Goal: Task Accomplishment & Management: Use online tool/utility

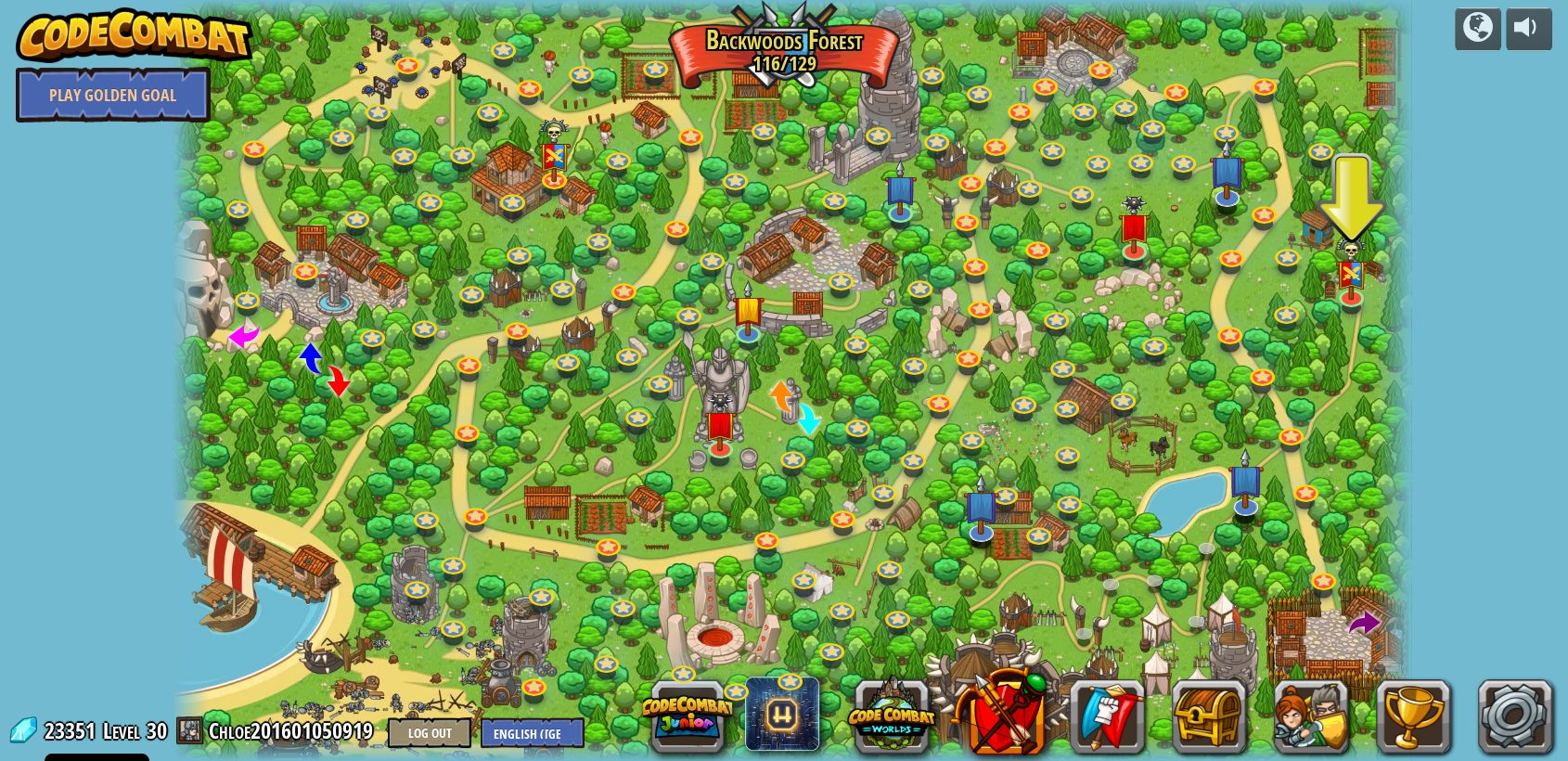
click at [1170, 248] on div at bounding box center [792, 380] width 1239 height 761
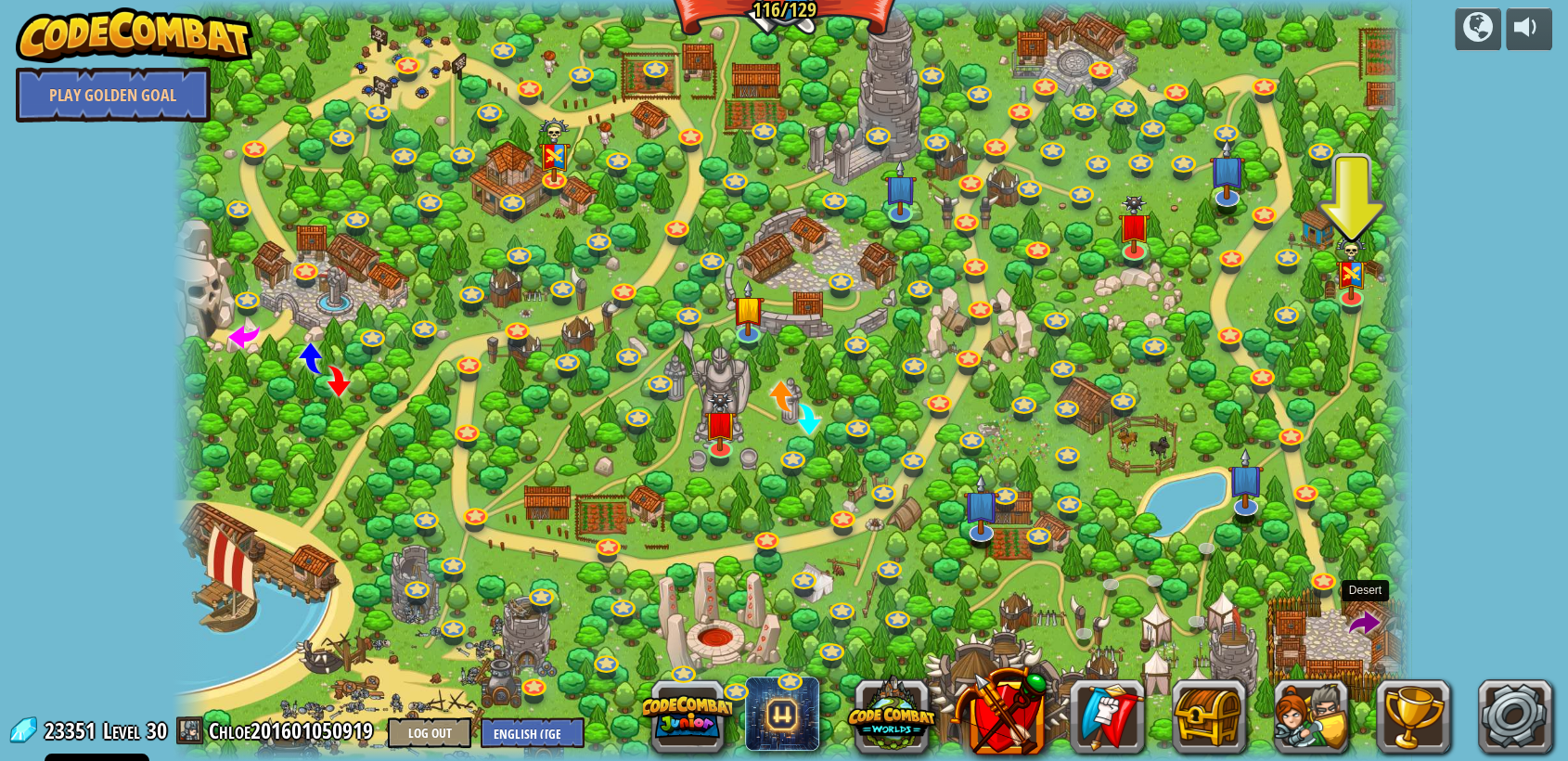
click at [1364, 627] on span at bounding box center [1366, 625] width 32 height 32
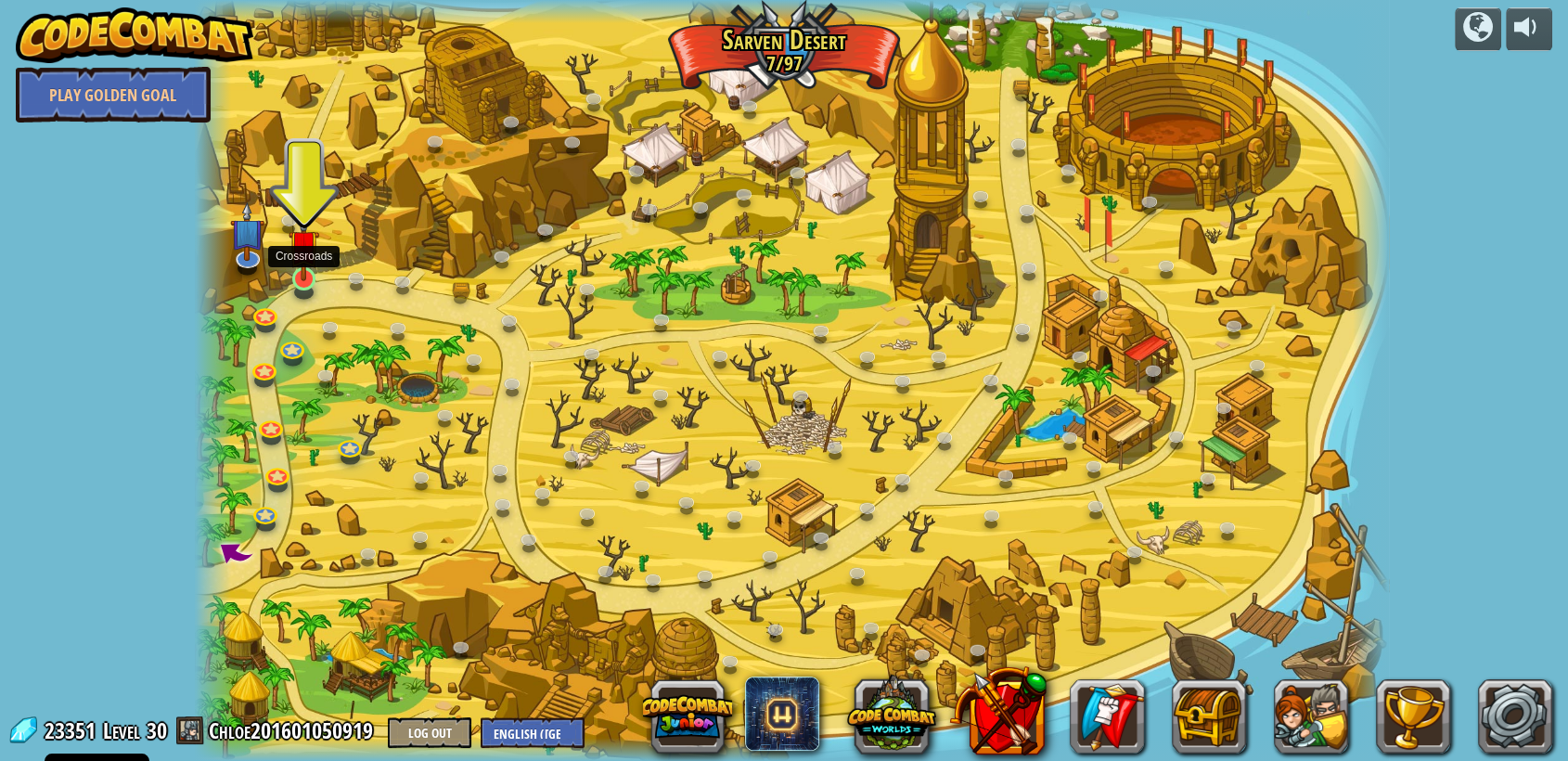
click at [293, 269] on img at bounding box center [305, 246] width 32 height 71
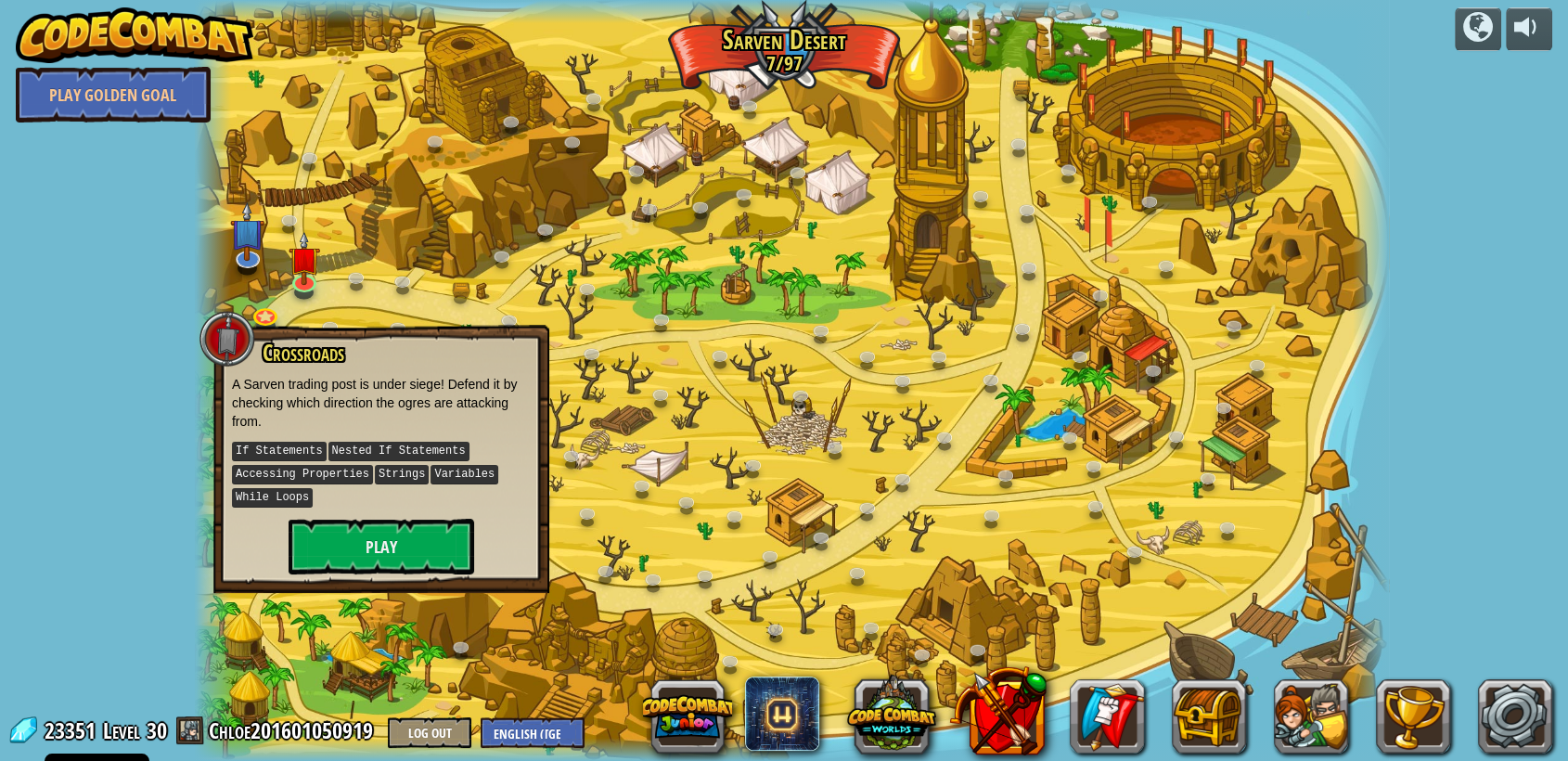
click at [419, 569] on div "Crossroads A Sarven trading post is under siege! Defend it by checking which di…" at bounding box center [381, 458] width 336 height 268
click at [420, 545] on button "Play" at bounding box center [381, 547] width 185 height 55
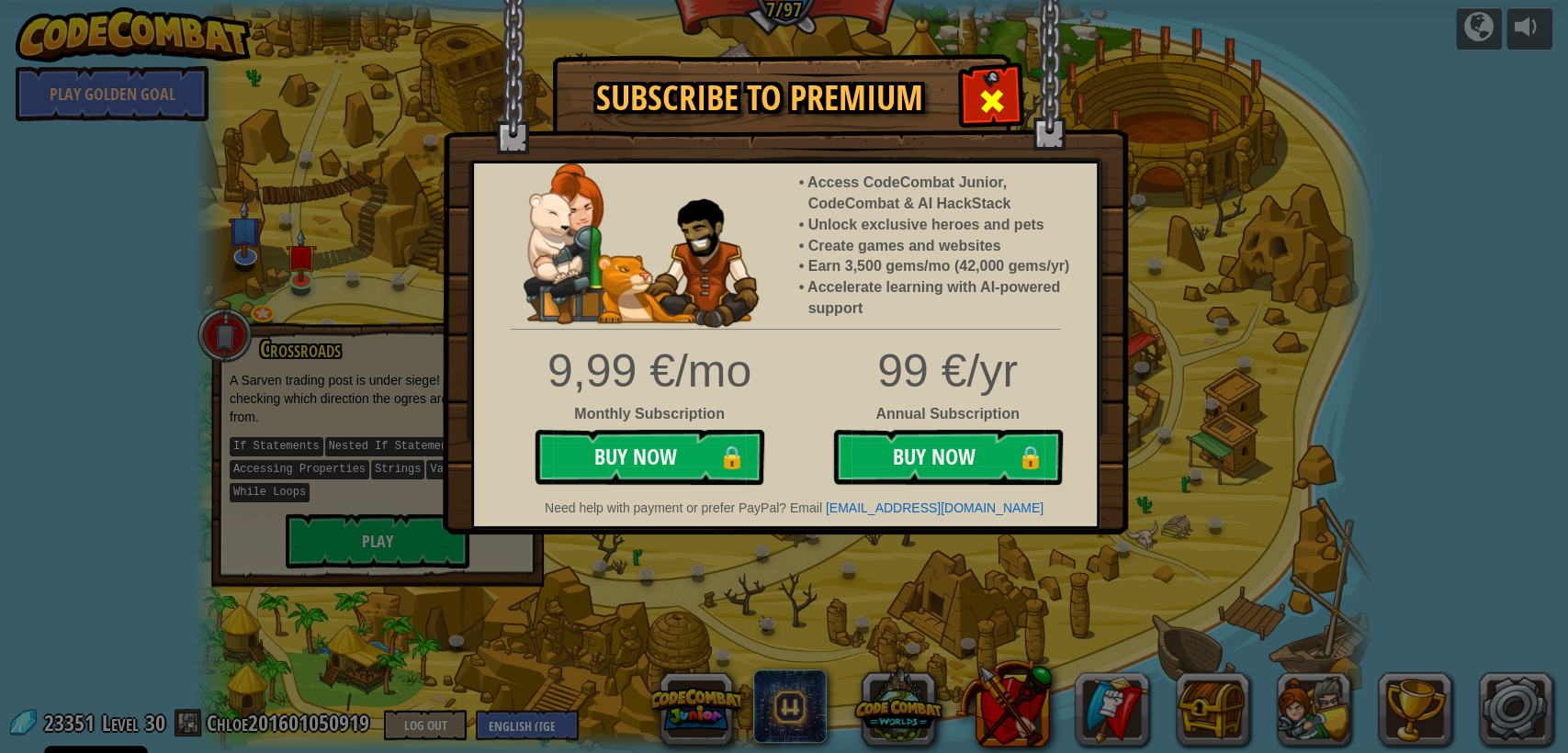
click at [999, 100] on span at bounding box center [993, 101] width 30 height 30
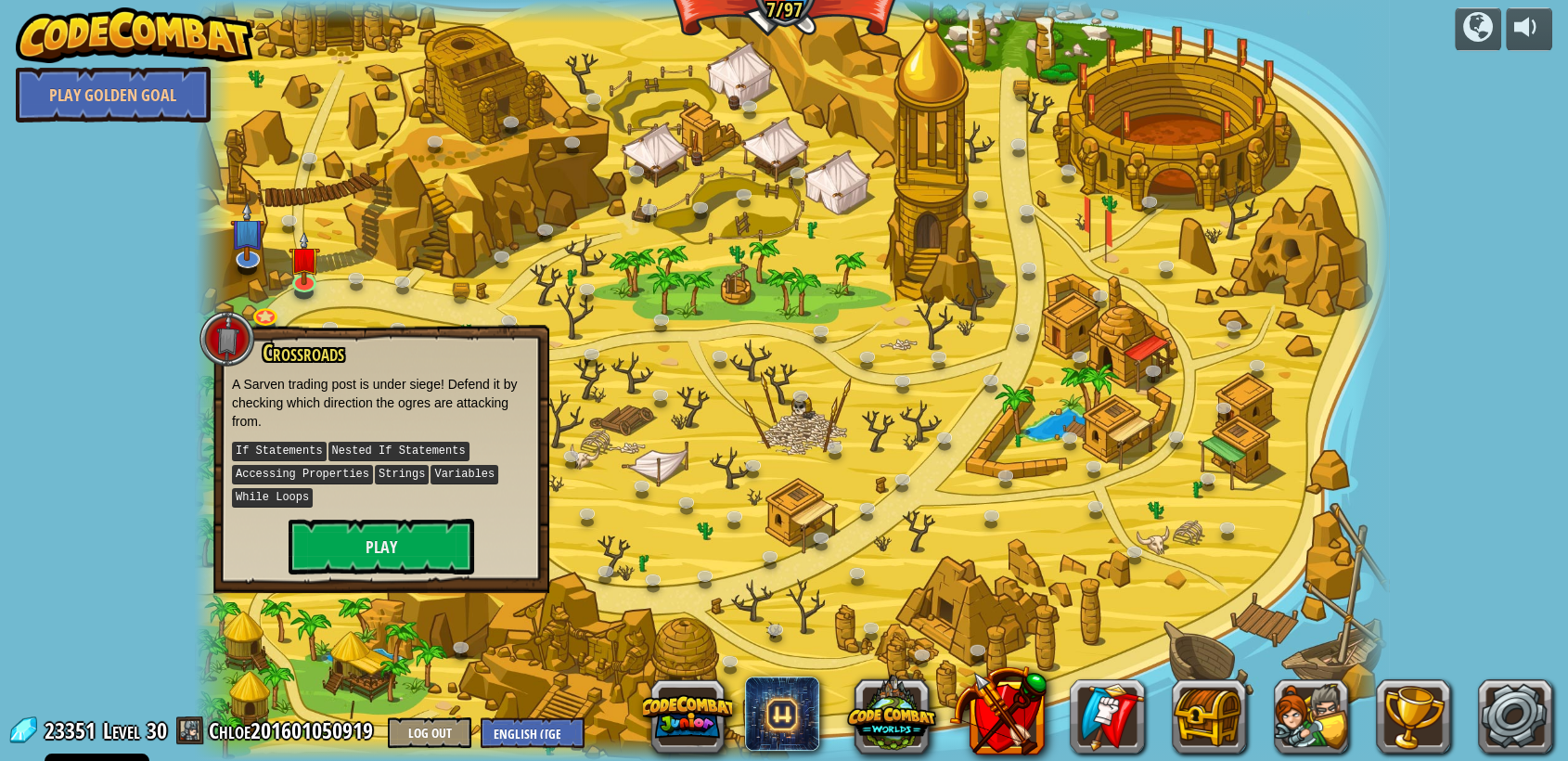
click at [1009, 101] on div at bounding box center [792, 380] width 1195 height 761
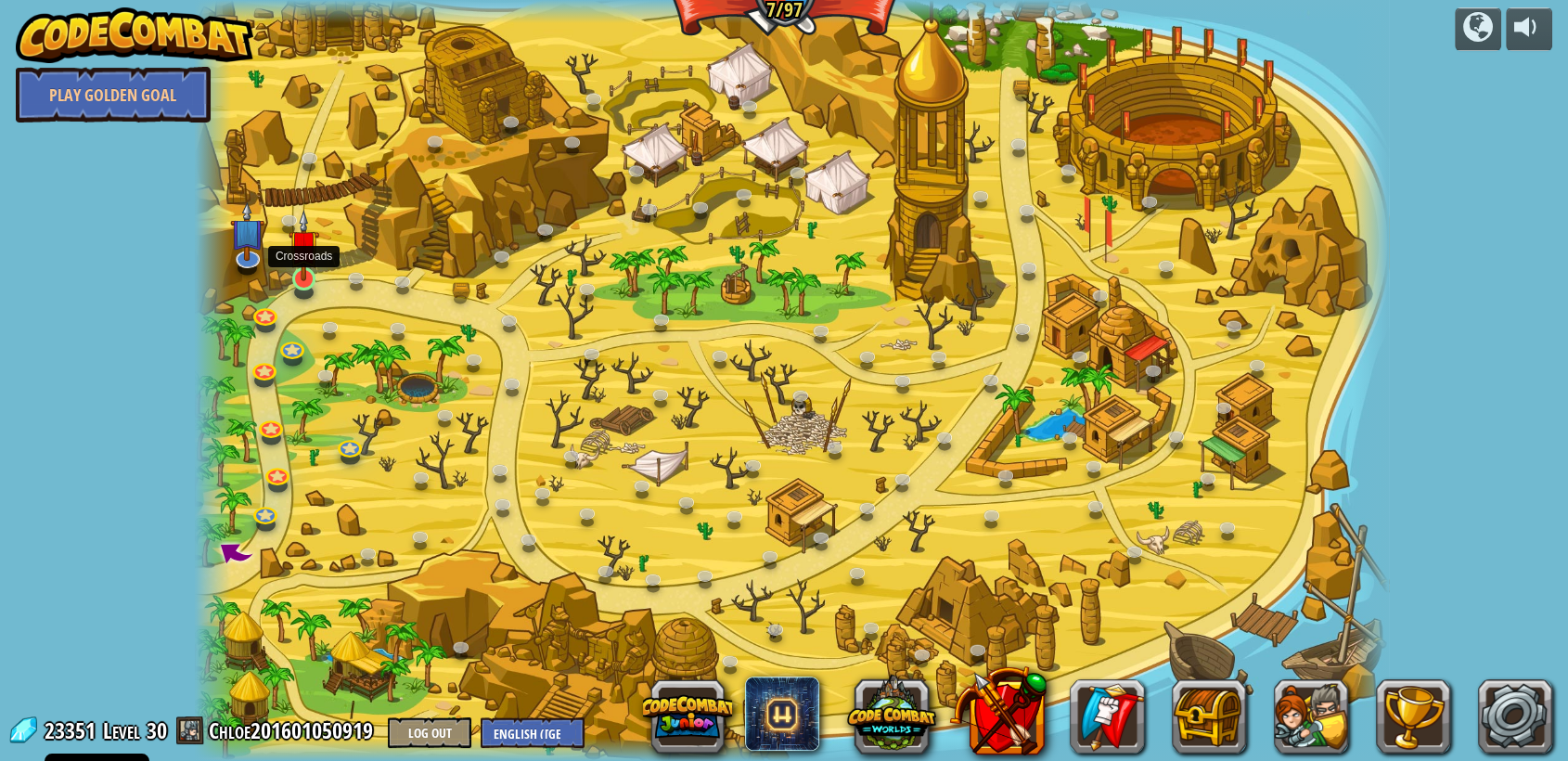
click at [317, 276] on img at bounding box center [305, 246] width 32 height 71
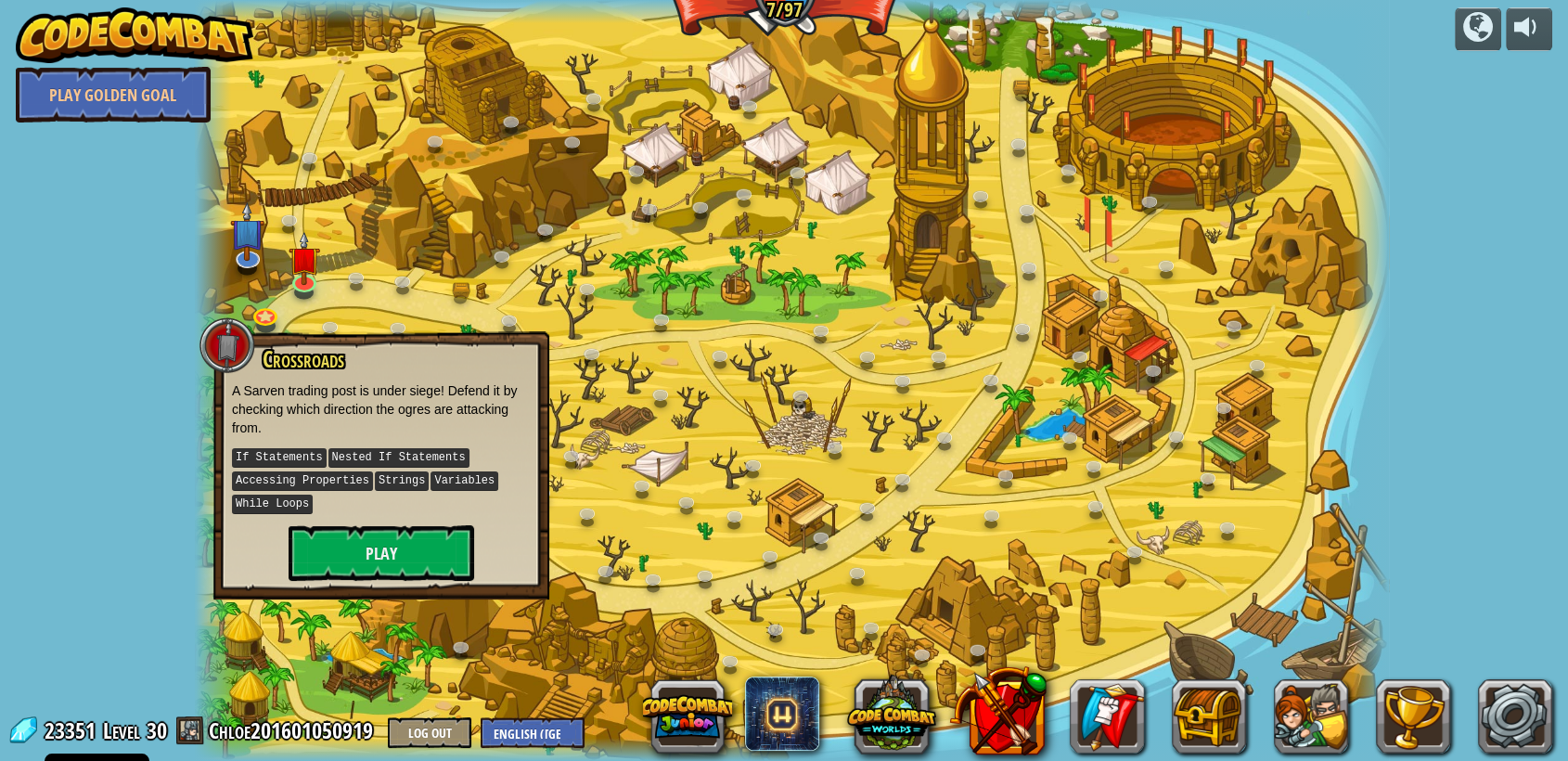
click at [376, 579] on div "Crossroads A Sarven trading post is under siege! Defend it by checking which di…" at bounding box center [381, 465] width 336 height 268
click at [378, 545] on button "Play" at bounding box center [381, 552] width 185 height 55
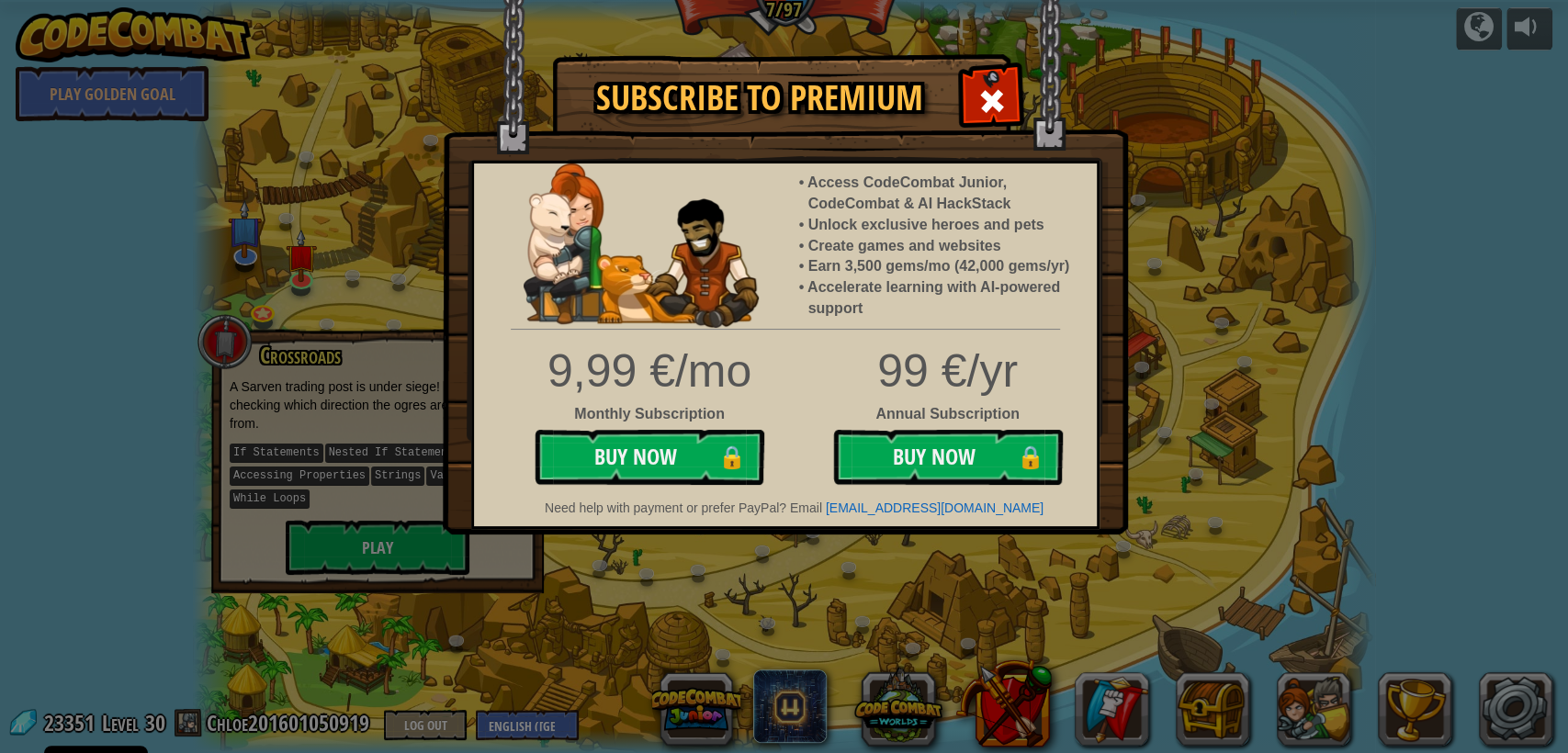
click at [973, 77] on div at bounding box center [992, 99] width 58 height 58
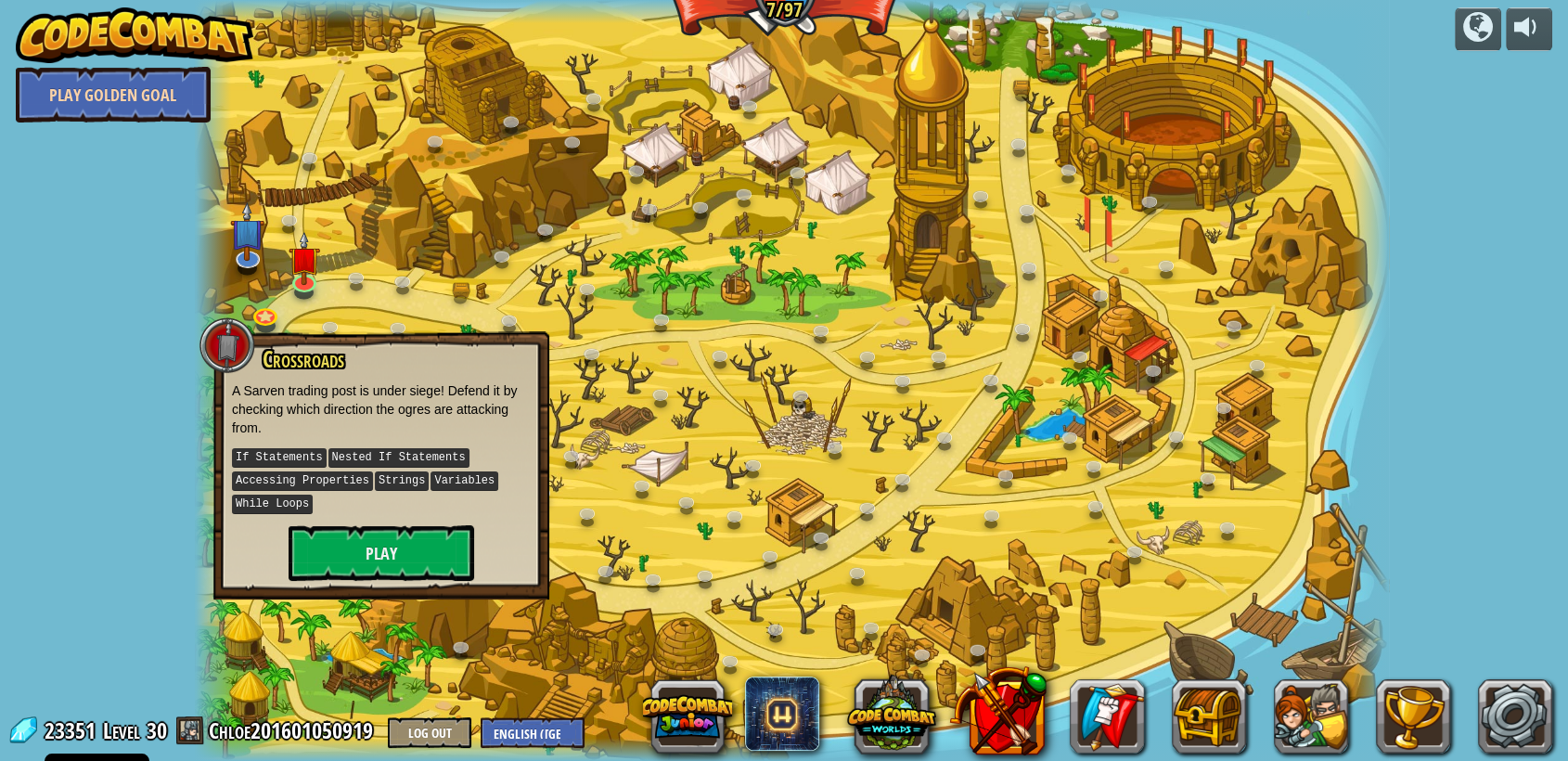
click at [70, 89] on link "Play Golden Goal" at bounding box center [113, 94] width 195 height 55
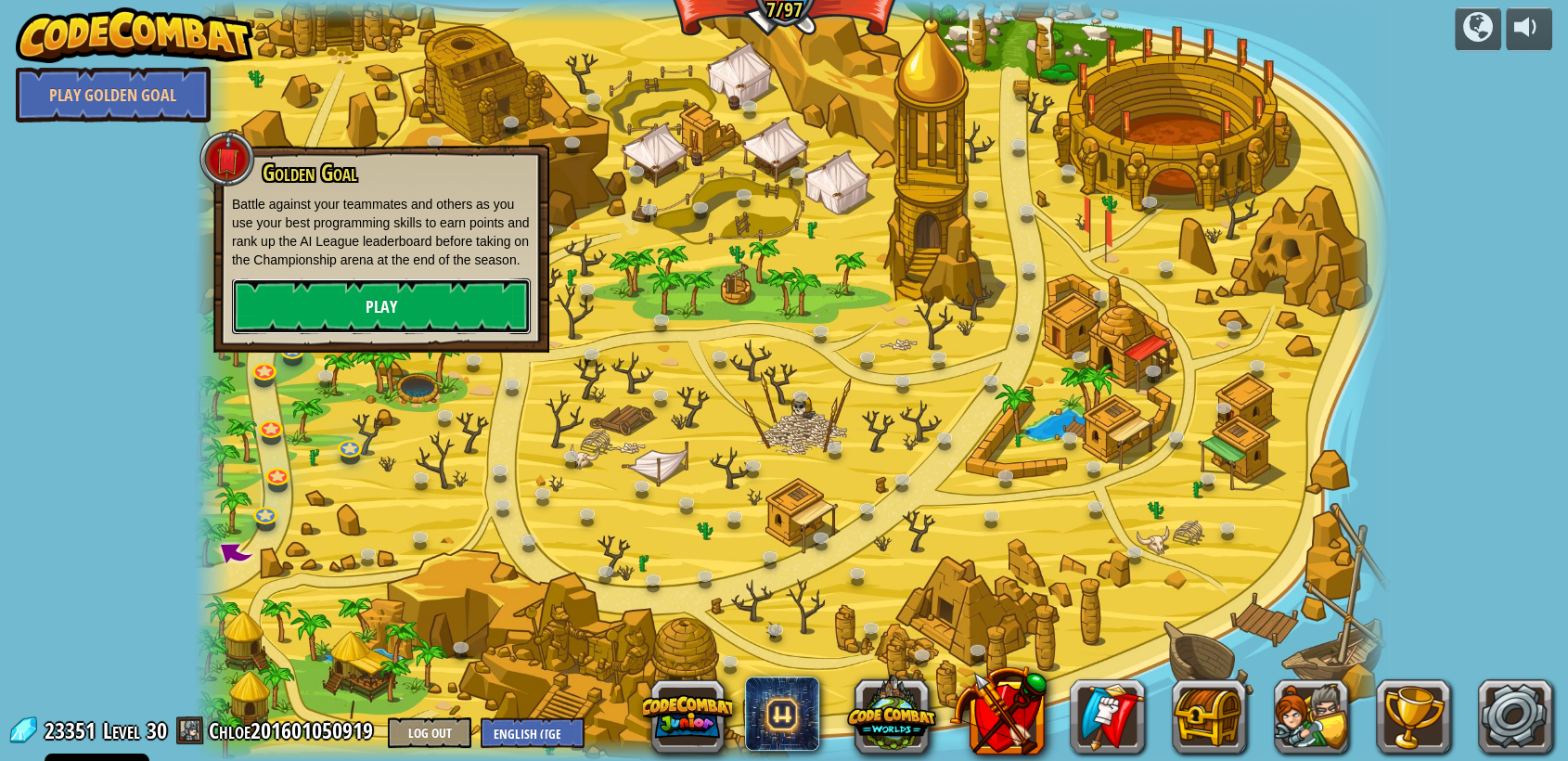
click at [529, 293] on link "Play" at bounding box center [382, 306] width 299 height 55
click at [498, 303] on link "Play" at bounding box center [382, 306] width 299 height 55
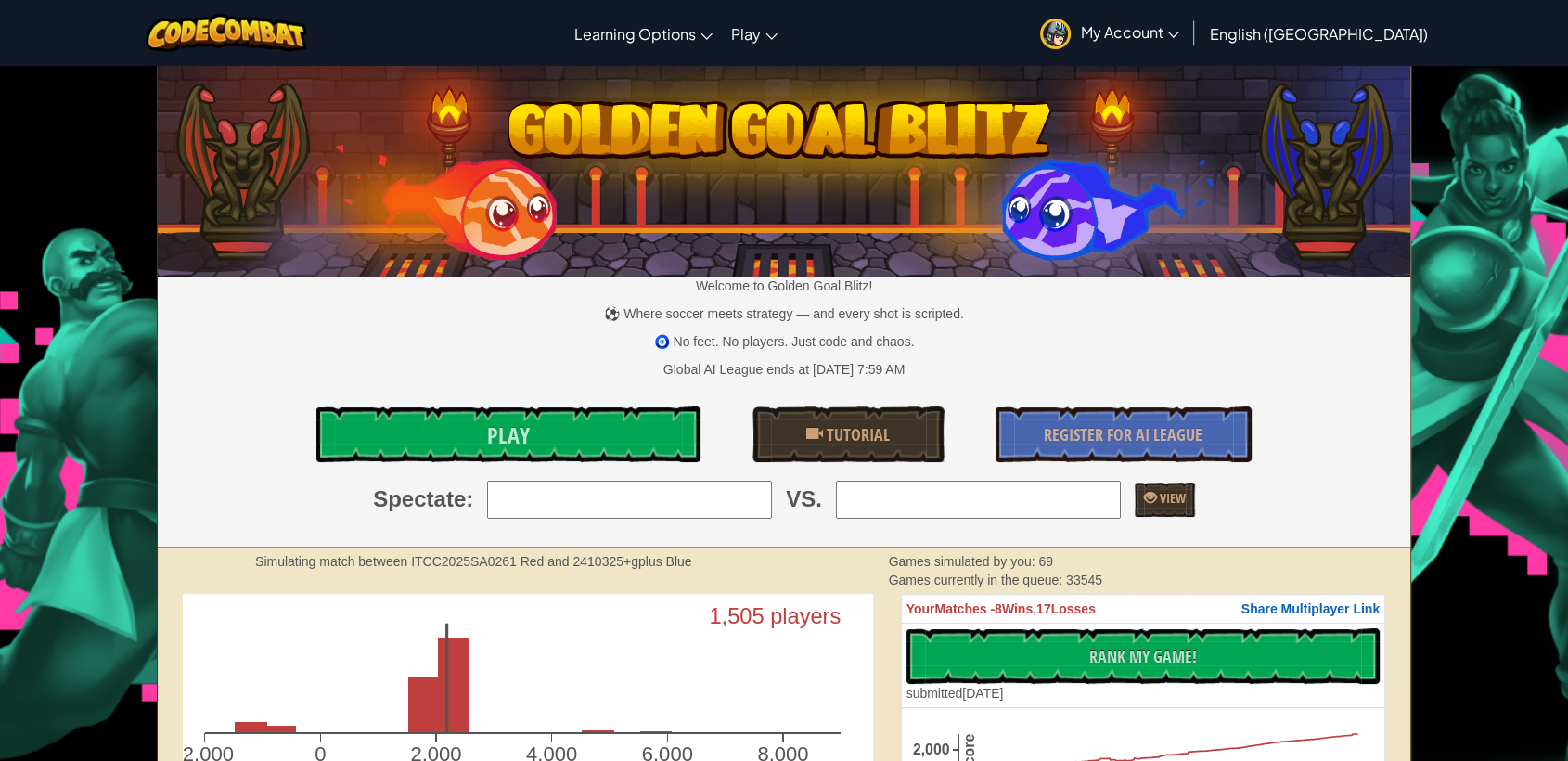
click at [743, 484] on input "search" at bounding box center [629, 499] width 285 height 37
type input "96: [PERSON_NAME]"
click at [1112, 508] on input "search" at bounding box center [978, 499] width 285 height 37
type input "10: [PERSON_NAME]"
click at [579, 430] on link "Play" at bounding box center [508, 434] width 384 height 55
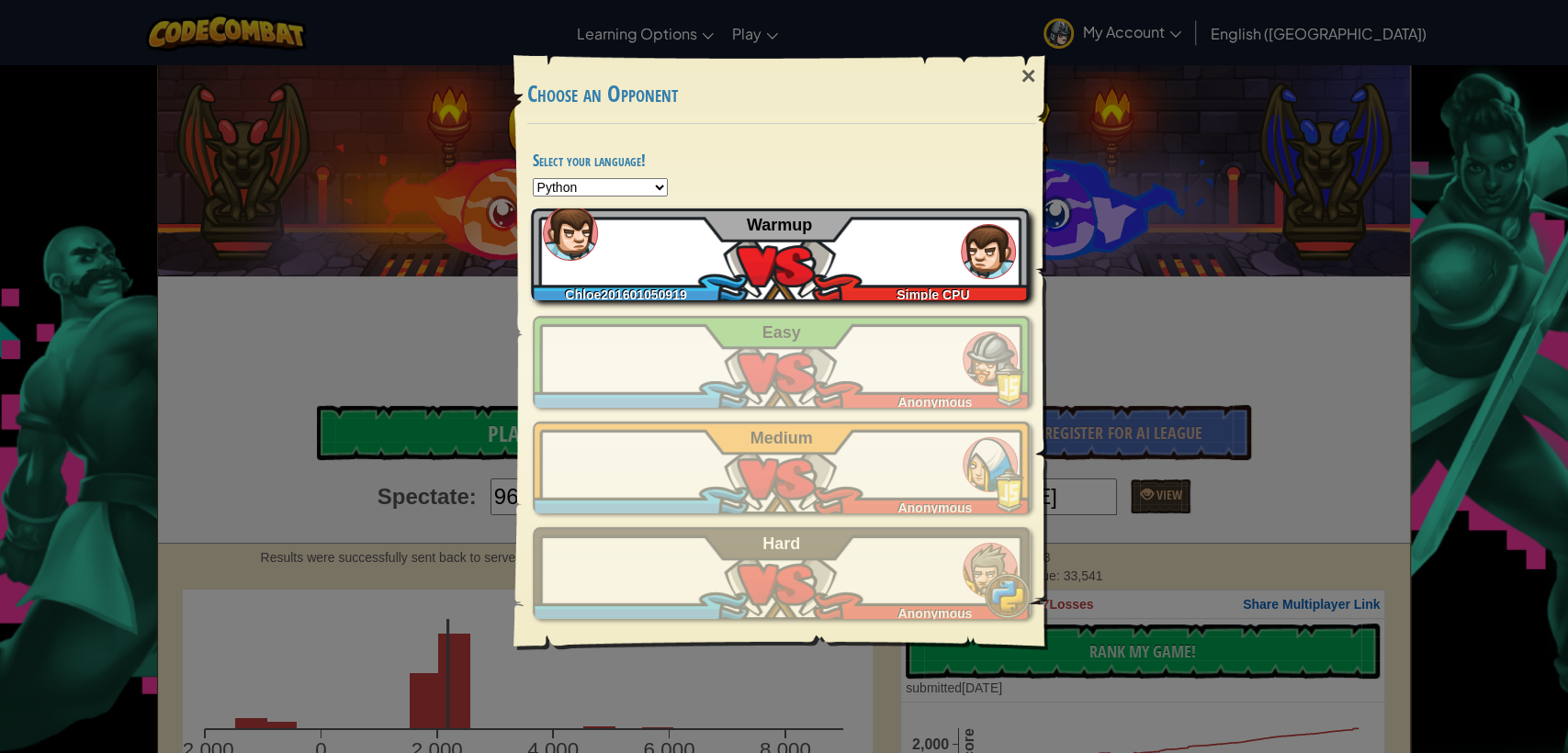
click at [966, 247] on img at bounding box center [988, 251] width 55 height 55
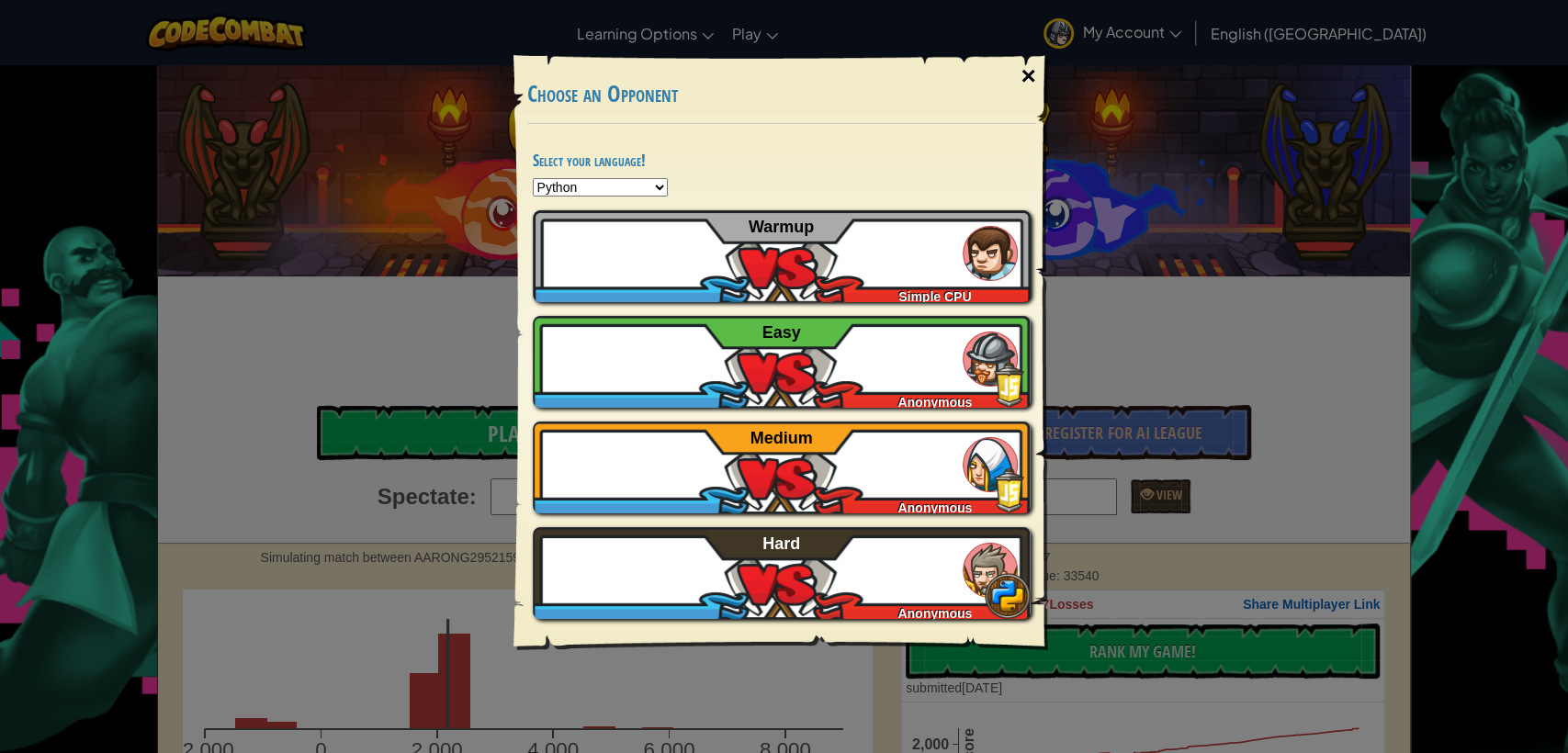
click at [1026, 74] on div "×" at bounding box center [1027, 75] width 42 height 53
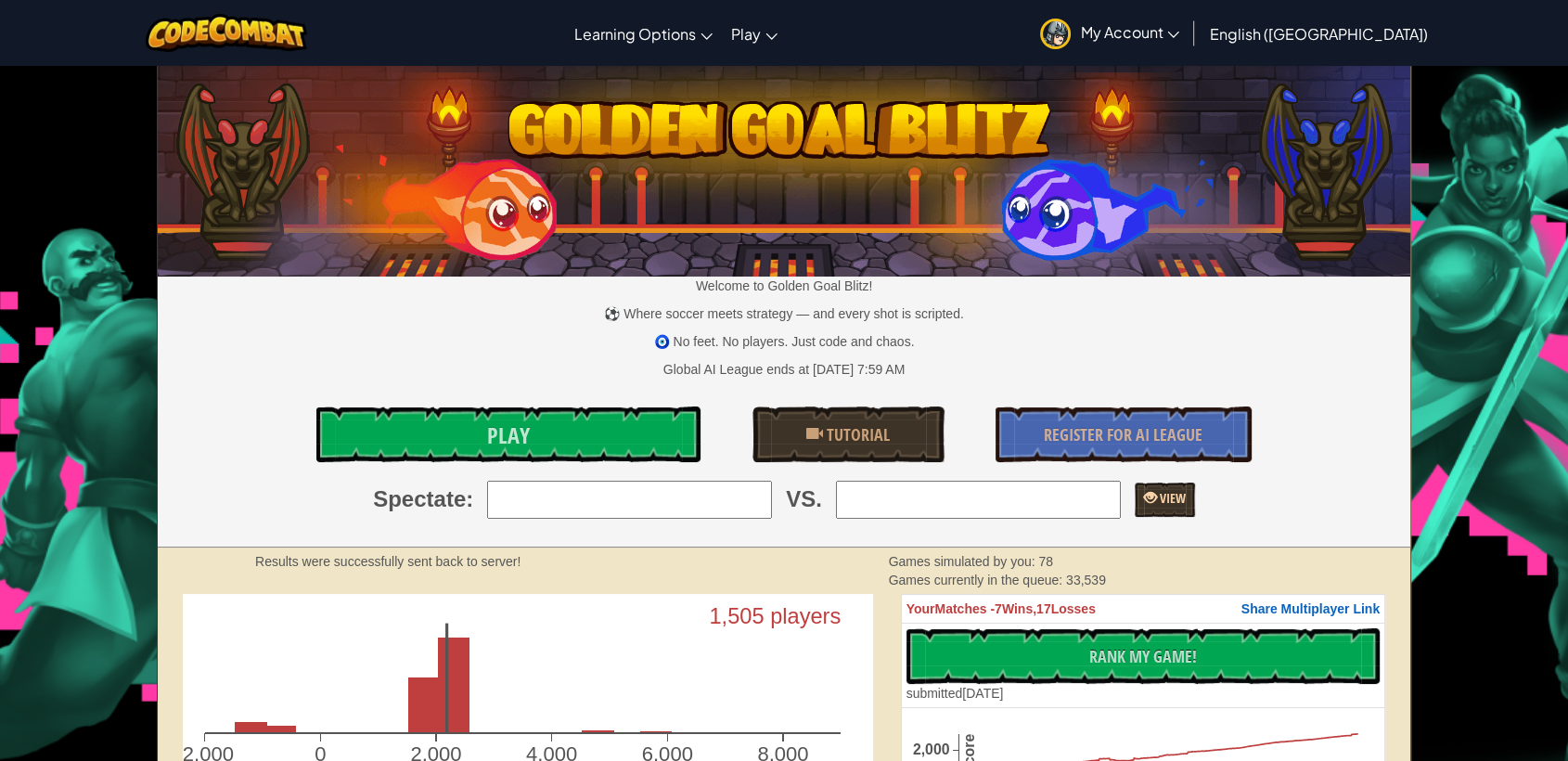
click at [1158, 492] on link "View" at bounding box center [1165, 499] width 60 height 35
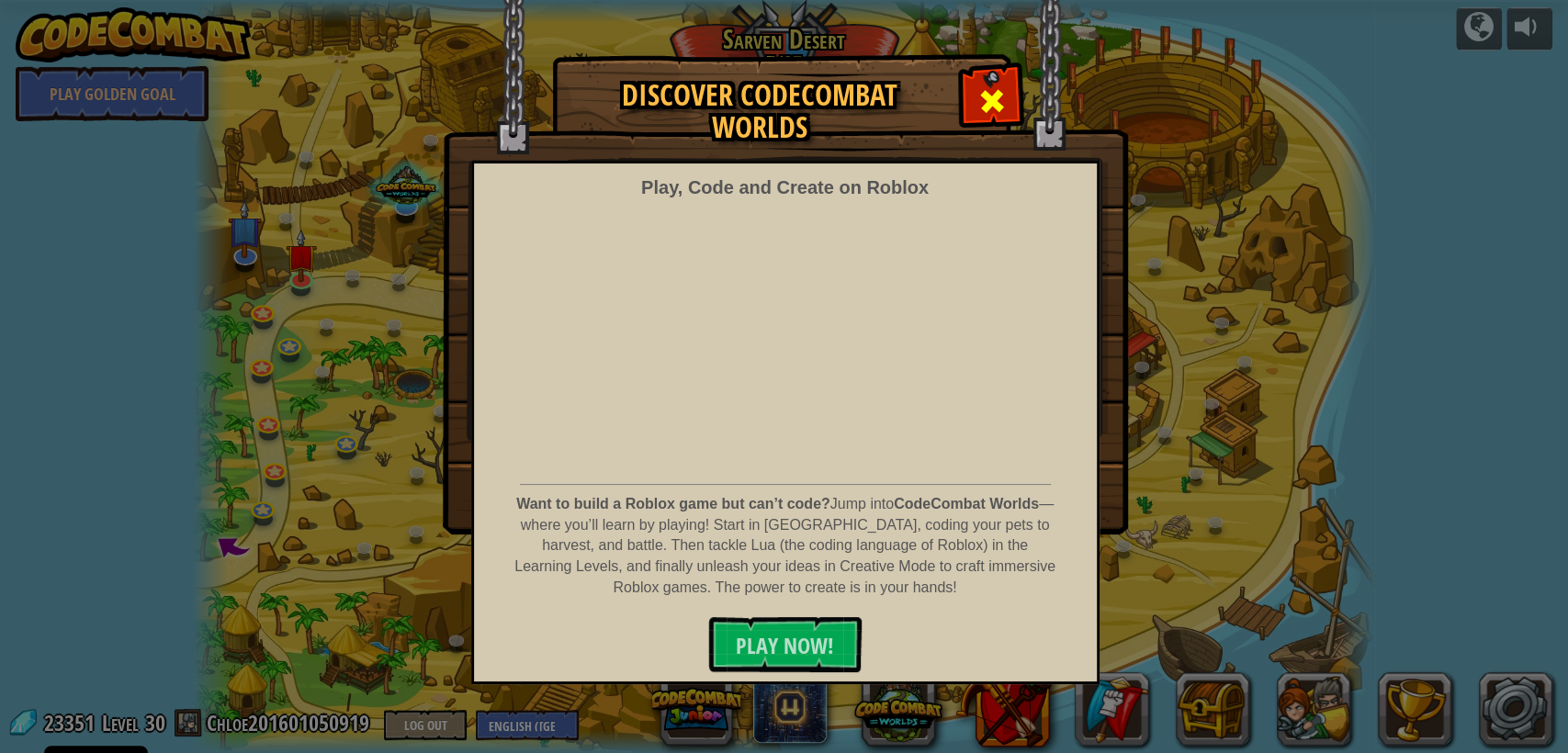
click at [991, 97] on span at bounding box center [993, 101] width 30 height 30
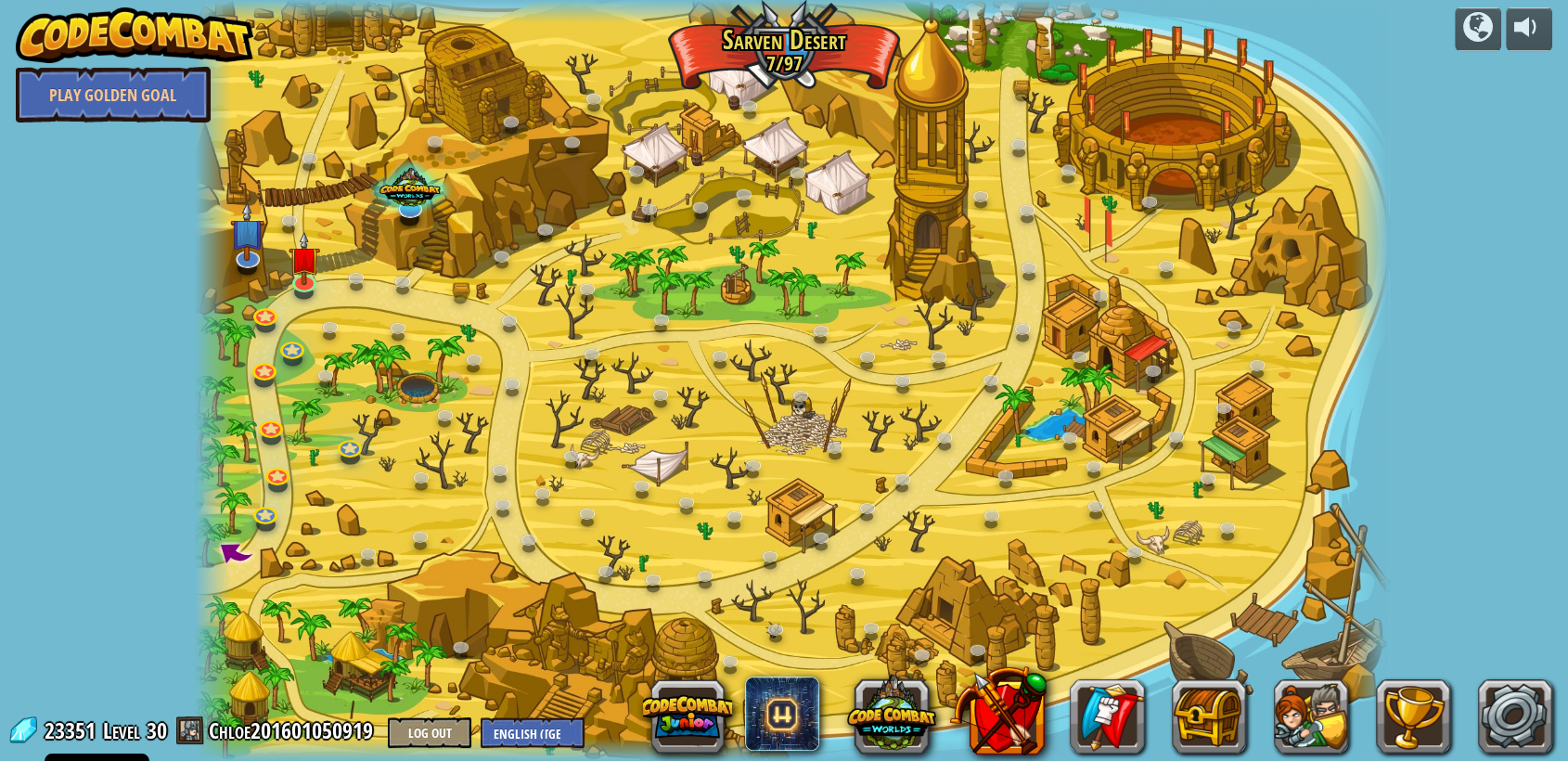
click at [835, 35] on div at bounding box center [792, 380] width 1195 height 761
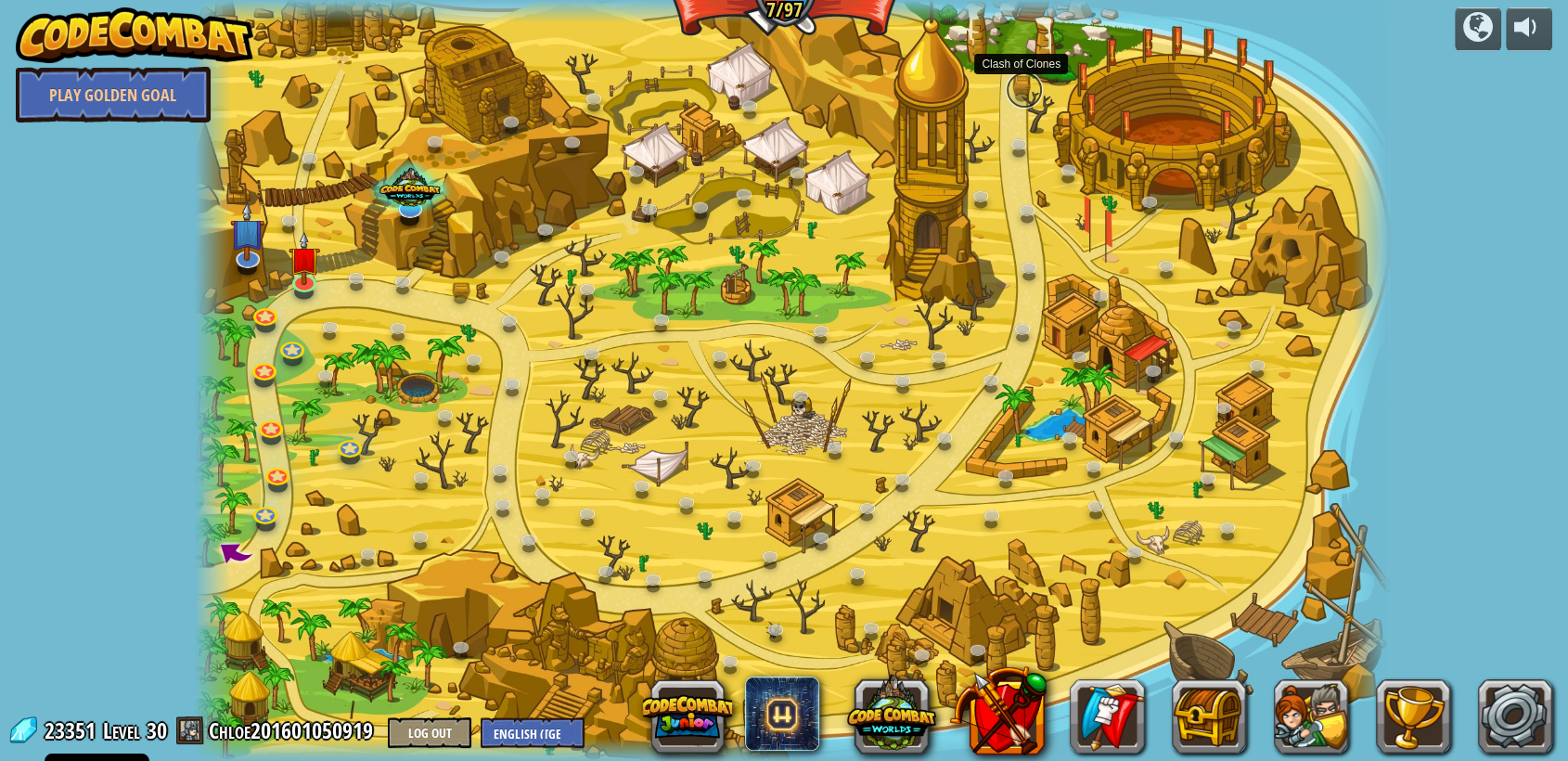
click at [1012, 94] on link at bounding box center [1024, 89] width 37 height 37
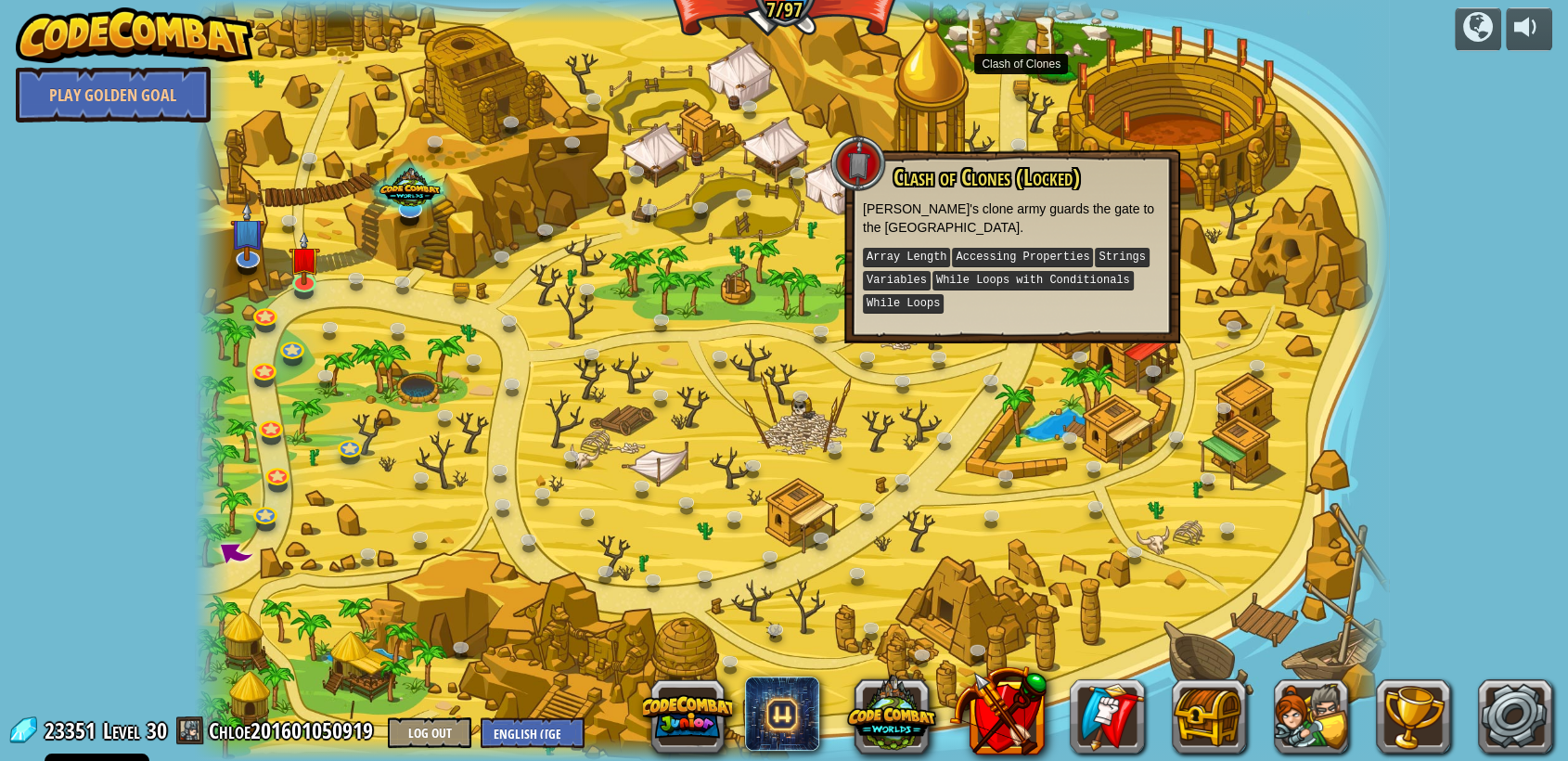
click at [586, 315] on div at bounding box center [792, 380] width 1195 height 761
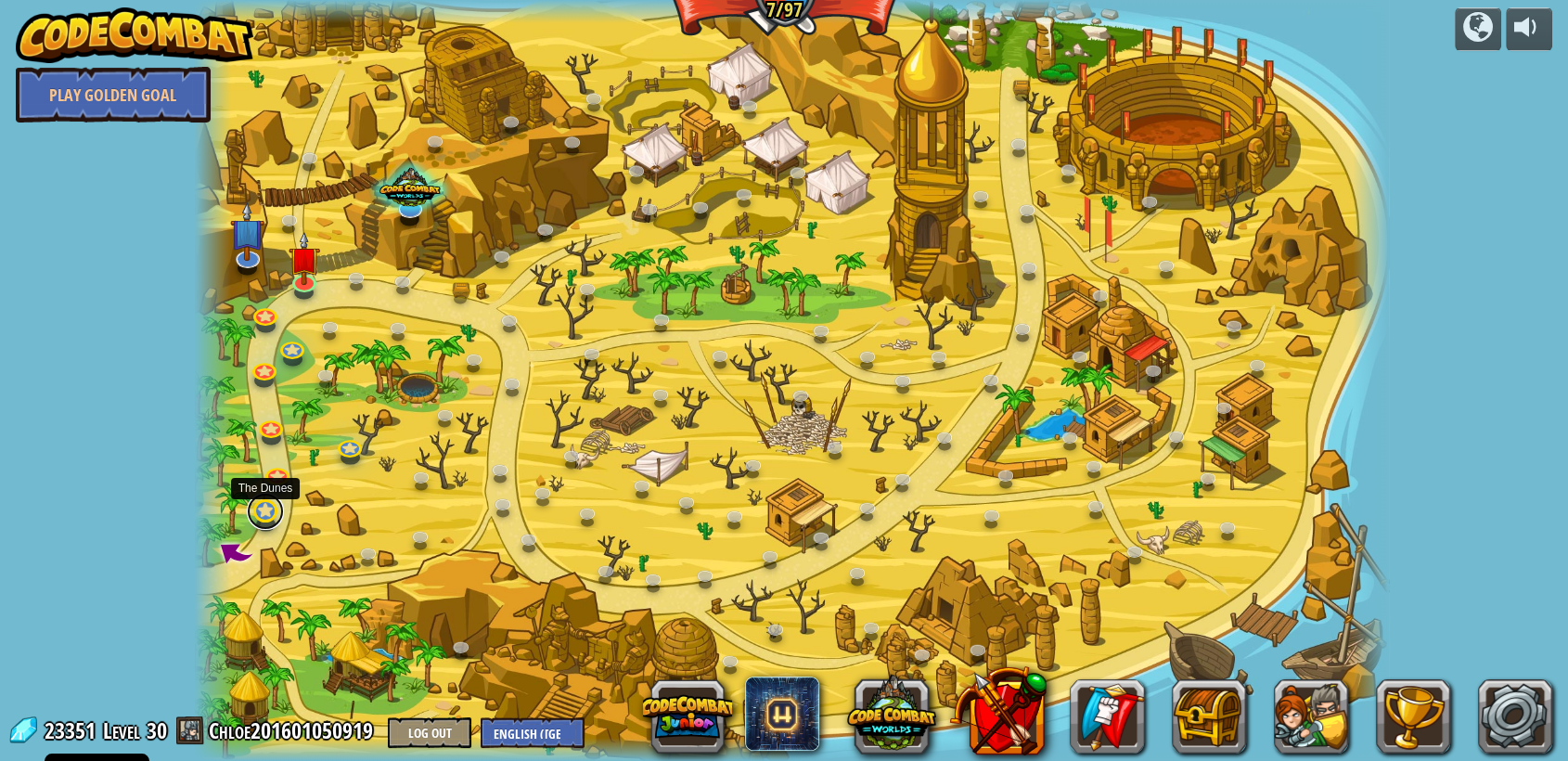
click at [266, 512] on link at bounding box center [264, 511] width 37 height 37
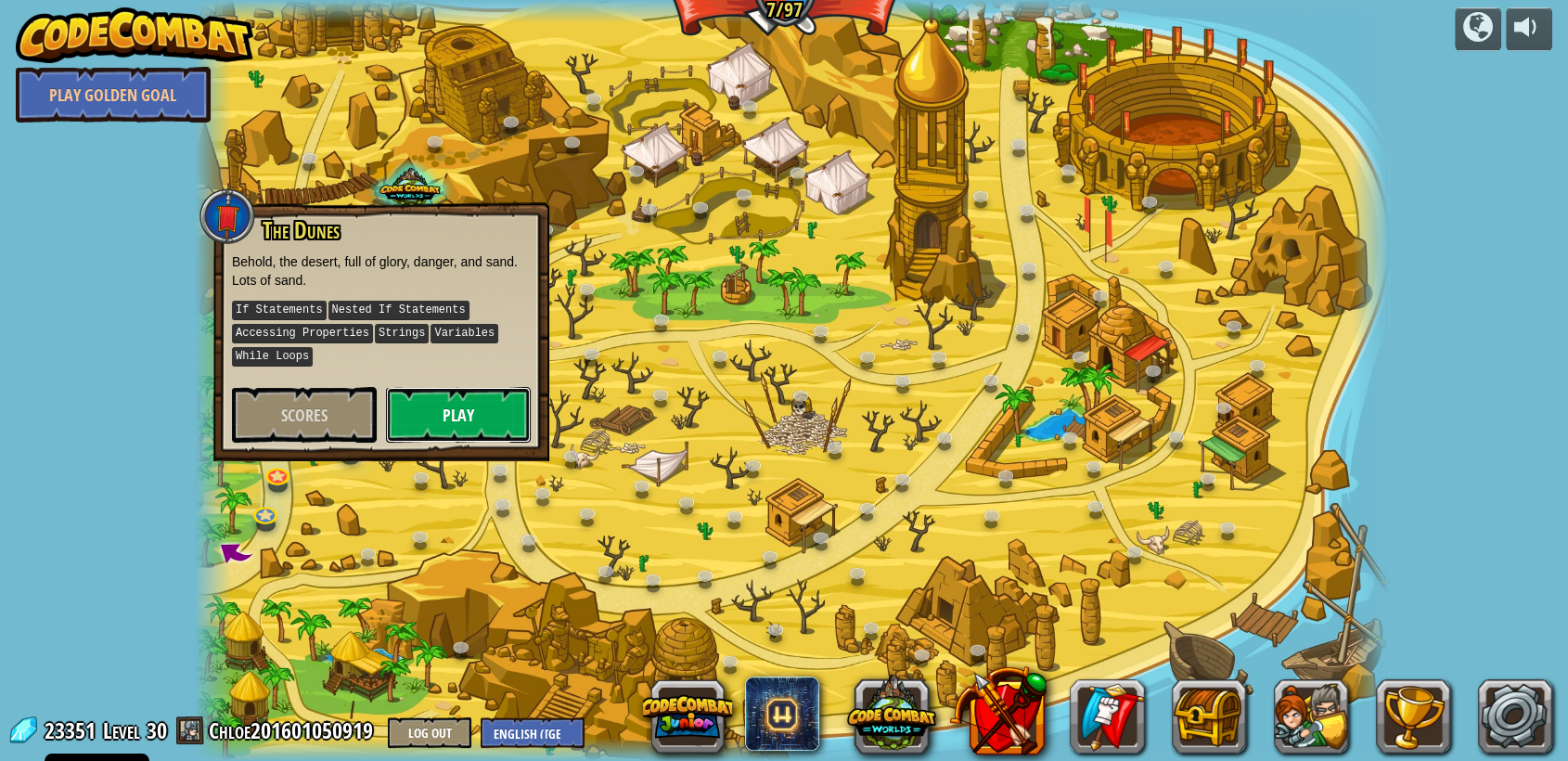
click at [452, 396] on button "Play" at bounding box center [458, 414] width 145 height 55
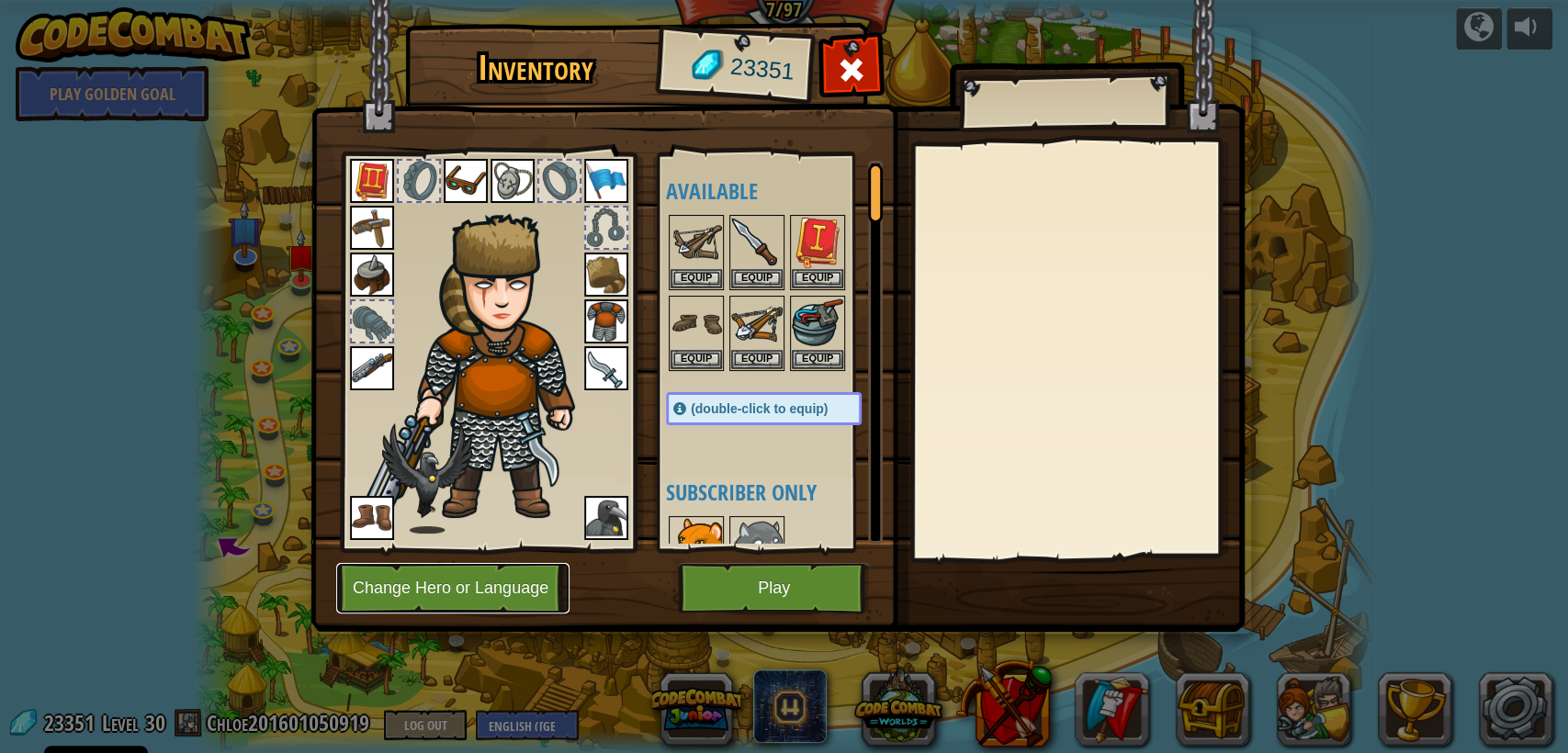
click at [512, 584] on button "Change Hero or Language" at bounding box center [453, 588] width 234 height 50
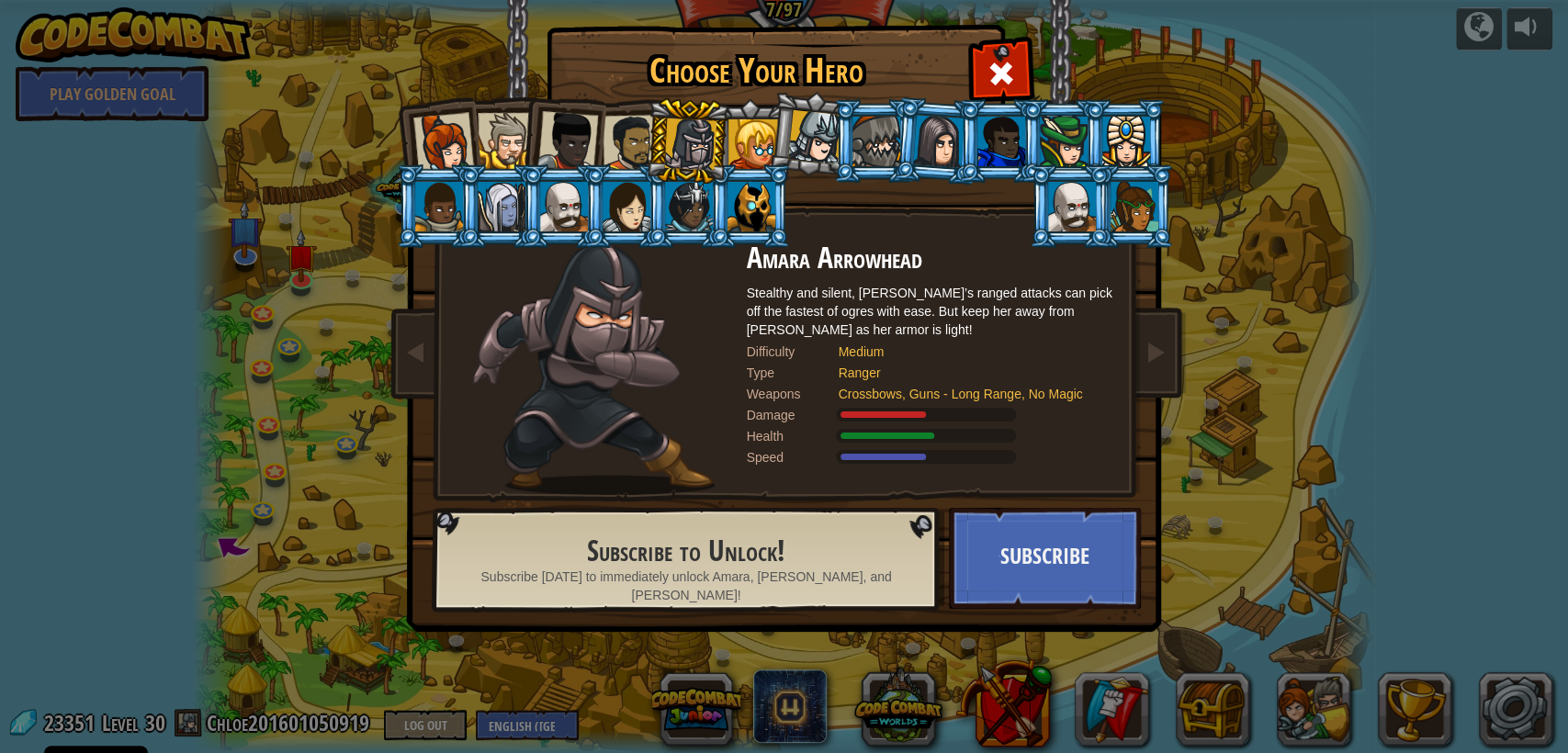
click at [867, 141] on div at bounding box center [876, 141] width 47 height 49
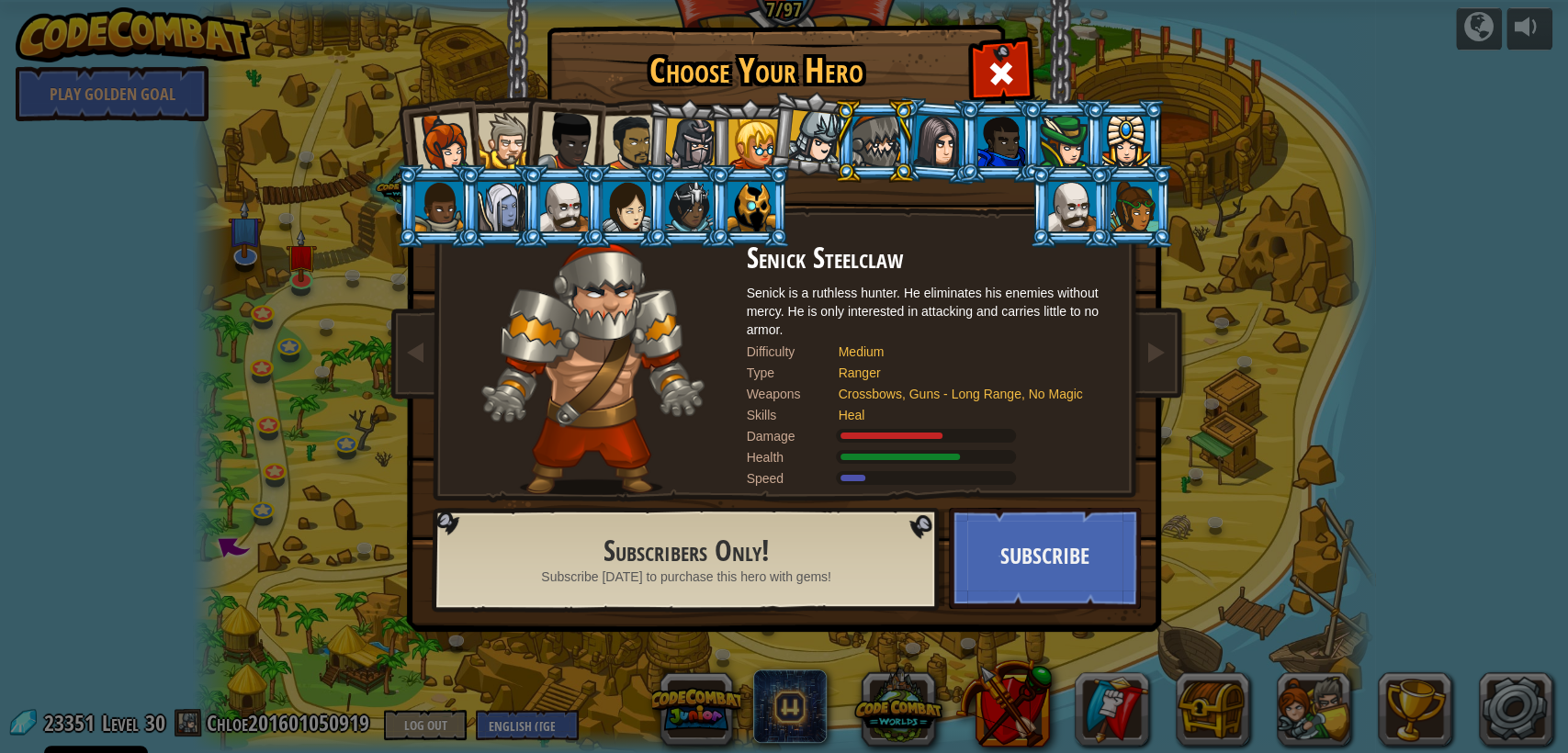
click at [915, 144] on div at bounding box center [939, 141] width 51 height 52
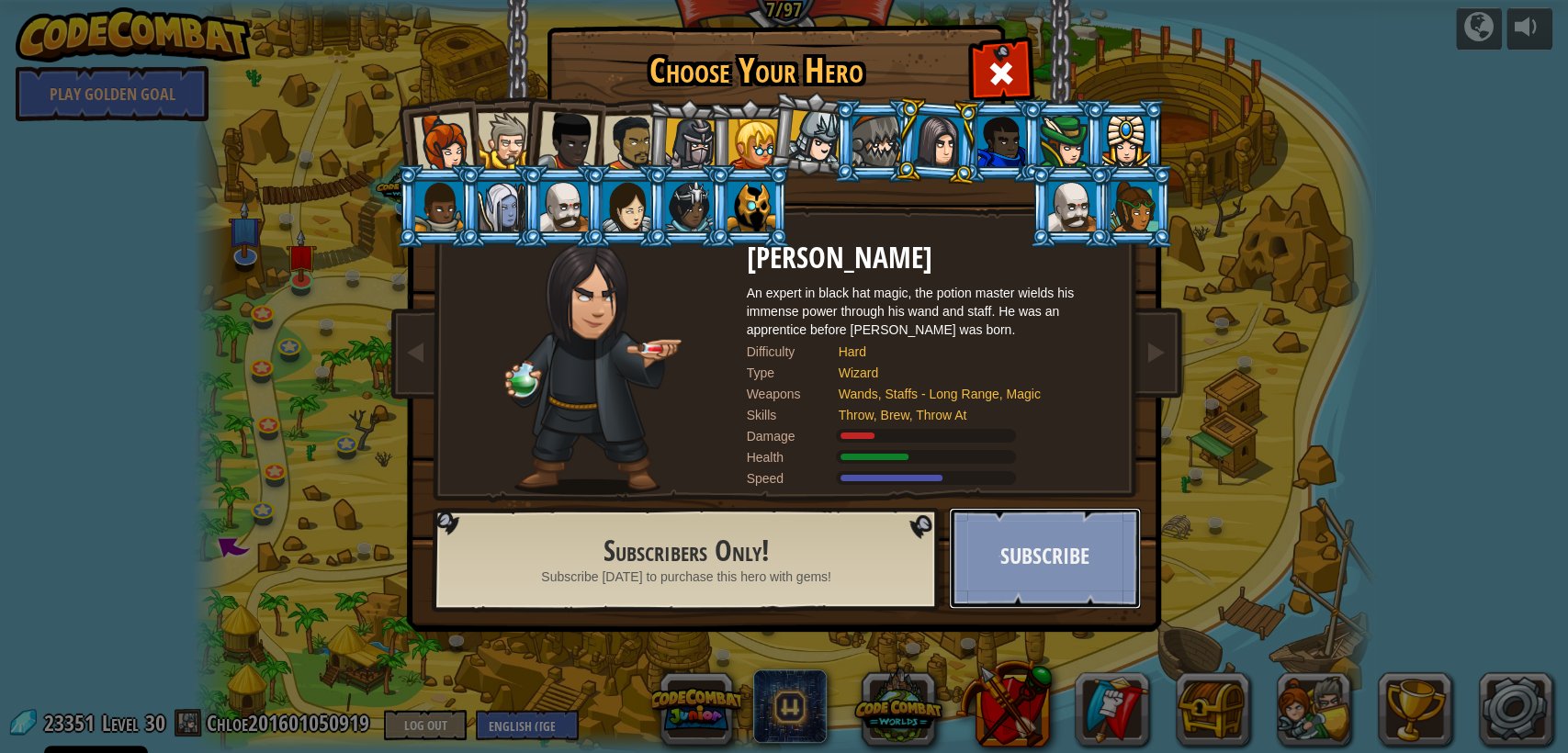
click at [1024, 551] on button "Subscribe" at bounding box center [1045, 558] width 192 height 101
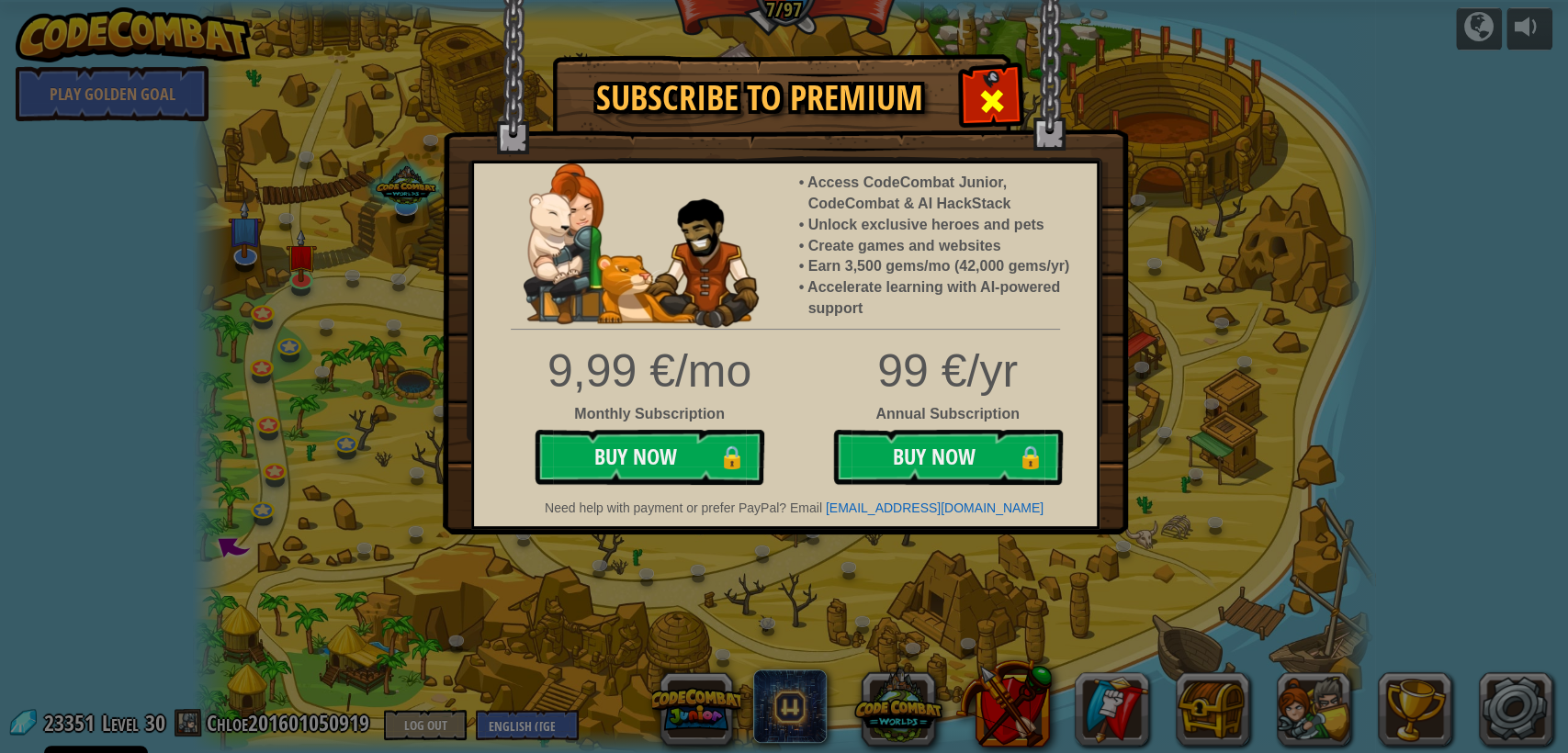
click at [987, 108] on span at bounding box center [993, 101] width 30 height 30
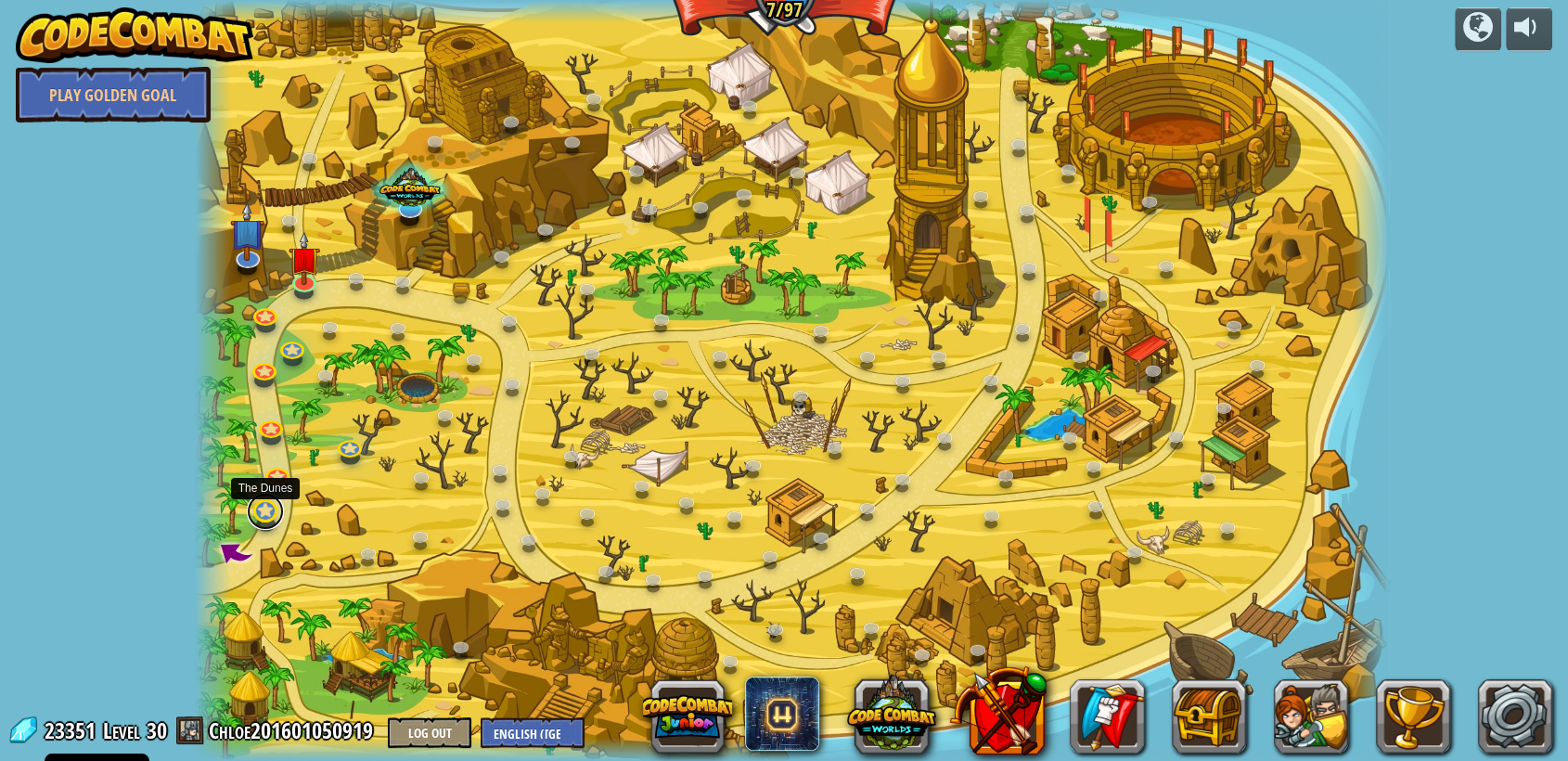
click at [268, 519] on link at bounding box center [264, 511] width 37 height 37
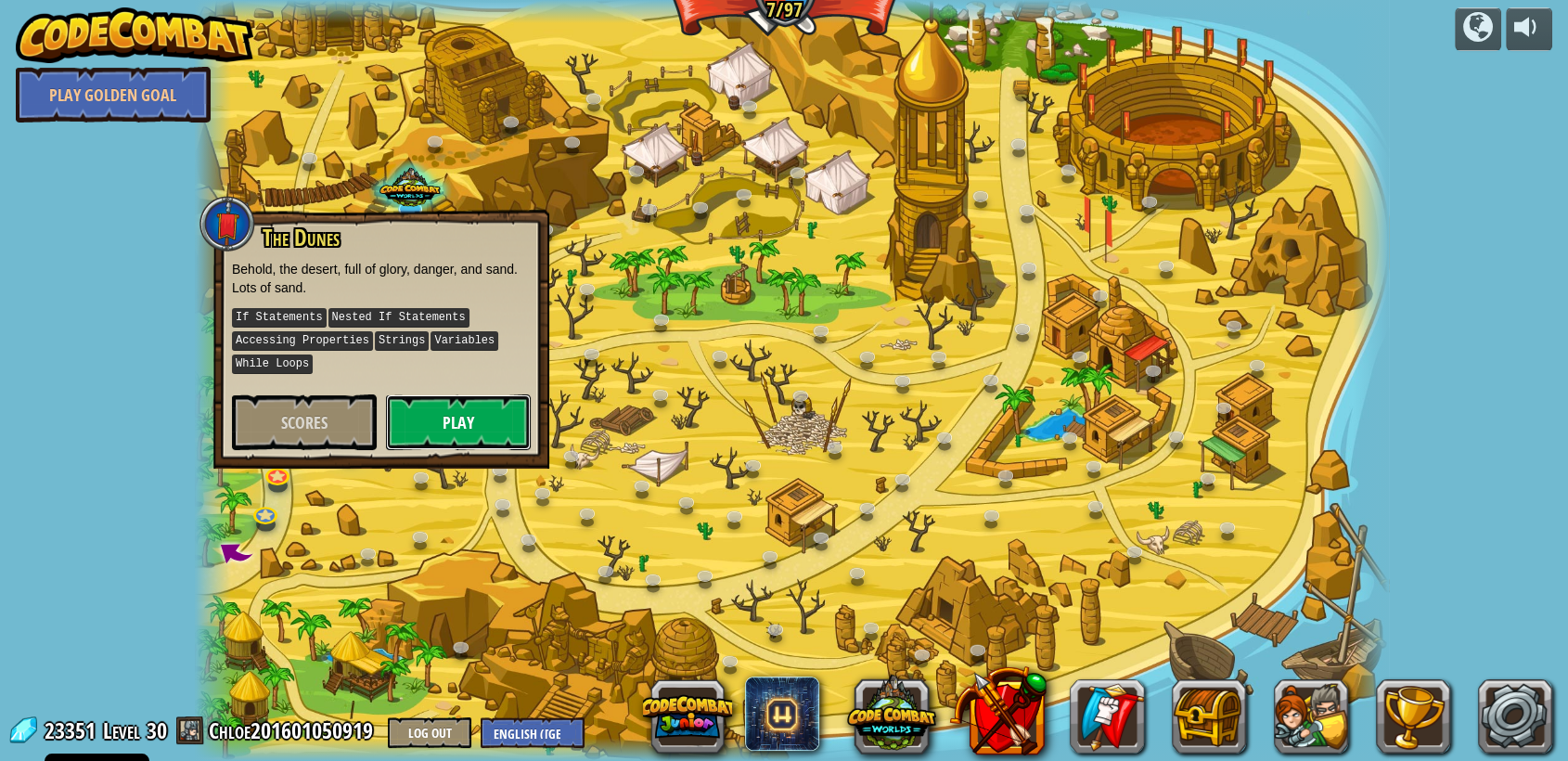
click at [431, 431] on button "Play" at bounding box center [458, 421] width 145 height 55
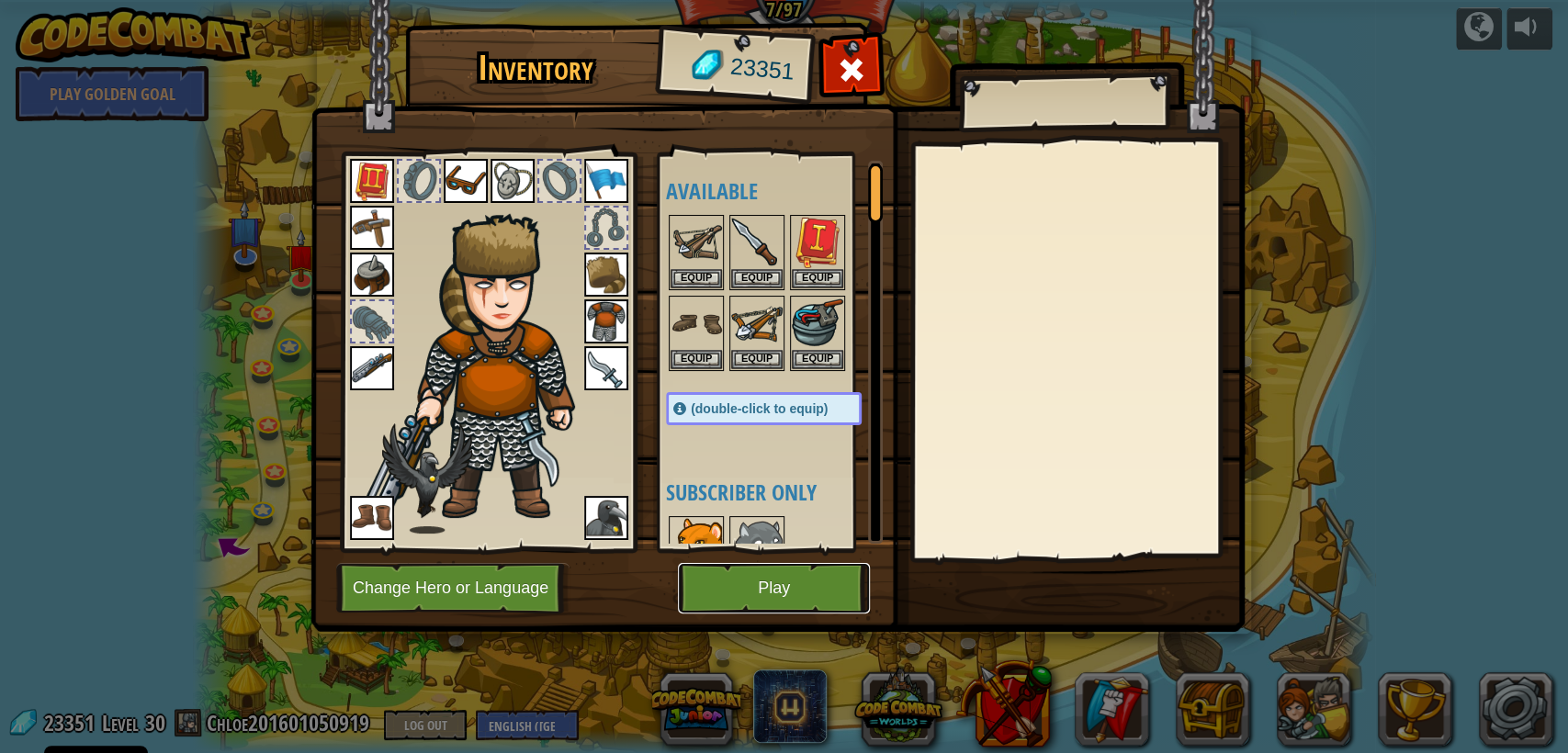
click at [808, 588] on button "Play" at bounding box center [774, 588] width 192 height 50
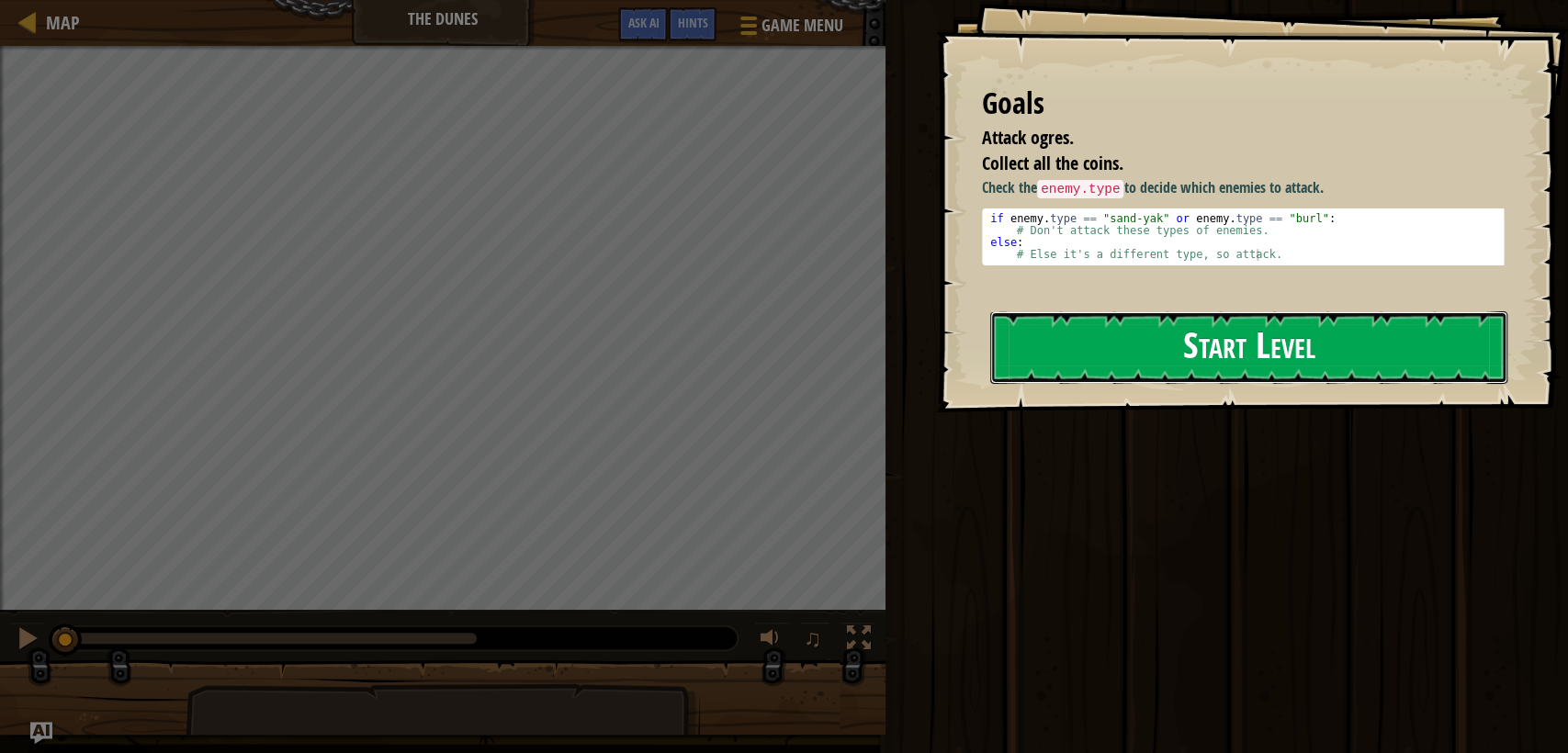
click at [1061, 347] on button "Start Level" at bounding box center [1249, 347] width 517 height 73
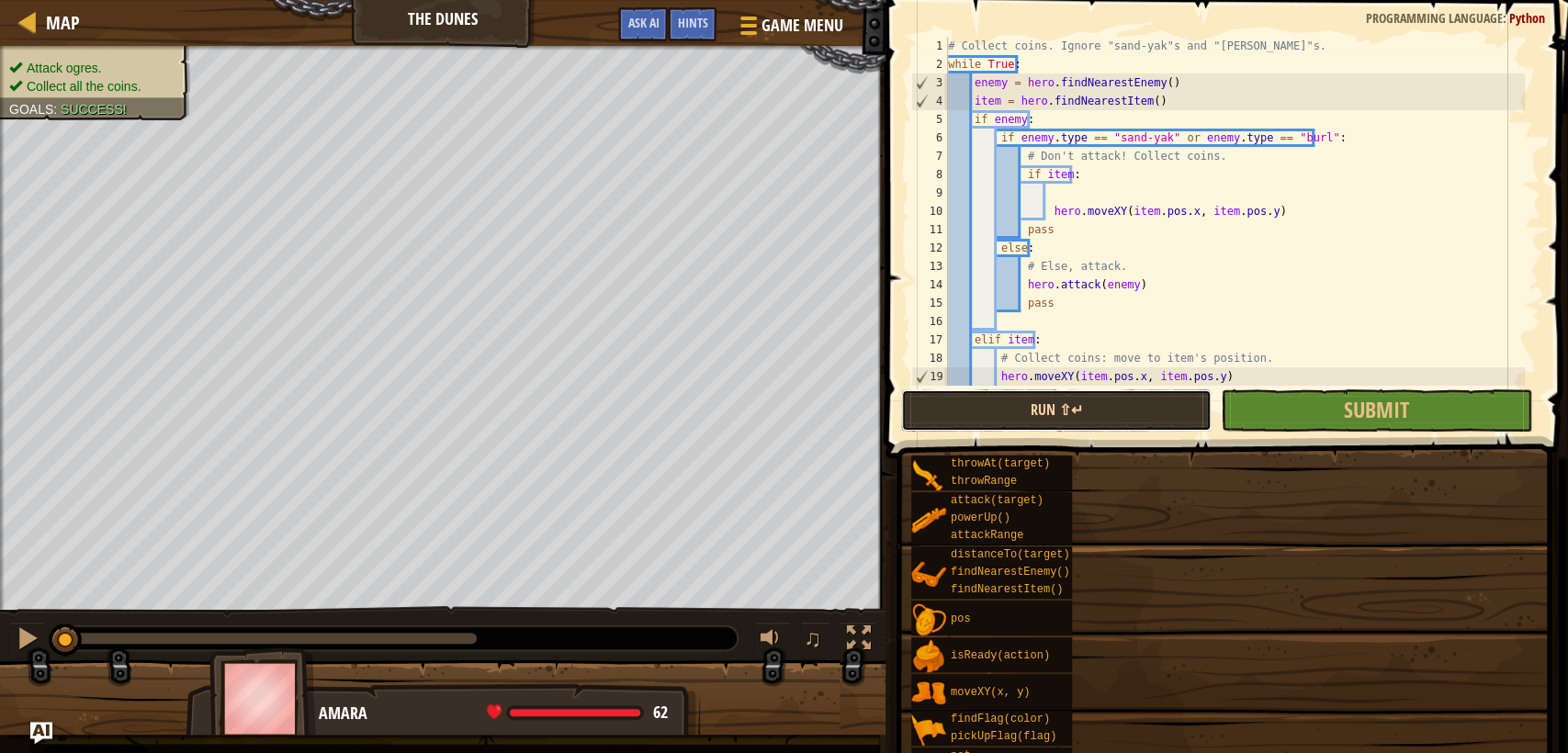
click at [1013, 395] on button "Run ⇧↵" at bounding box center [1056, 410] width 310 height 42
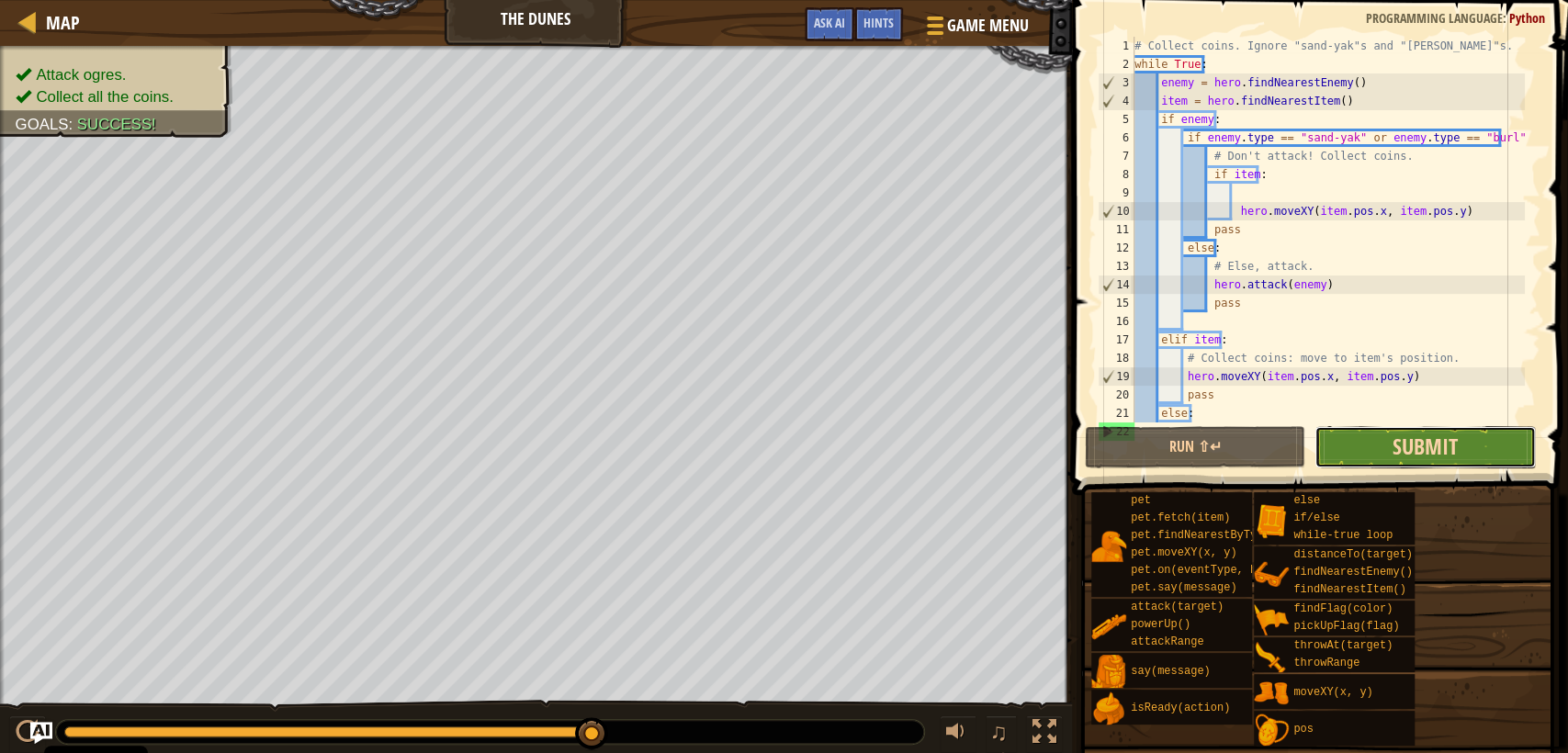
click at [1419, 446] on span "Submit" at bounding box center [1426, 447] width 65 height 30
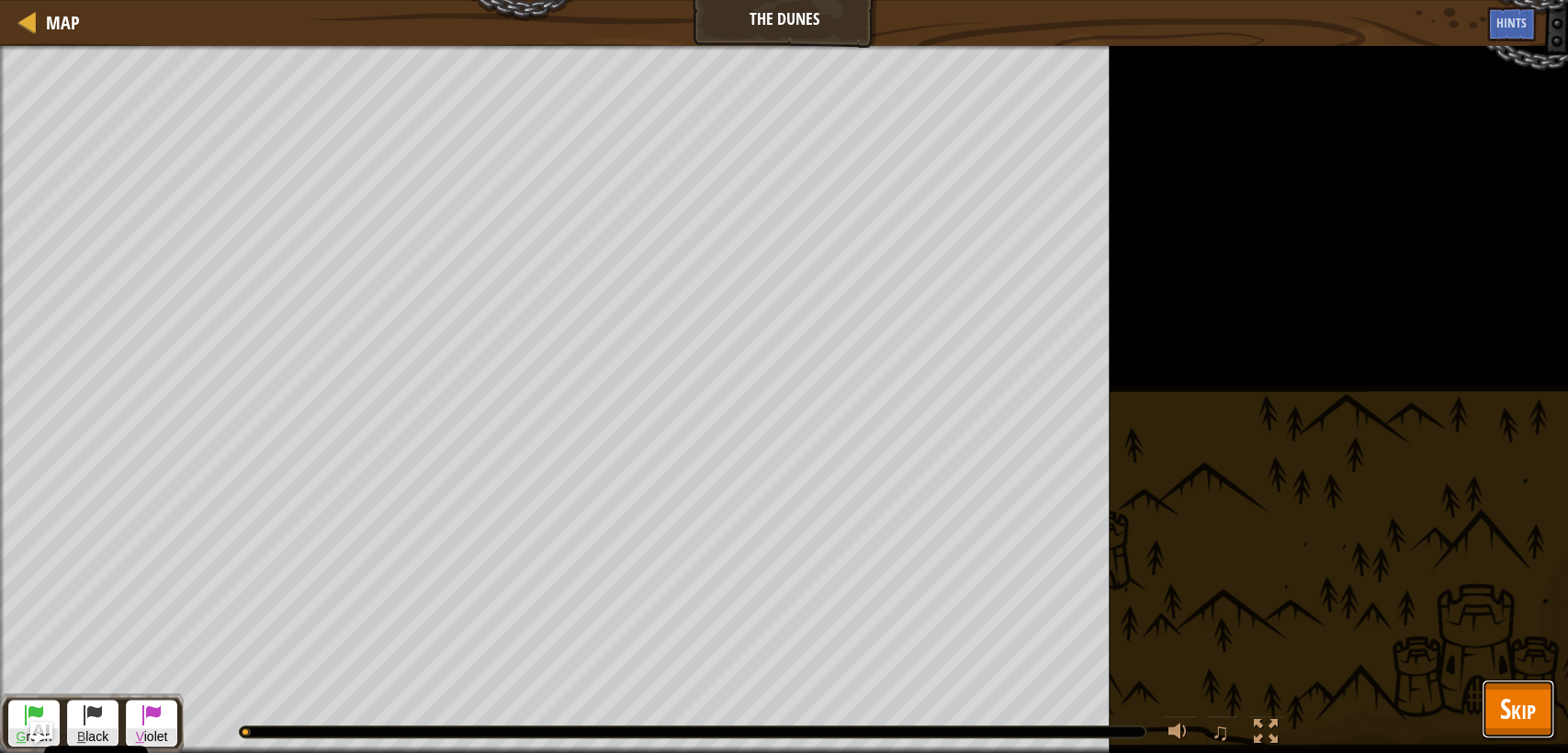
click at [1517, 707] on span "Skip" at bounding box center [1518, 708] width 35 height 37
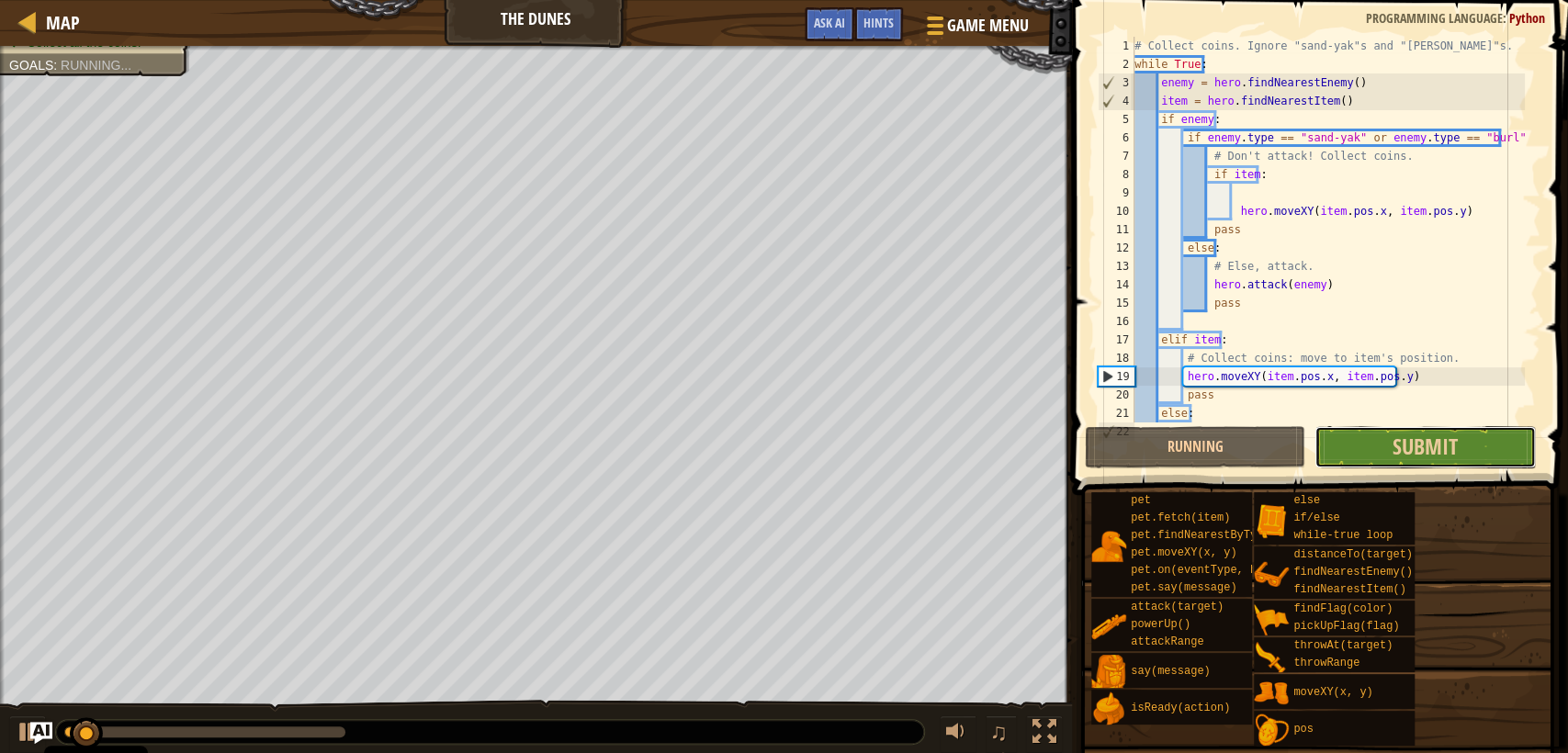
click at [1463, 447] on button "Submit" at bounding box center [1425, 447] width 221 height 42
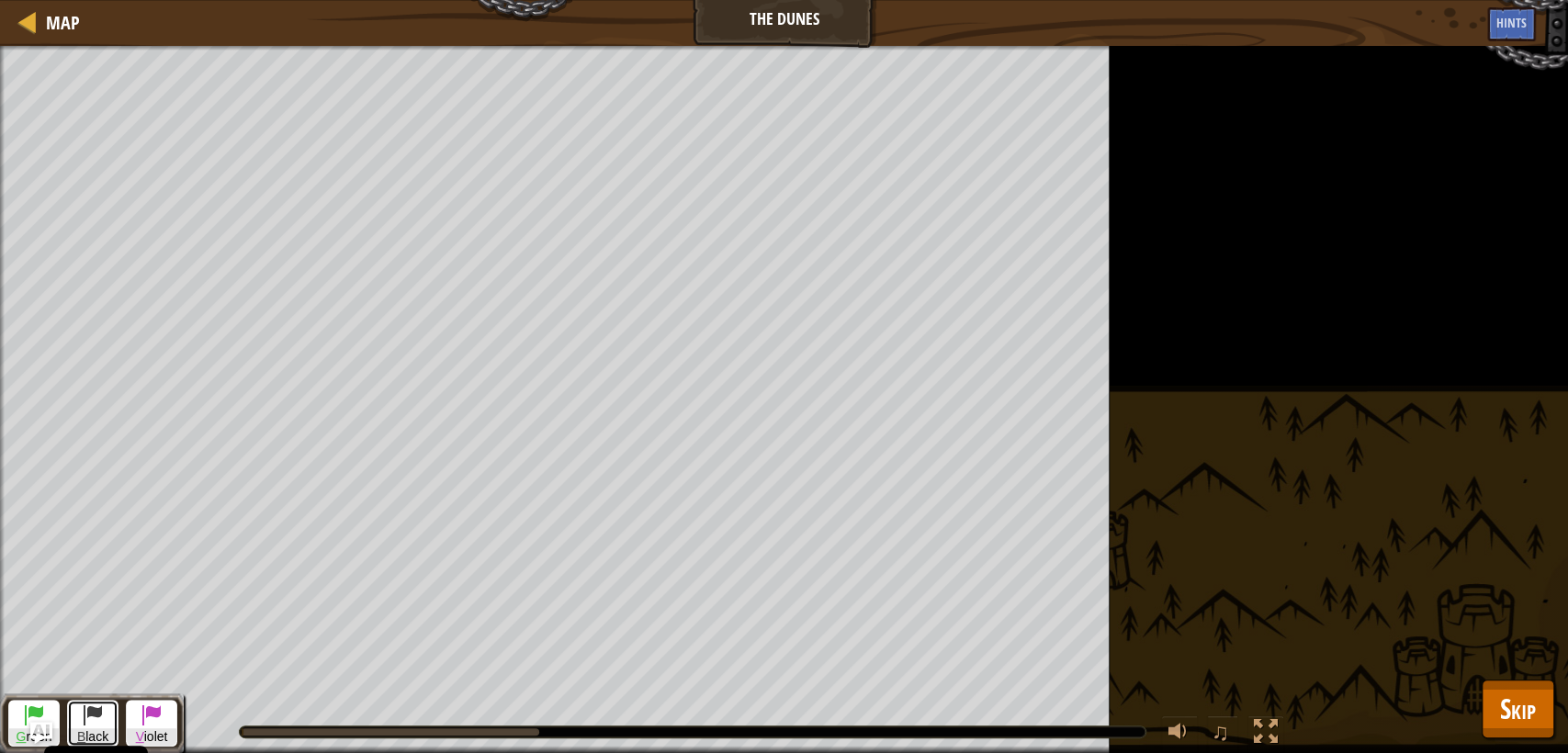
click at [103, 723] on span at bounding box center [93, 715] width 22 height 22
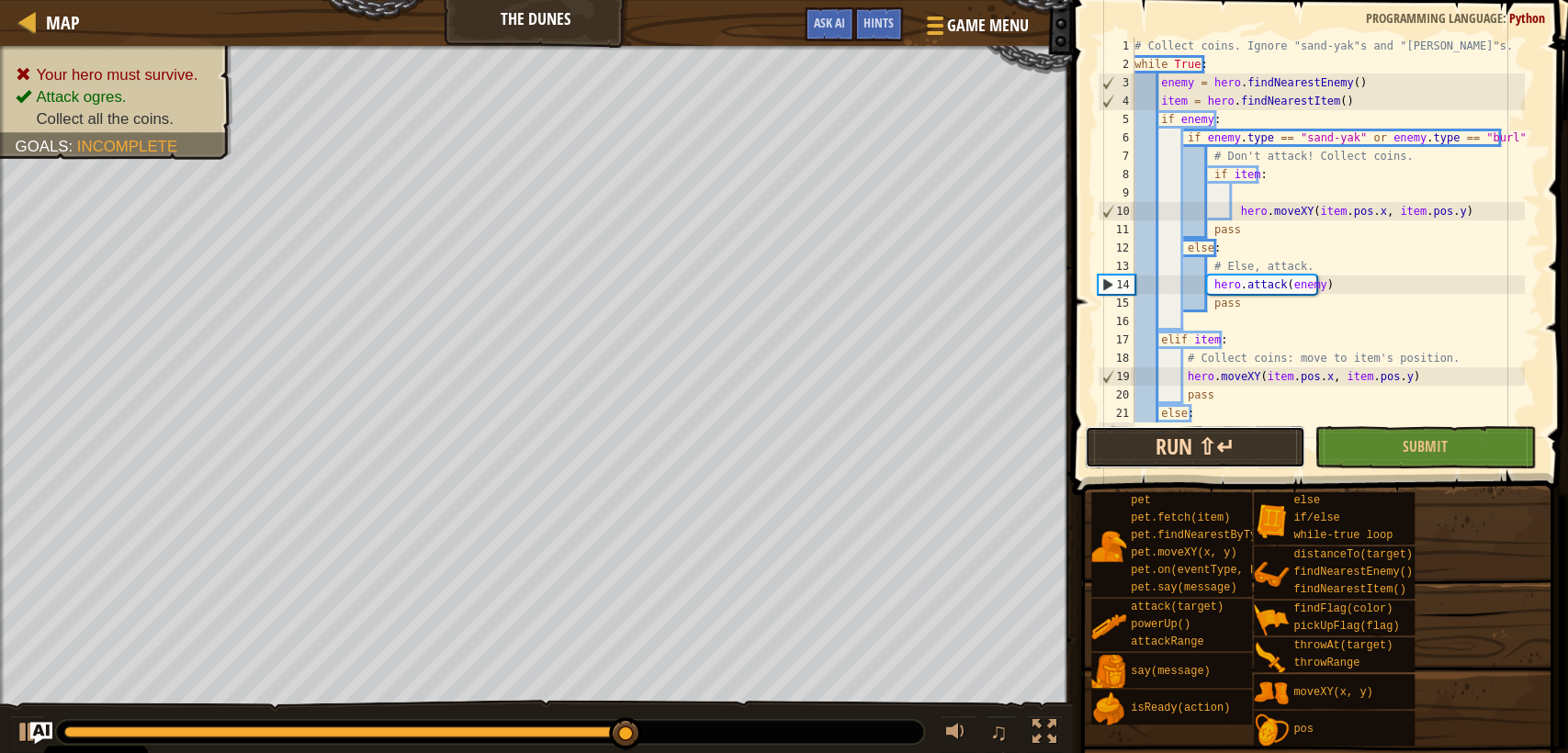
click at [1287, 445] on button "Run ⇧↵" at bounding box center [1195, 447] width 221 height 42
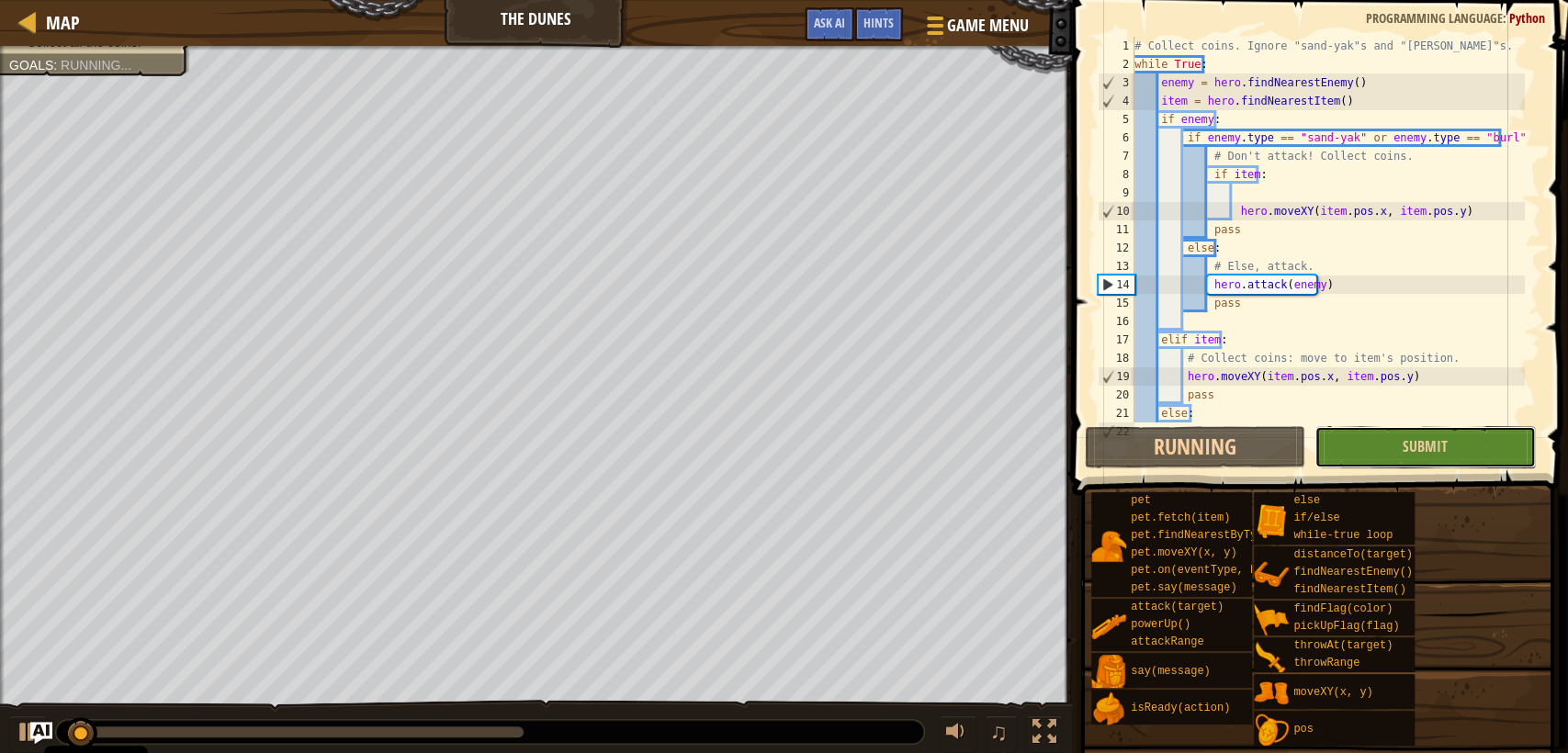
click at [1372, 443] on button "Submit" at bounding box center [1425, 447] width 221 height 42
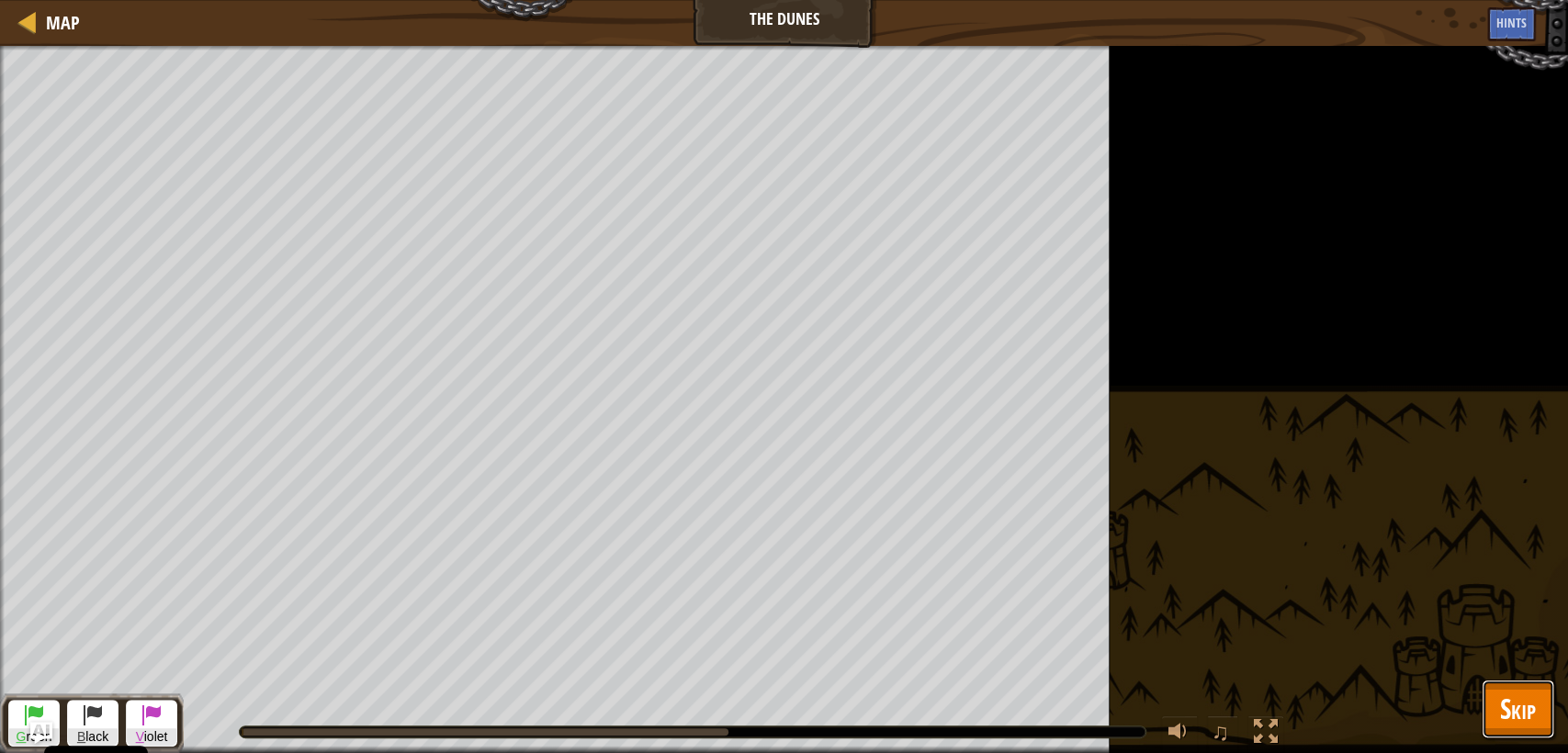
click at [1539, 707] on button "Skip" at bounding box center [1518, 708] width 73 height 59
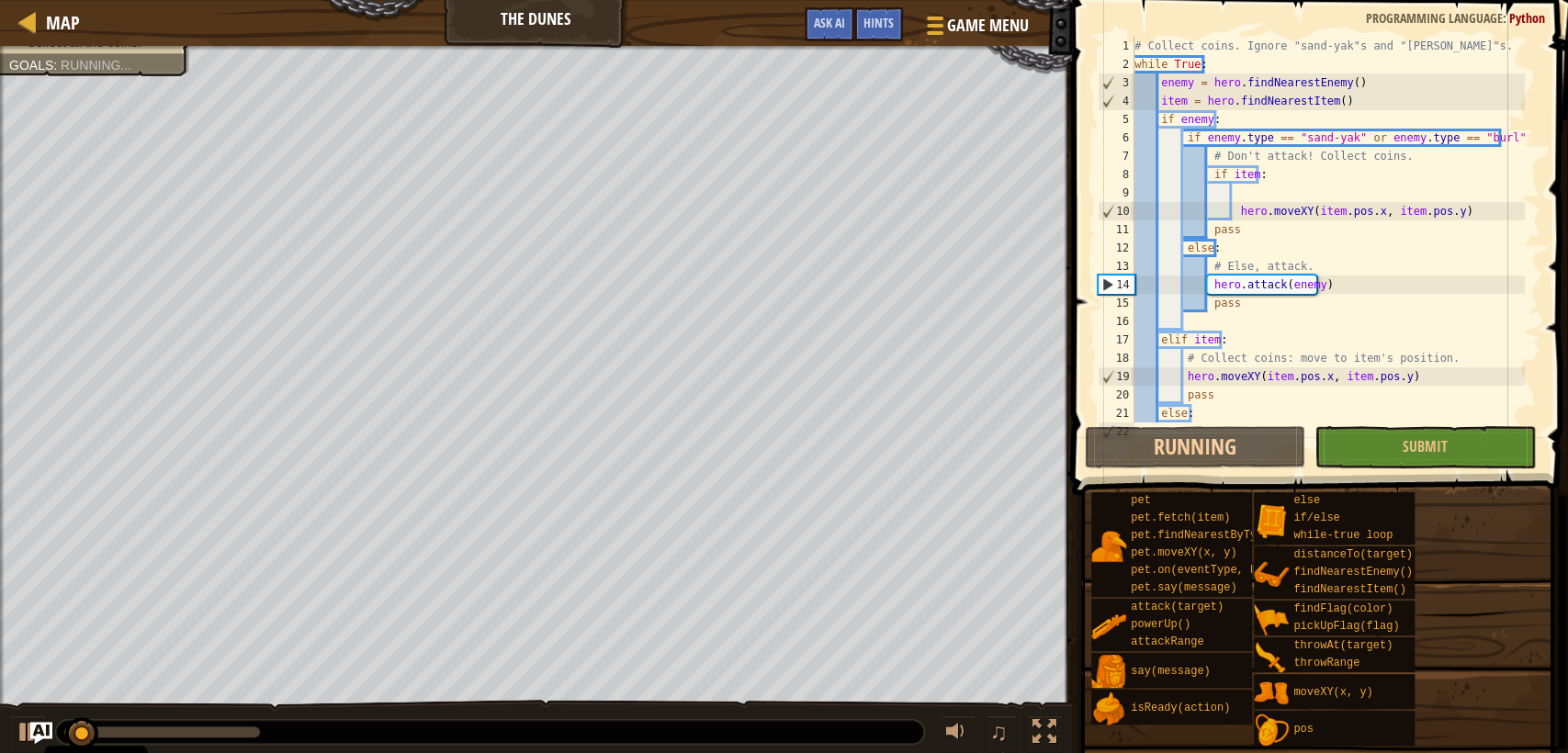
type textarea "else:"
click at [1401, 421] on div "# Collect coins. Ignore "sand-yak"s and "[PERSON_NAME]"s. while True : enemy = …" at bounding box center [1328, 248] width 394 height 423
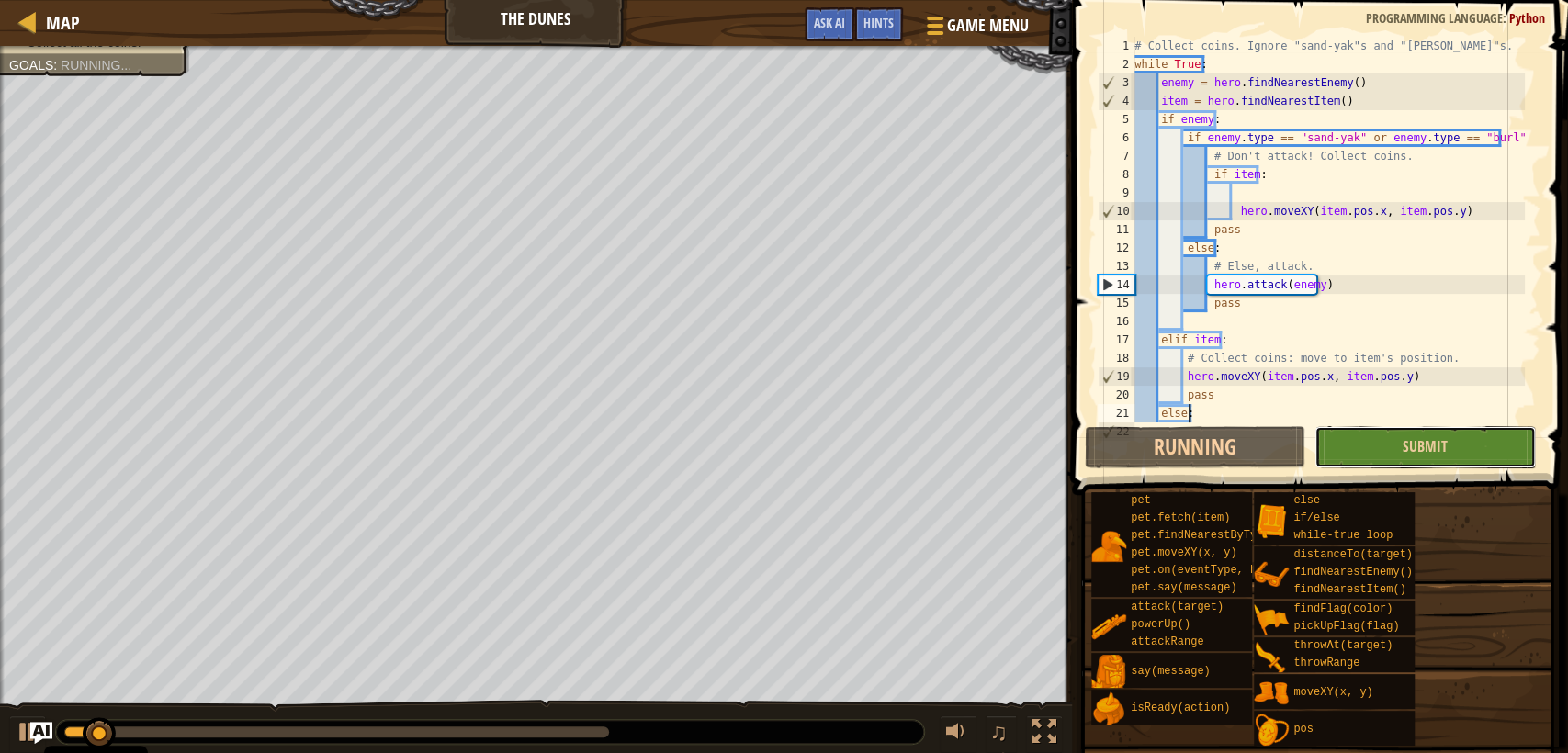
click at [1399, 432] on button "Submit" at bounding box center [1425, 447] width 221 height 42
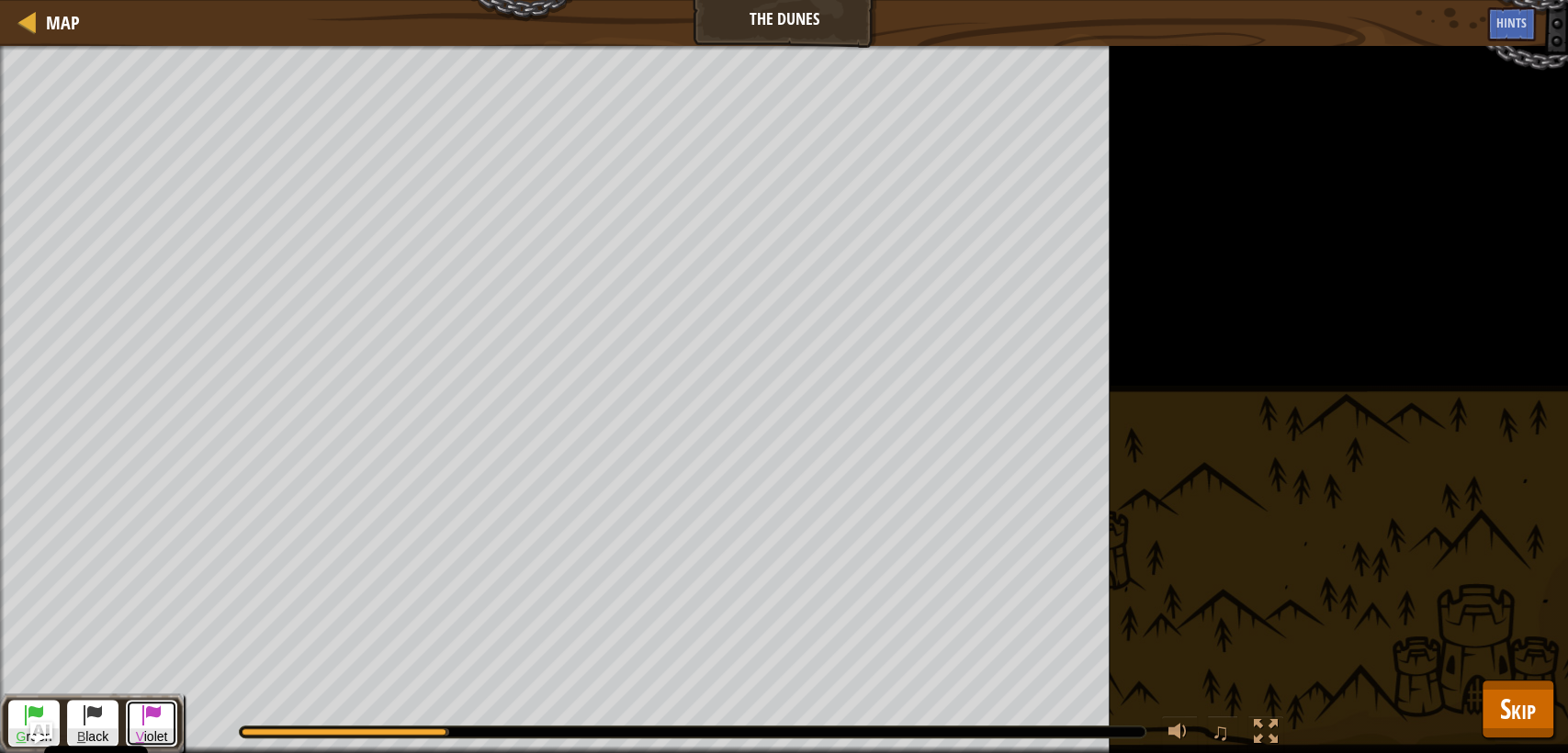
click at [168, 722] on button "V iolet" at bounding box center [151, 723] width 51 height 47
click at [1523, 731] on button "Skip" at bounding box center [1518, 708] width 73 height 59
click at [0, 0] on div "pet pet.fetch(item) pet.findNearestByType(type) pet.moveXY(x, y) pet.on(eventTy…" at bounding box center [0, 0] width 0 height 0
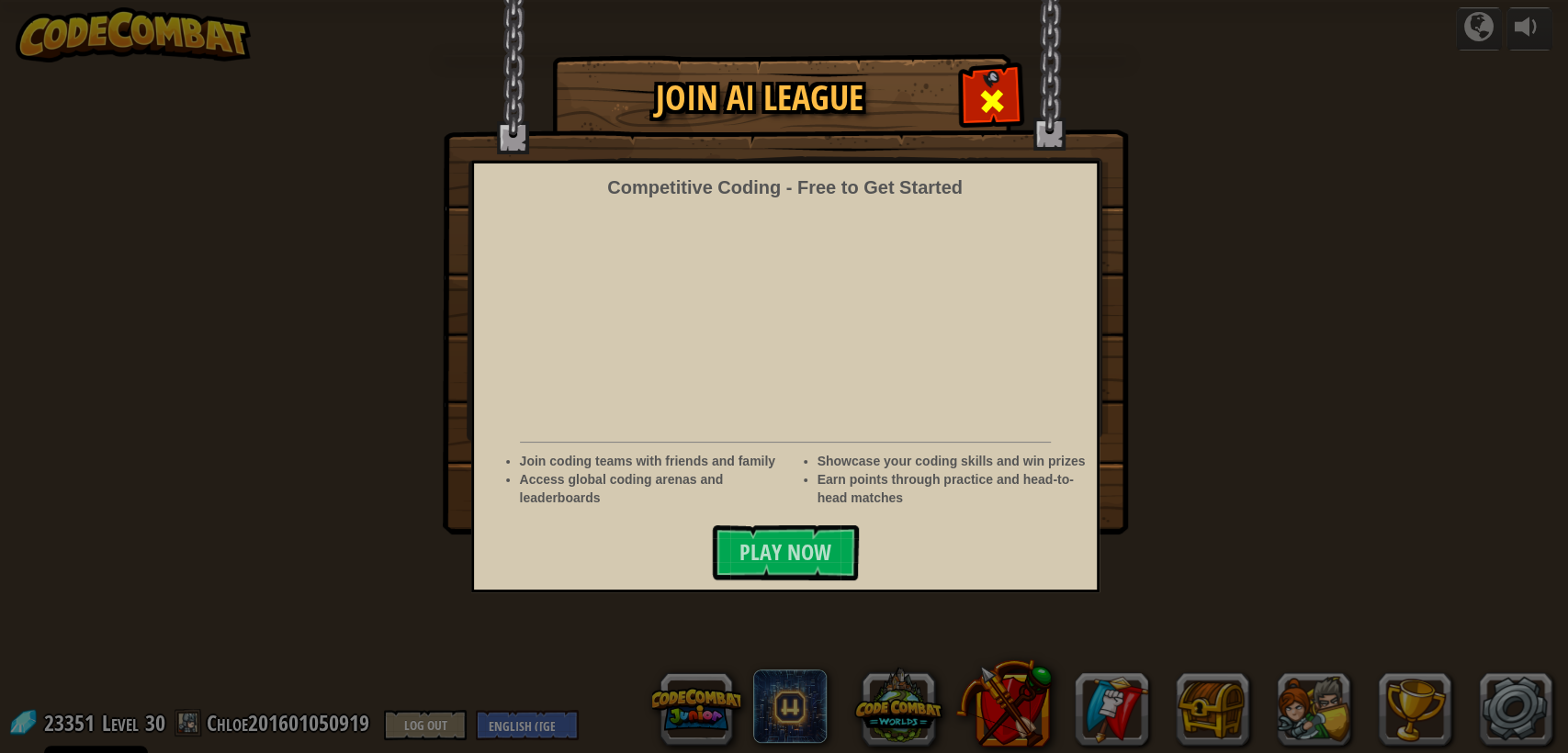
click at [988, 104] on span at bounding box center [993, 101] width 30 height 30
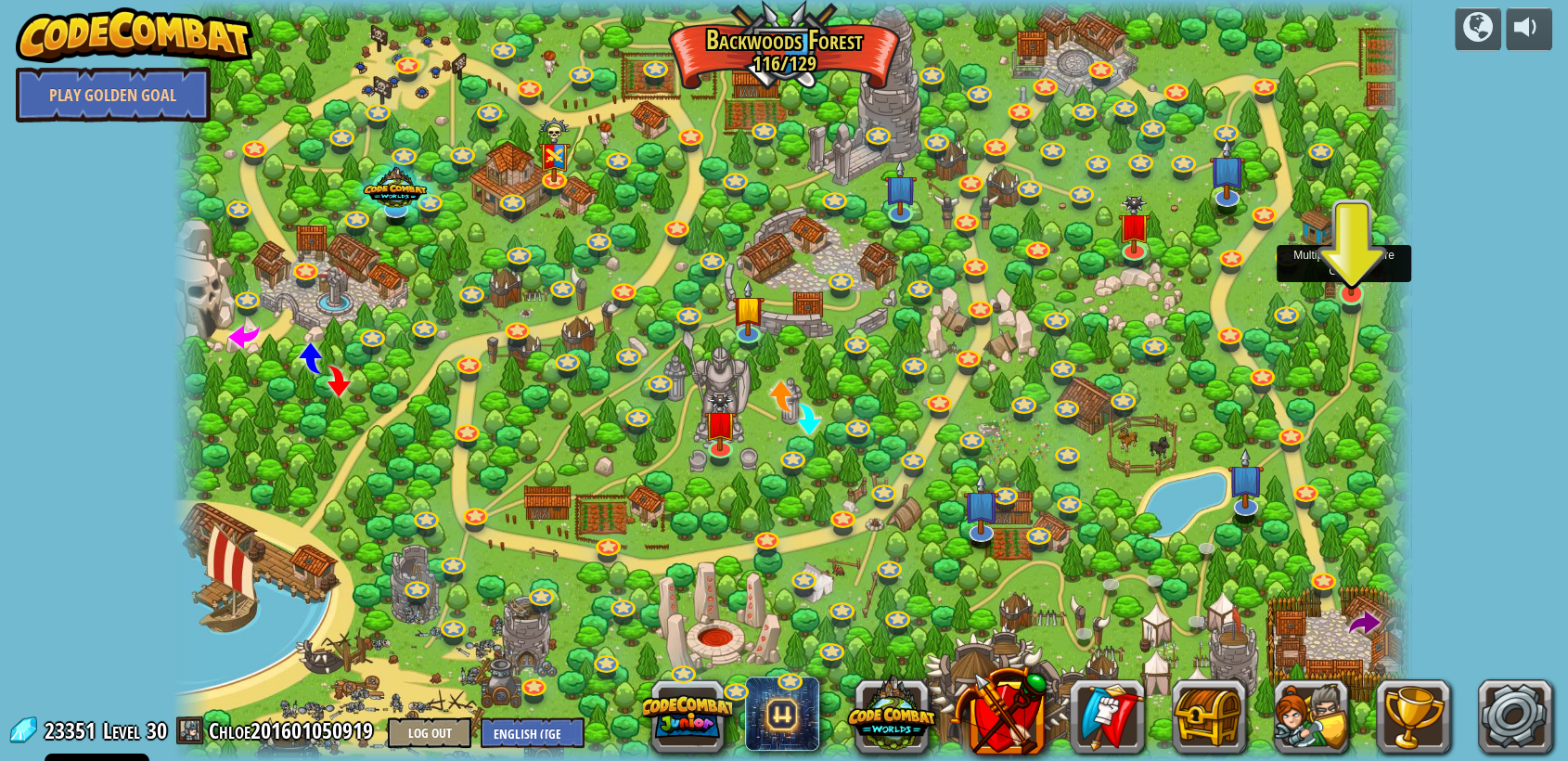
click at [1349, 293] on img at bounding box center [1352, 253] width 33 height 87
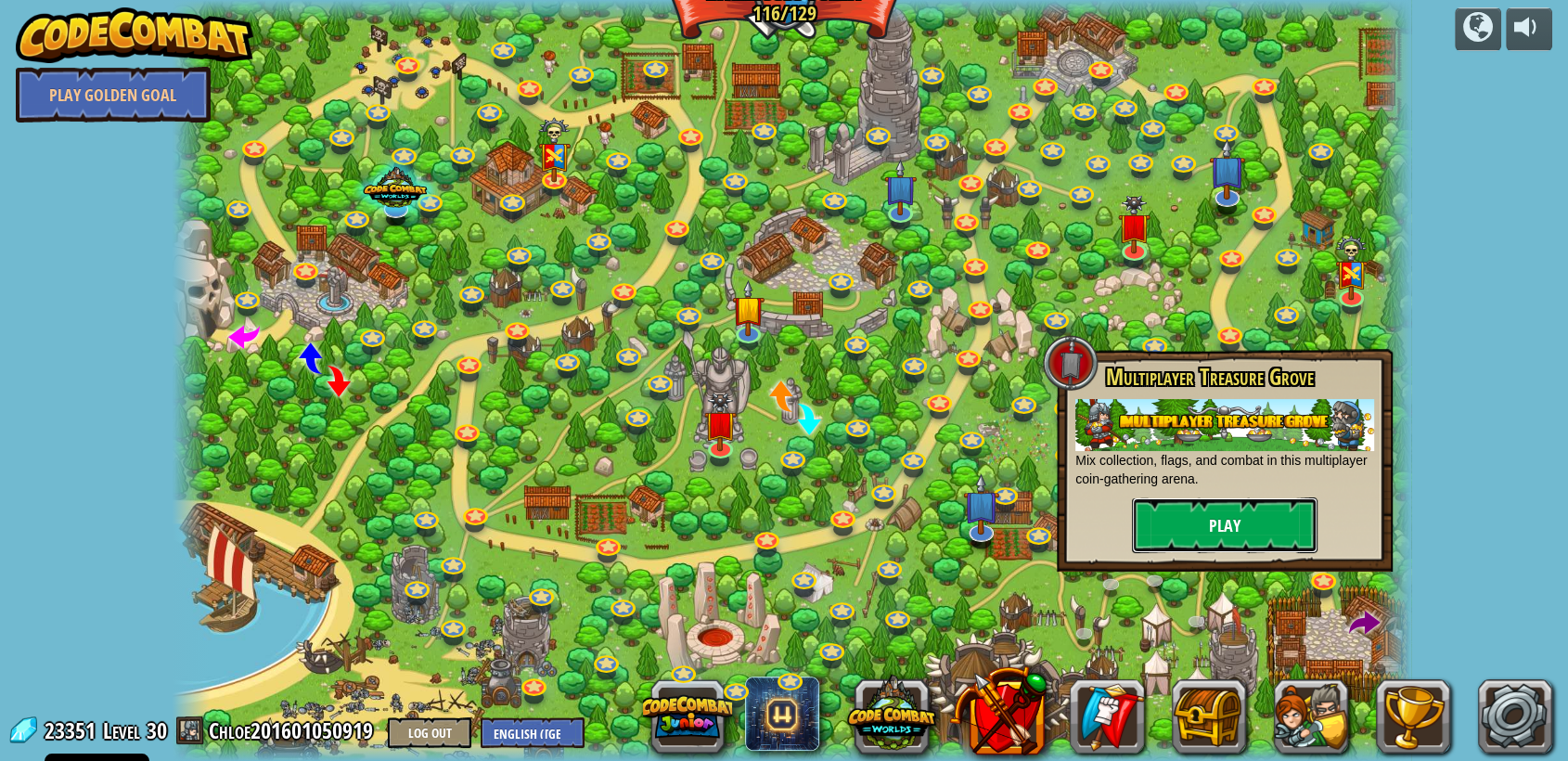
click at [1257, 541] on button "Play" at bounding box center [1225, 525] width 185 height 55
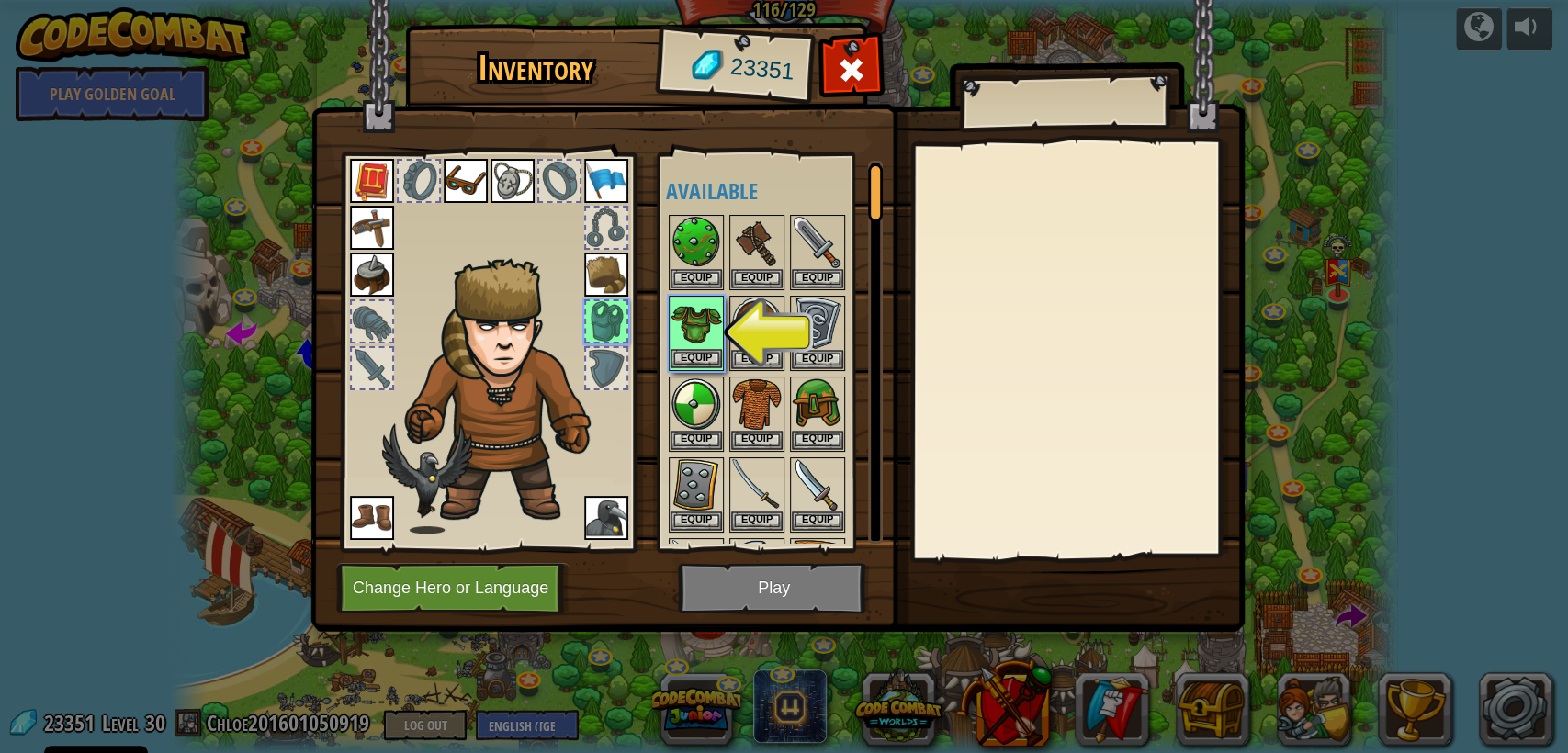
click at [707, 346] on img at bounding box center [696, 323] width 51 height 51
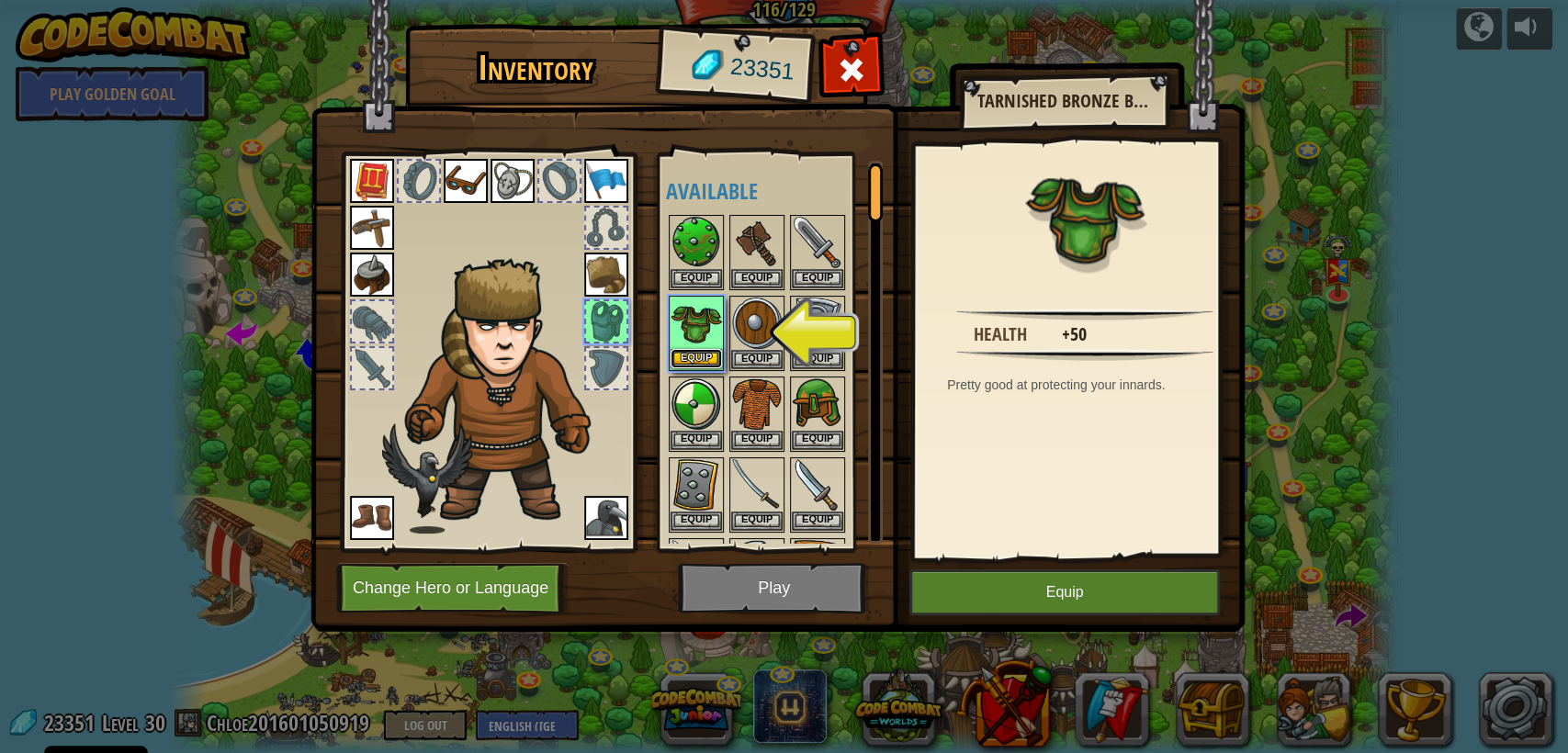
click at [710, 349] on button "Equip" at bounding box center [696, 358] width 51 height 20
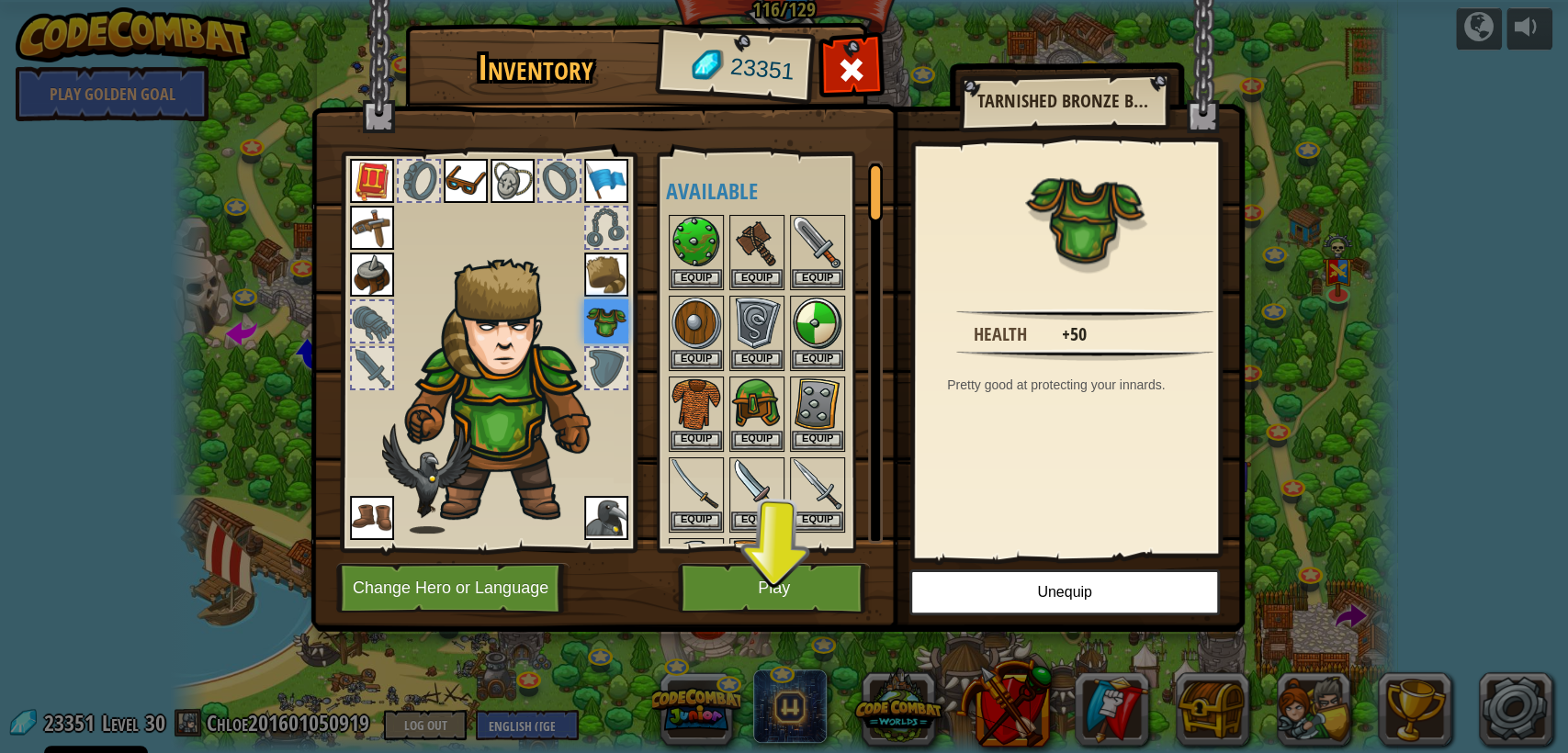
click at [602, 318] on img at bounding box center [606, 321] width 44 height 44
drag, startPoint x: 1025, startPoint y: 585, endPoint x: 1028, endPoint y: 562, distance: 23.2
click at [1027, 578] on button "Unequip" at bounding box center [1064, 592] width 310 height 46
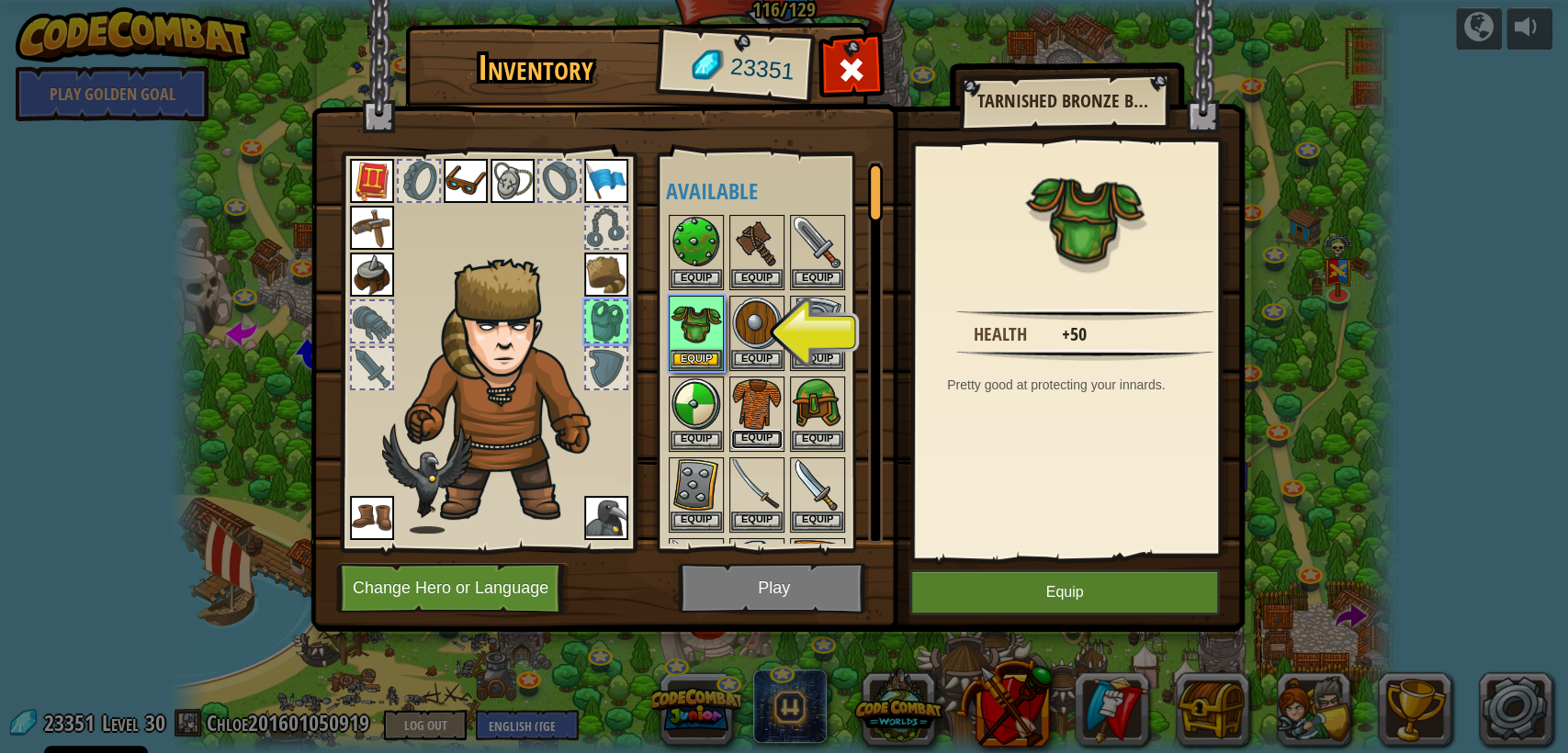
click at [740, 431] on button "Equip" at bounding box center [756, 439] width 51 height 20
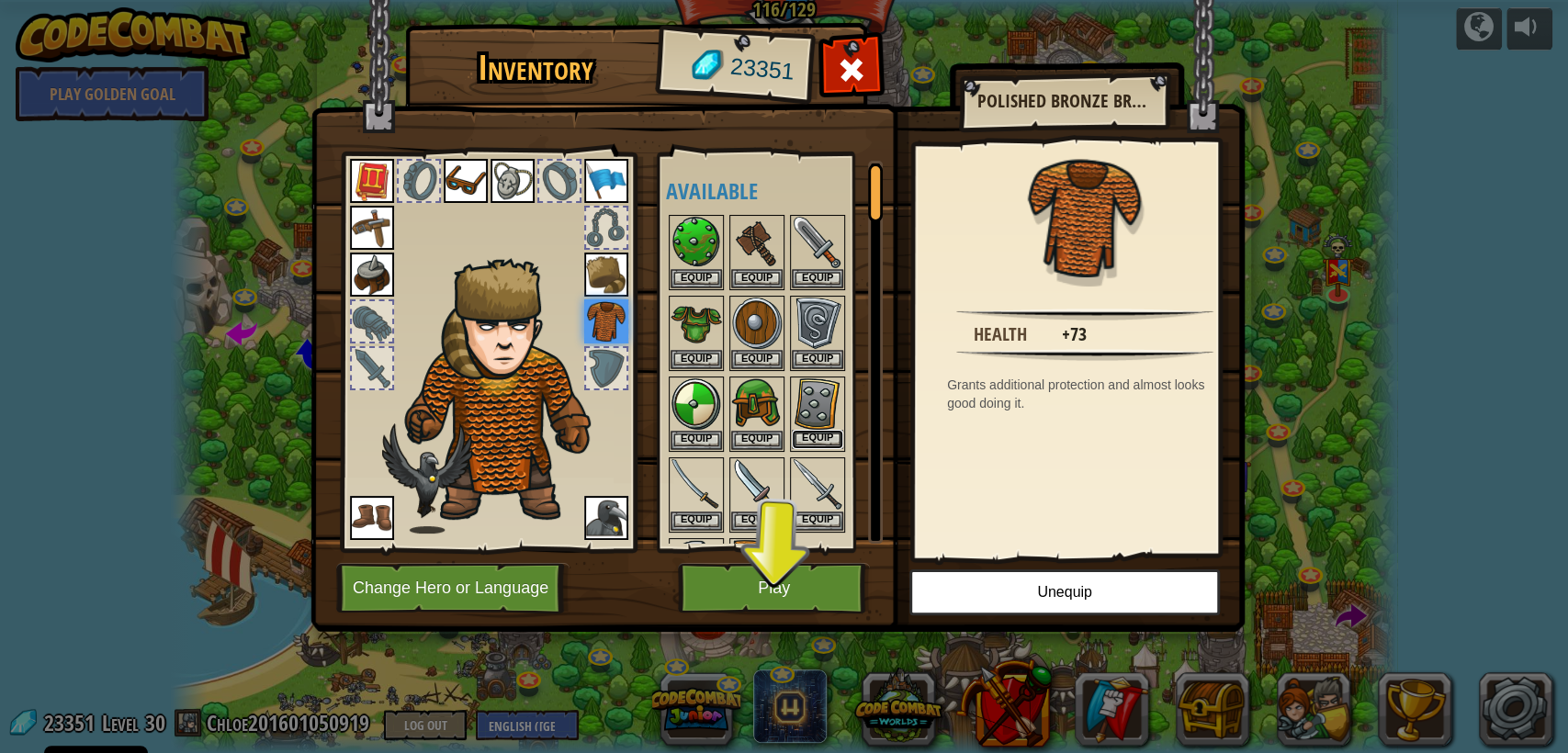
click at [807, 431] on button "Equip" at bounding box center [818, 439] width 51 height 20
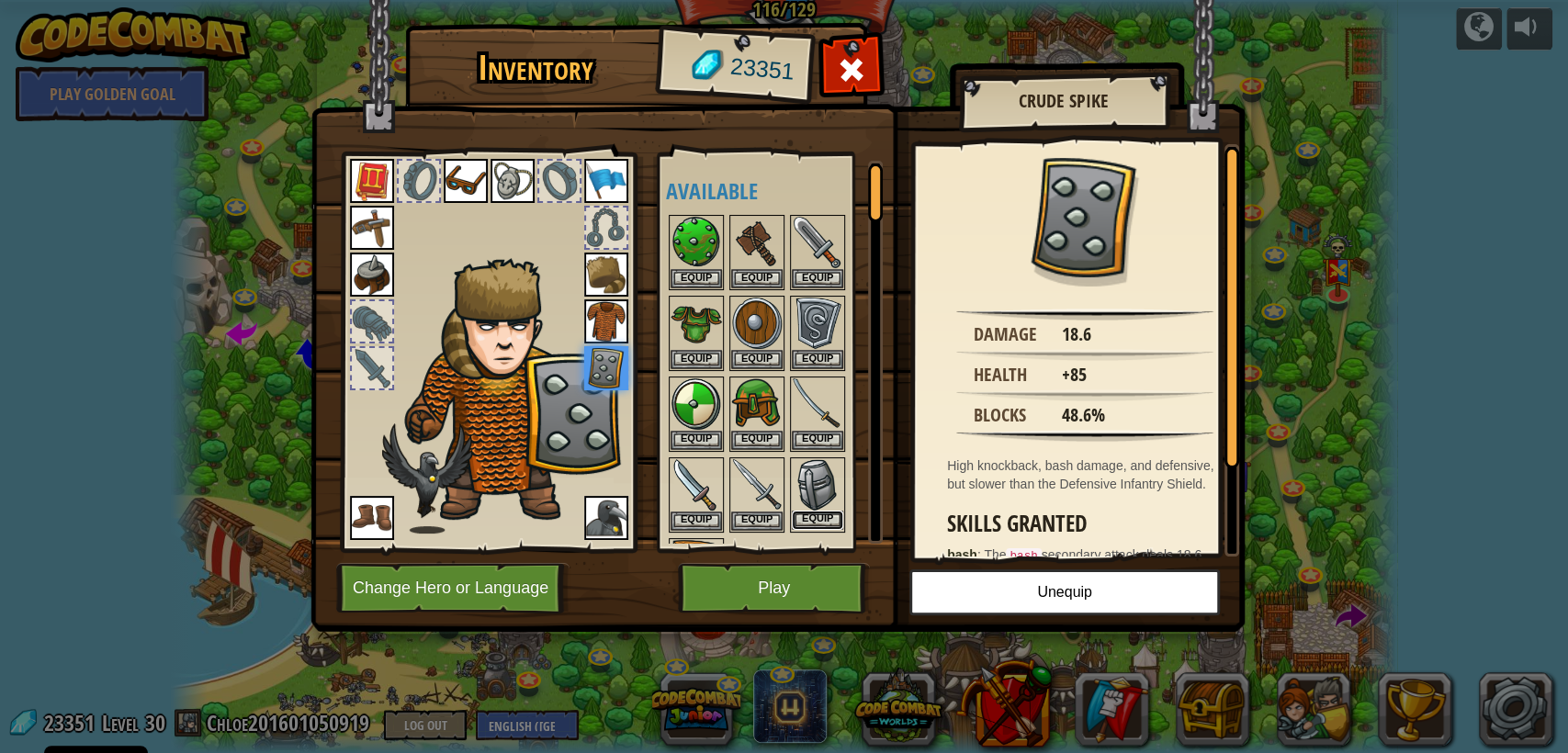
click at [819, 511] on button "Equip" at bounding box center [818, 520] width 51 height 20
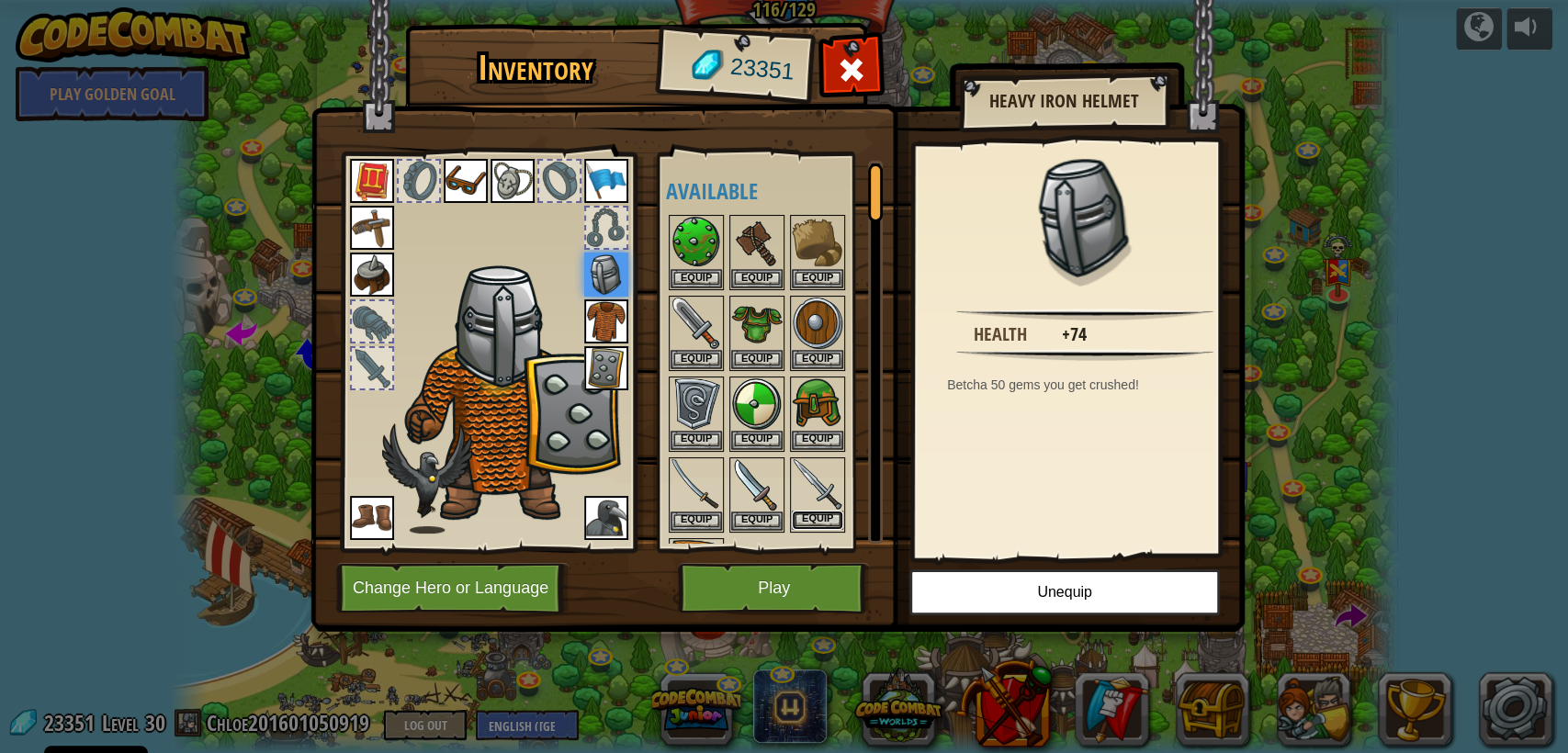
click at [825, 511] on button "Equip" at bounding box center [818, 520] width 51 height 20
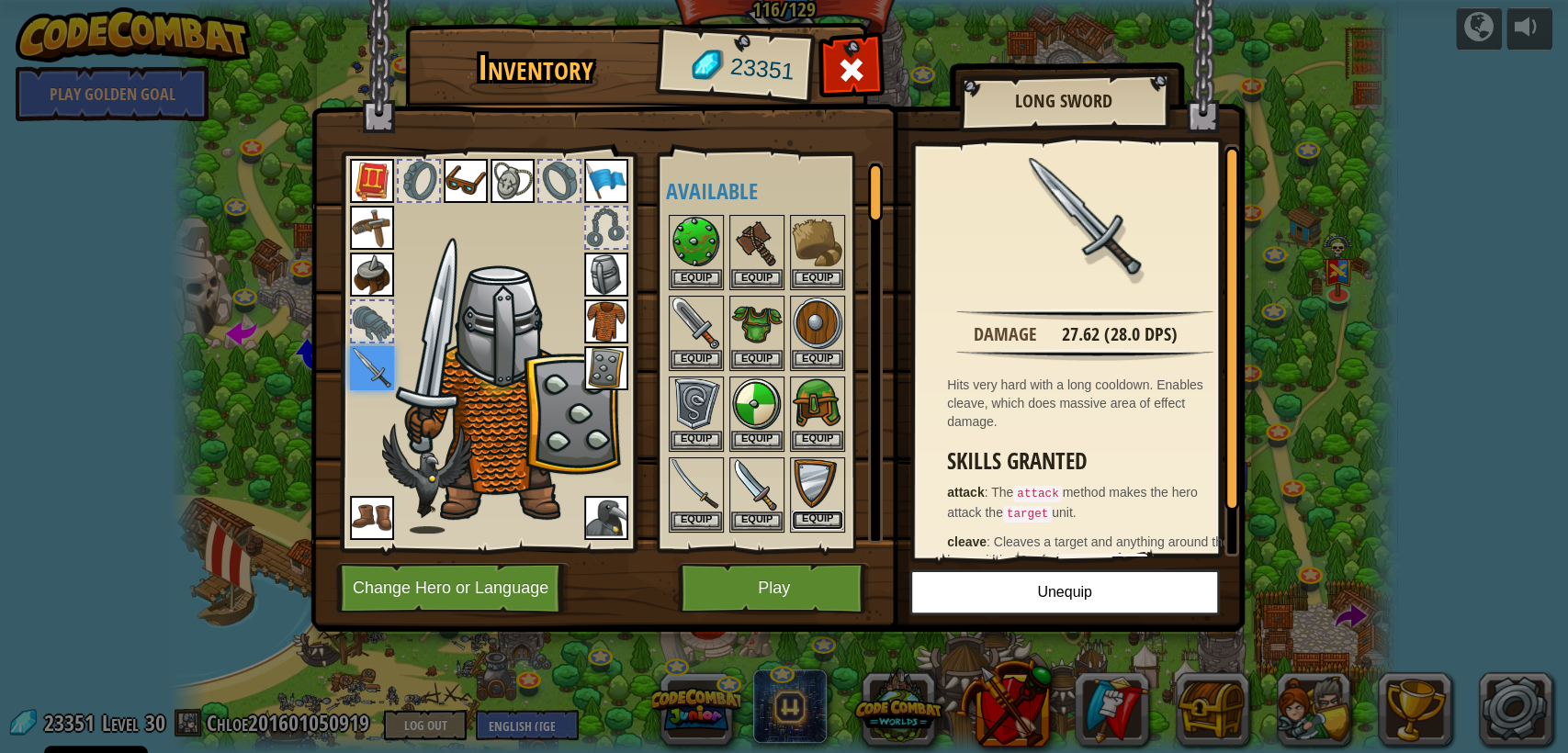
click at [824, 521] on button "Equip" at bounding box center [818, 520] width 51 height 20
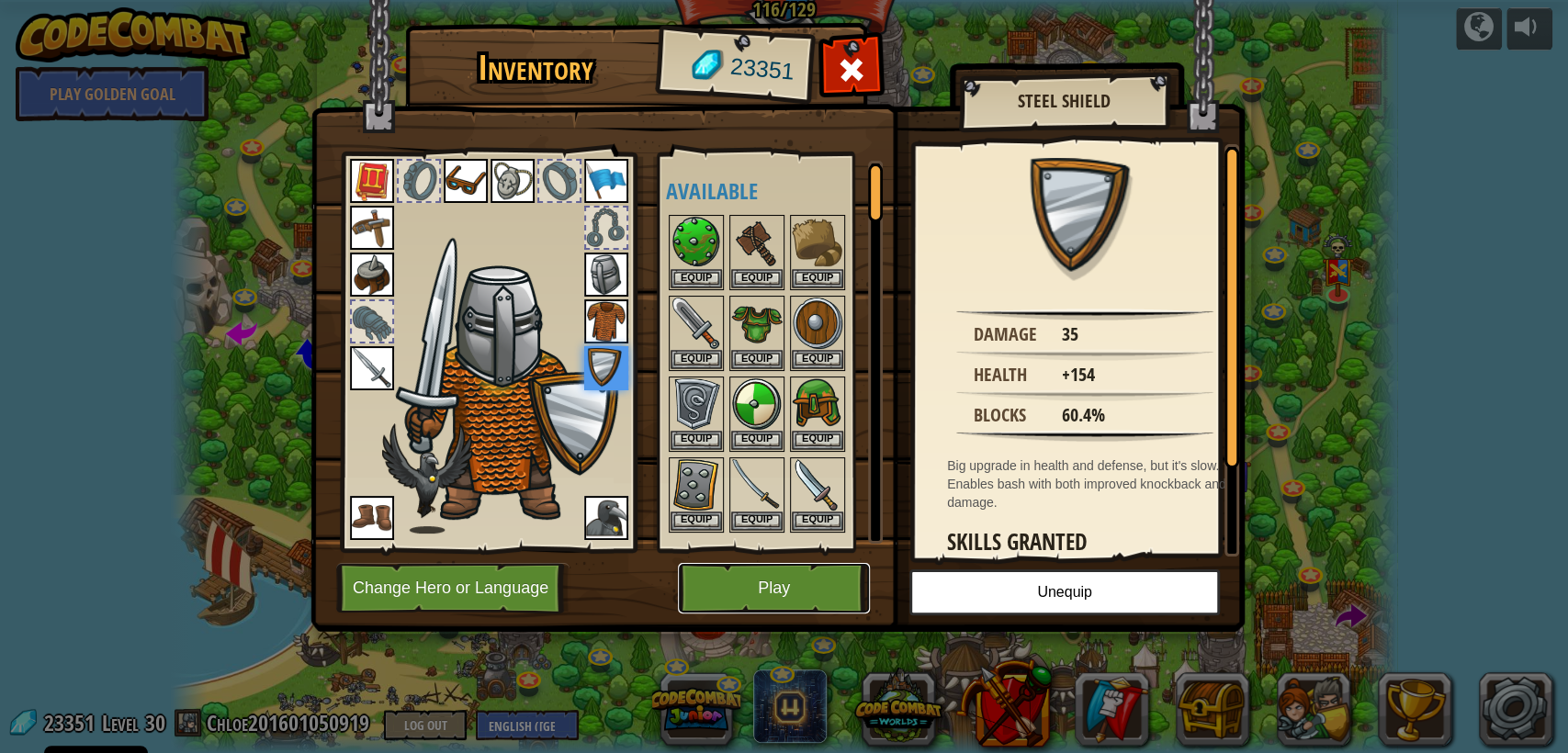
click at [738, 594] on button "Play" at bounding box center [774, 588] width 192 height 50
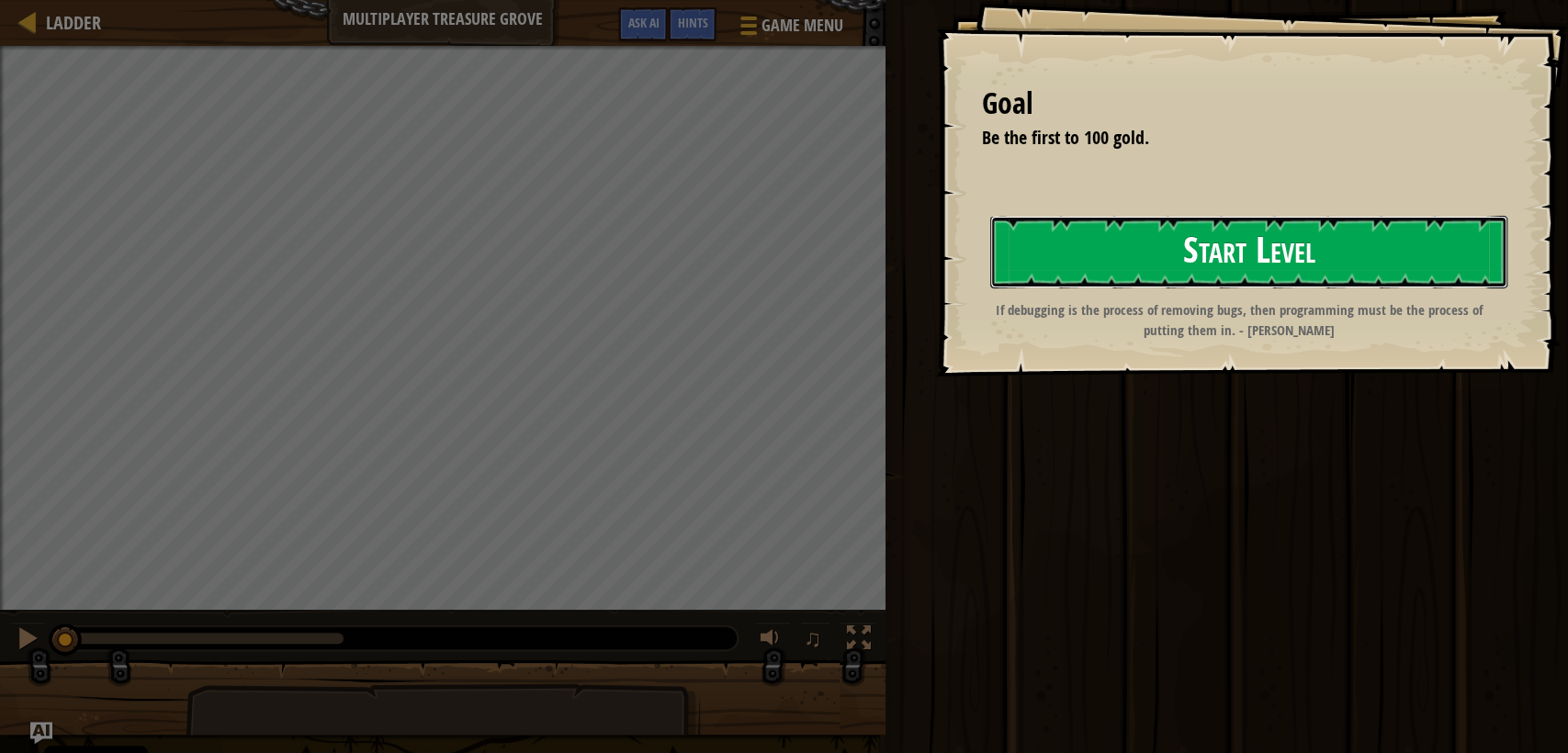
click at [1048, 275] on button "Start Level" at bounding box center [1249, 252] width 517 height 73
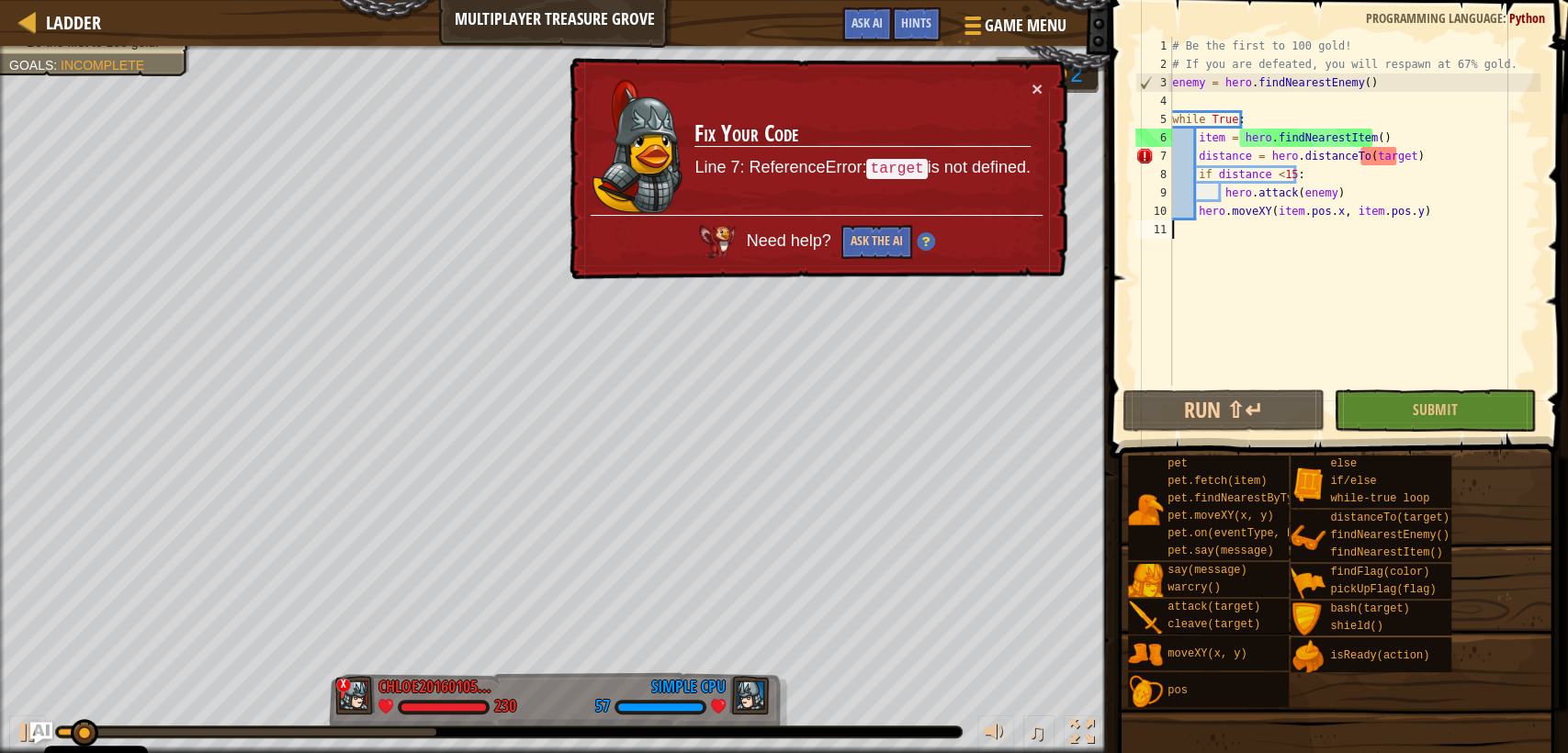
click at [1306, 318] on div "# Be the first to 100 gold! # If you are defeated, you will respawn at 67% gold…" at bounding box center [1355, 229] width 372 height 385
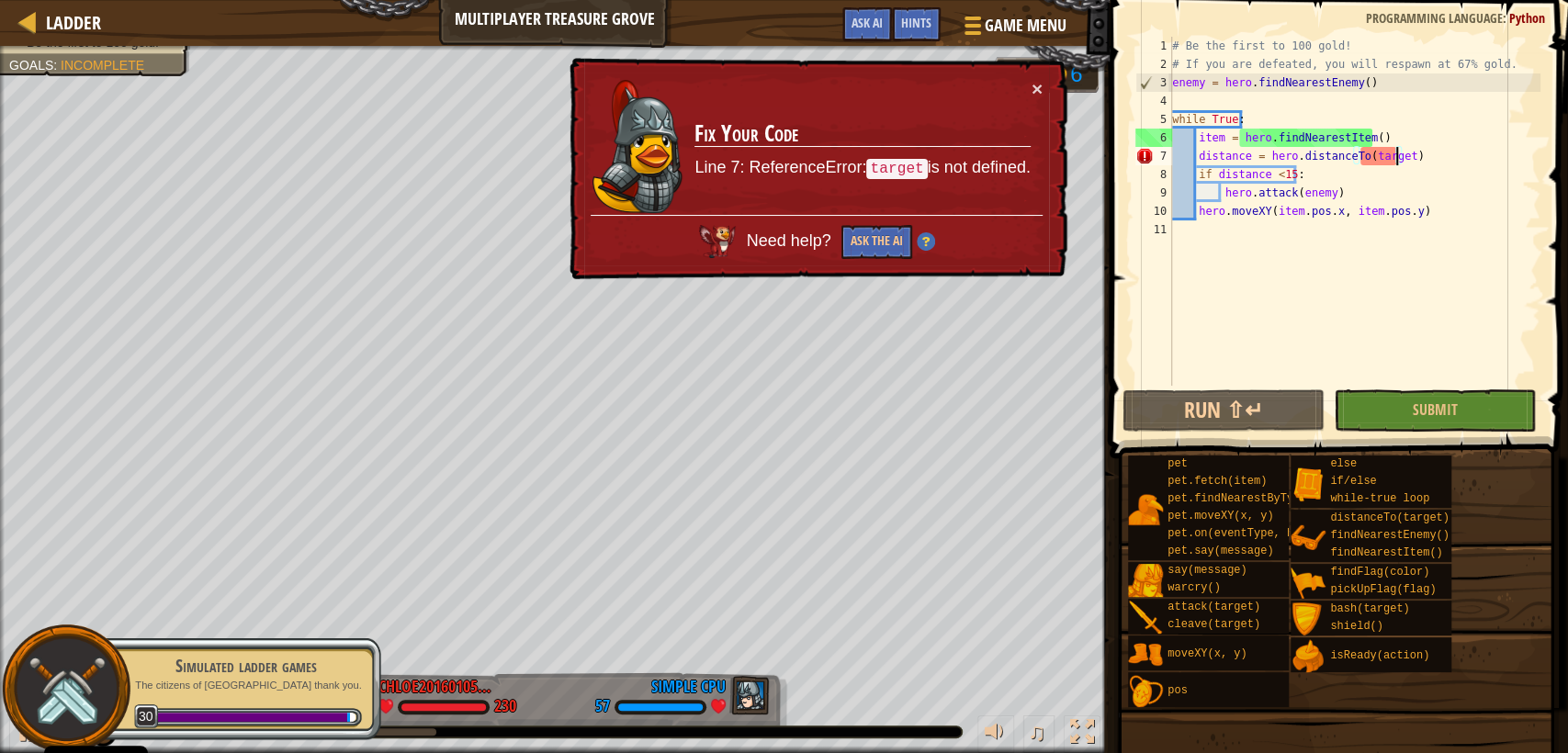
click at [1395, 159] on div "# Be the first to 100 gold! # If you are defeated, you will respawn at 67% gold…" at bounding box center [1355, 229] width 372 height 385
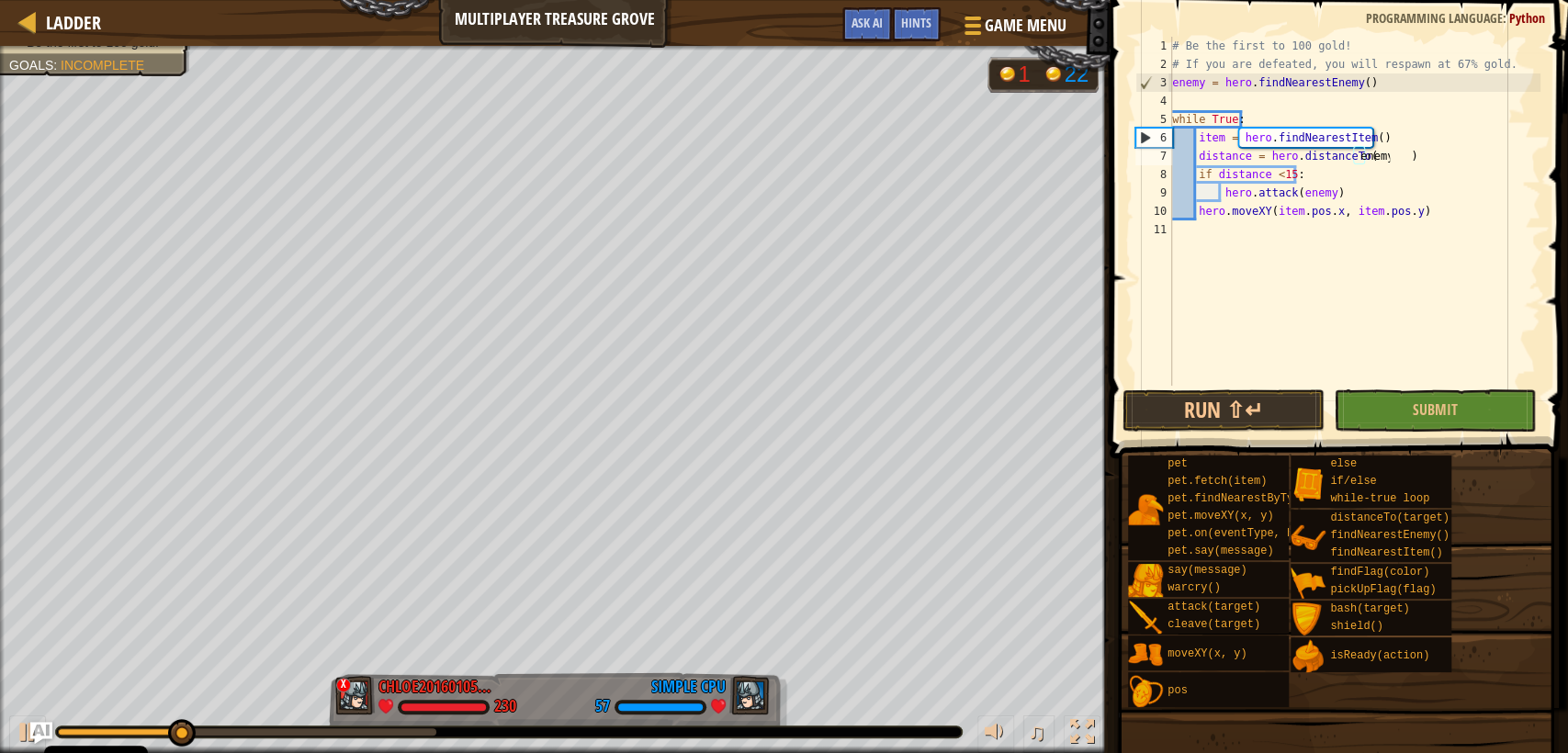
type textarea "enemyenemy"
click at [1440, 346] on div "# Be the first to 100 gold! # If you are defeated, you will respawn at 67% gold…" at bounding box center [1355, 229] width 372 height 385
click at [1422, 159] on div "# Be the first to 100 gold! # If you are defeated, you will respawn at 67% gold…" at bounding box center [1355, 229] width 372 height 385
type textarea "distance = hero.distanceTo(enemy)"
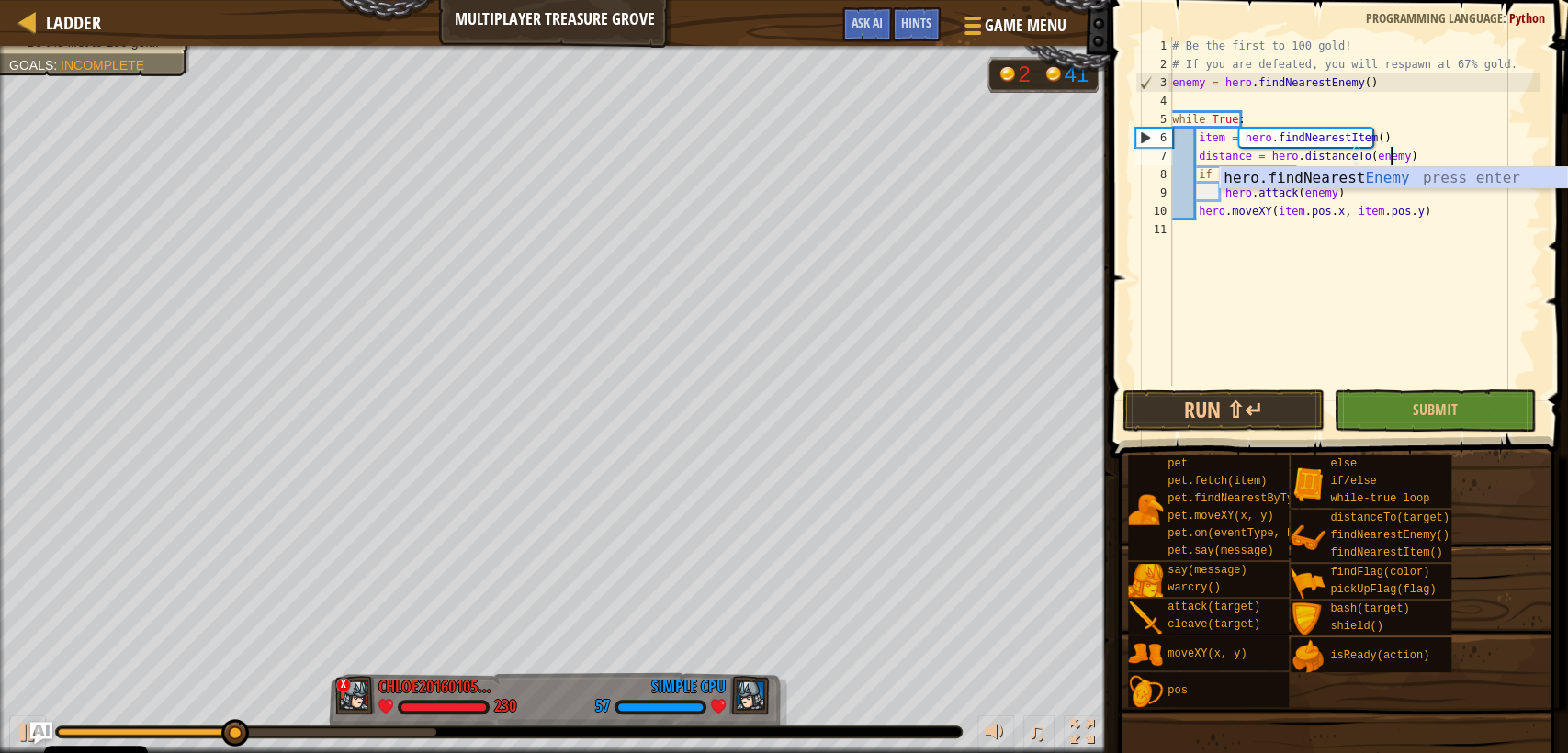
click at [1424, 284] on div "# Be the first to 100 gold! # If you are defeated, you will respawn at 67% gold…" at bounding box center [1355, 229] width 372 height 385
click at [1296, 410] on button "Run ⇧↵" at bounding box center [1223, 410] width 202 height 42
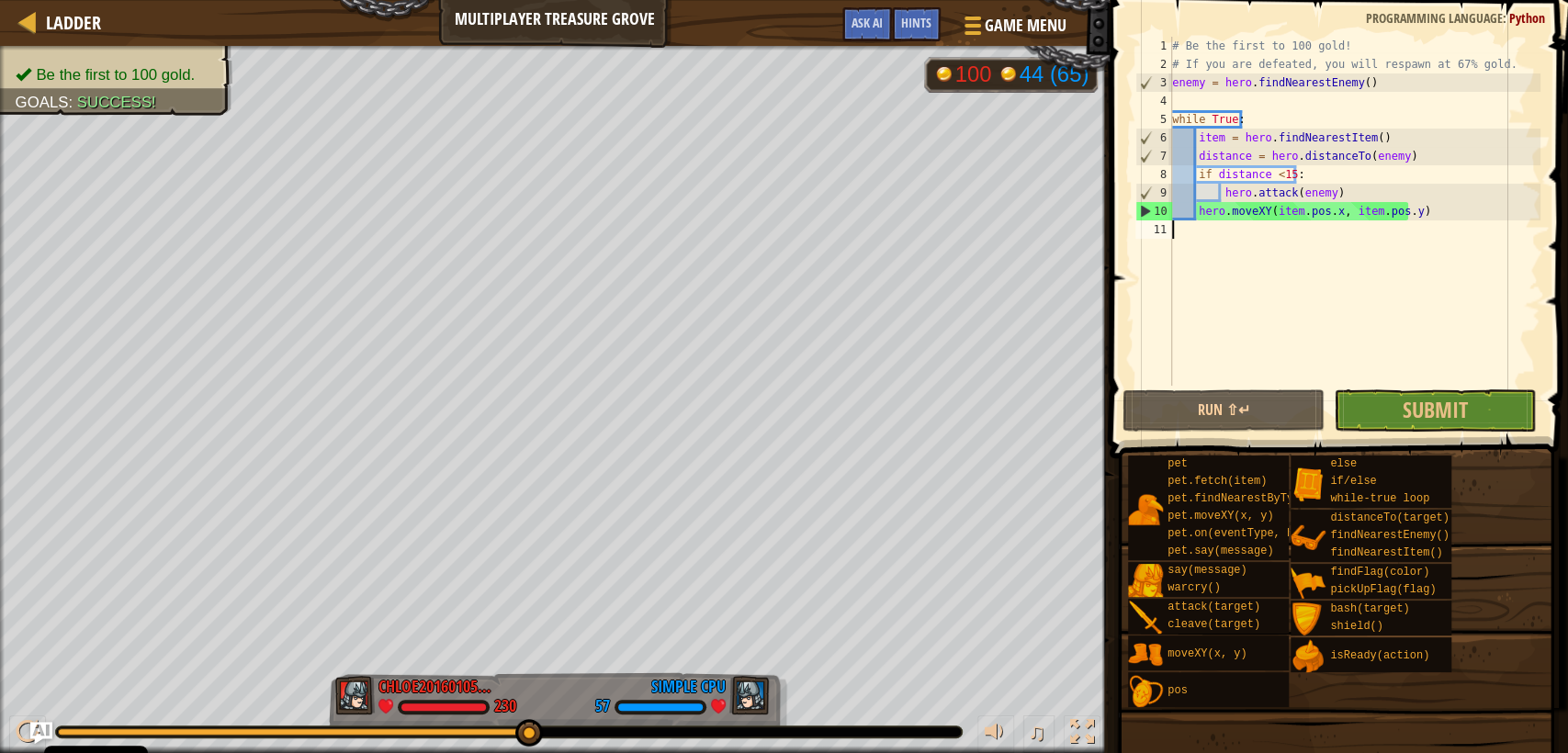
click at [1423, 381] on div "# Be the first to 100 gold! # If you are defeated, you will respawn at 67% gold…" at bounding box center [1355, 229] width 372 height 385
click at [1426, 389] on button "Submit" at bounding box center [1435, 410] width 202 height 42
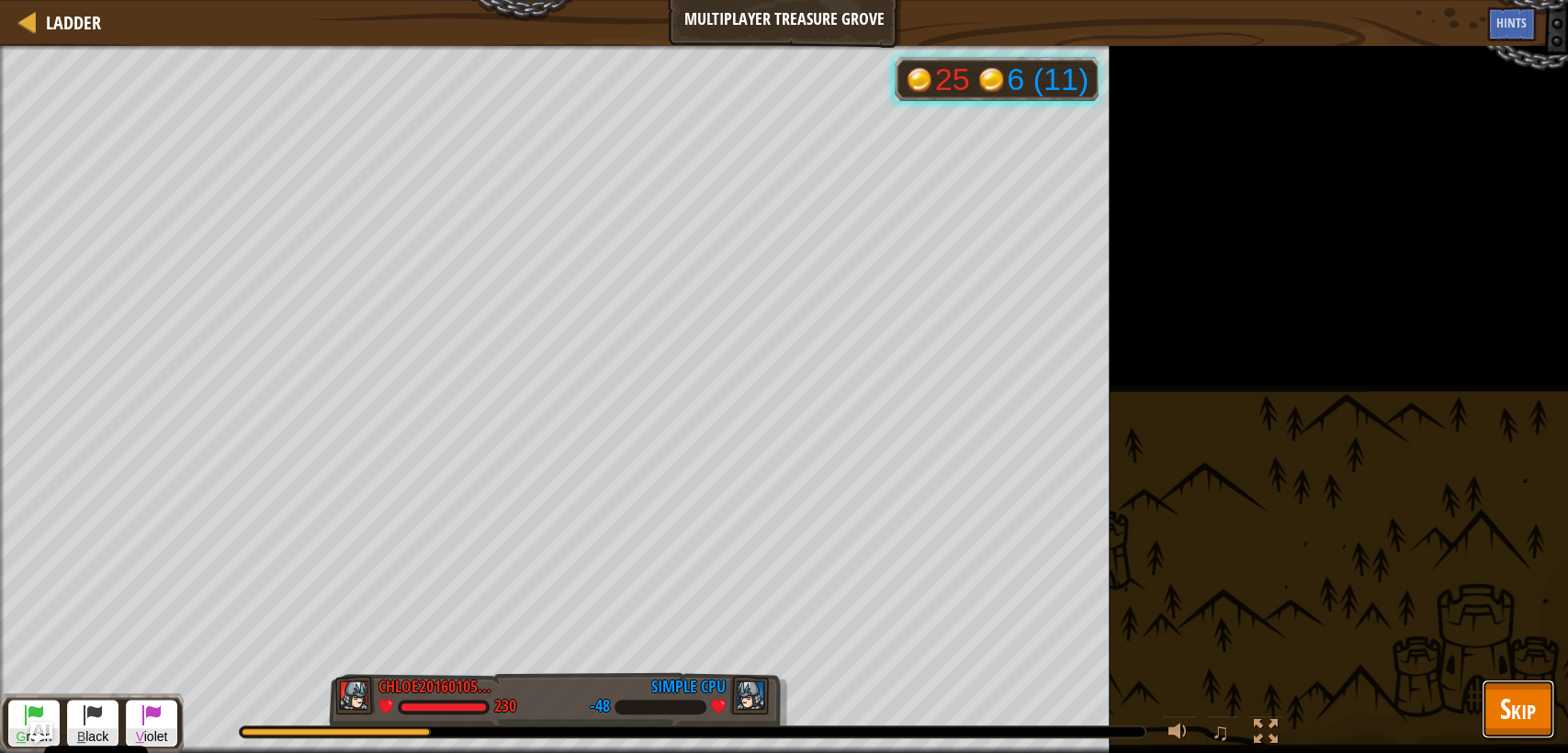
click at [1534, 700] on span "Skip" at bounding box center [1518, 708] width 35 height 37
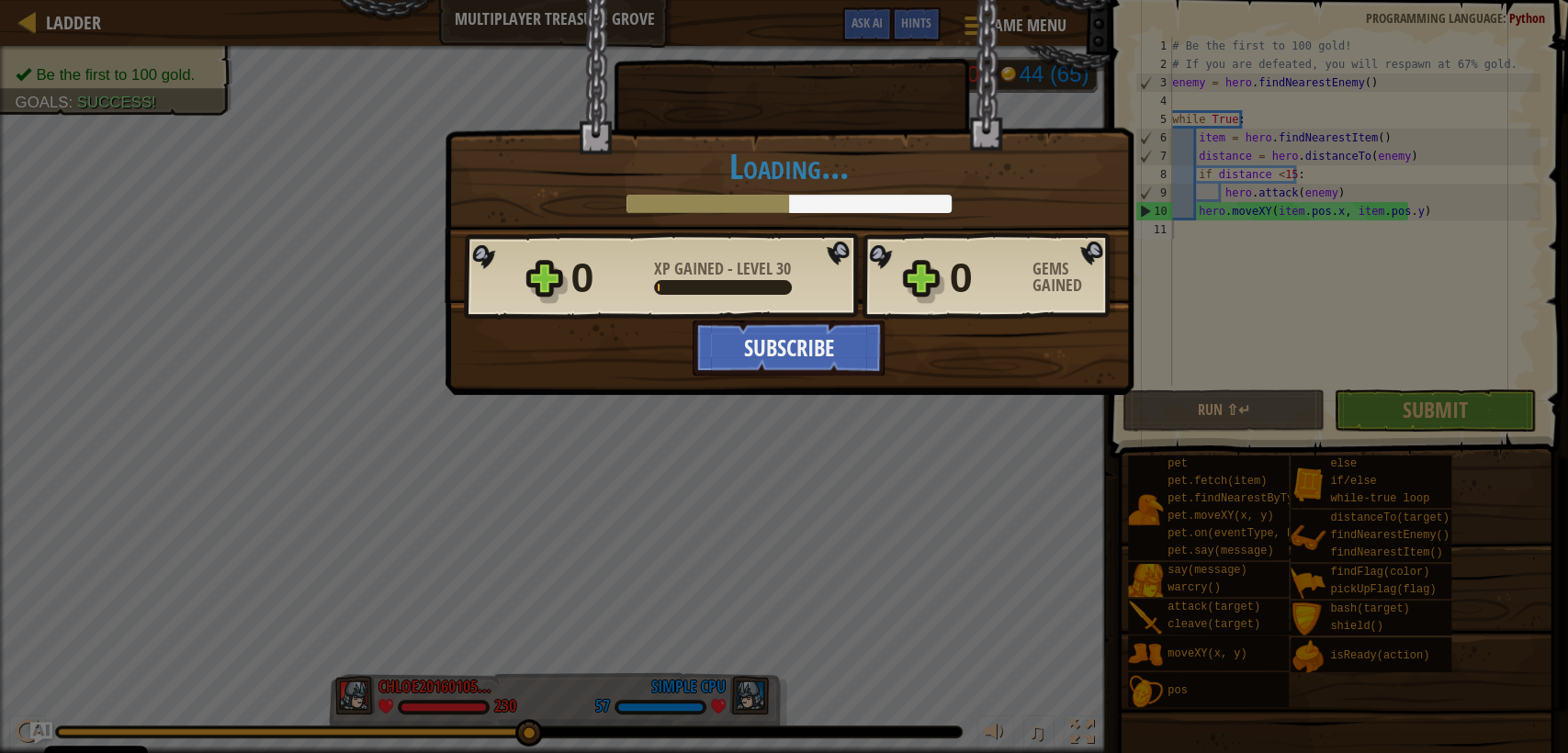
click at [1093, 110] on div "× How fun was this level? Tell us more! Loading... Reticulating Splines... Load…" at bounding box center [790, 151] width 689 height 304
click at [940, 491] on div "× How fun was this level? Tell us more! Loading... Reticulating Splines... Load…" at bounding box center [784, 376] width 1568 height 753
click at [907, 494] on div "× How fun was this level? Tell us more! Loading... Reticulating Splines... Load…" at bounding box center [784, 376] width 1568 height 753
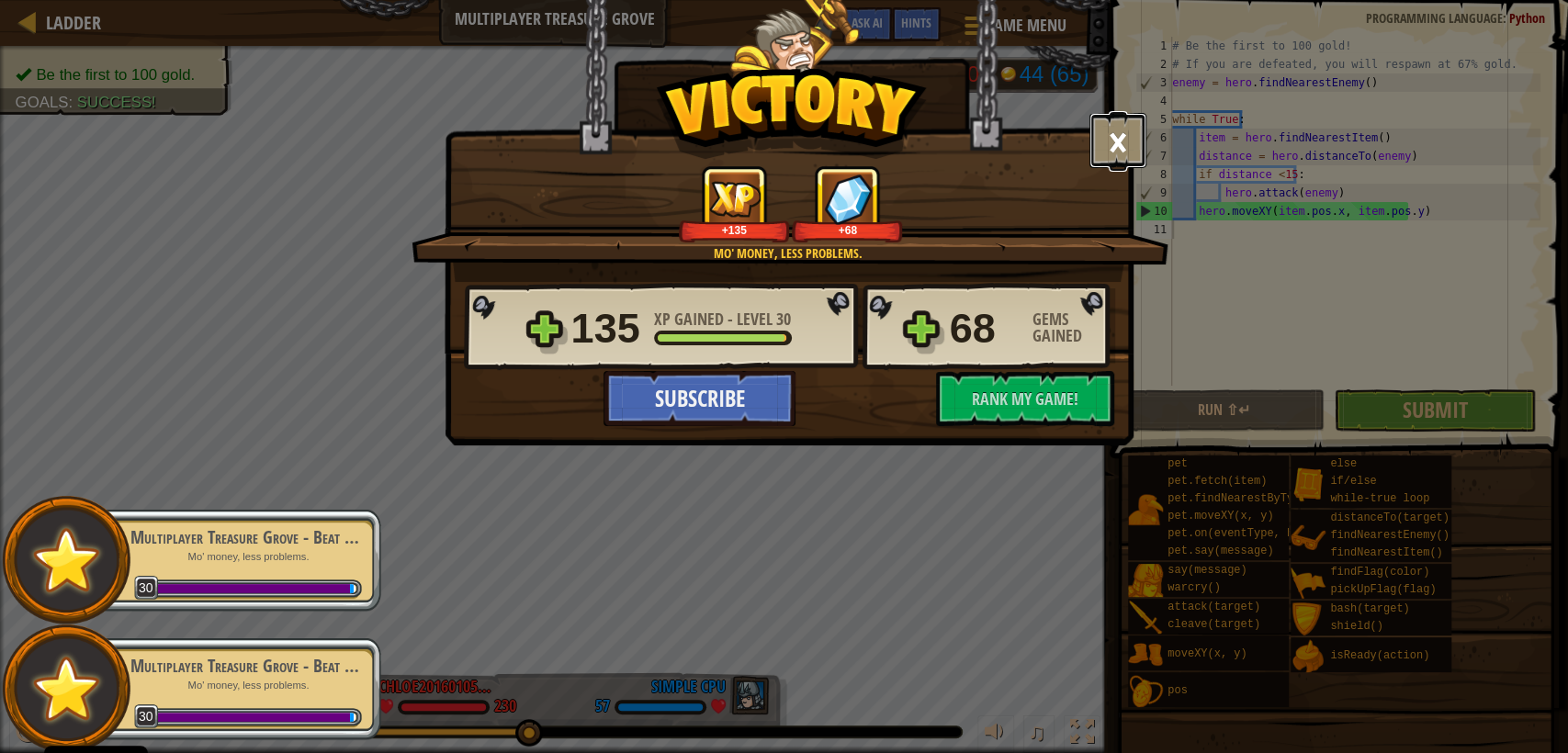
click at [1129, 131] on button "×" at bounding box center [1117, 140] width 57 height 55
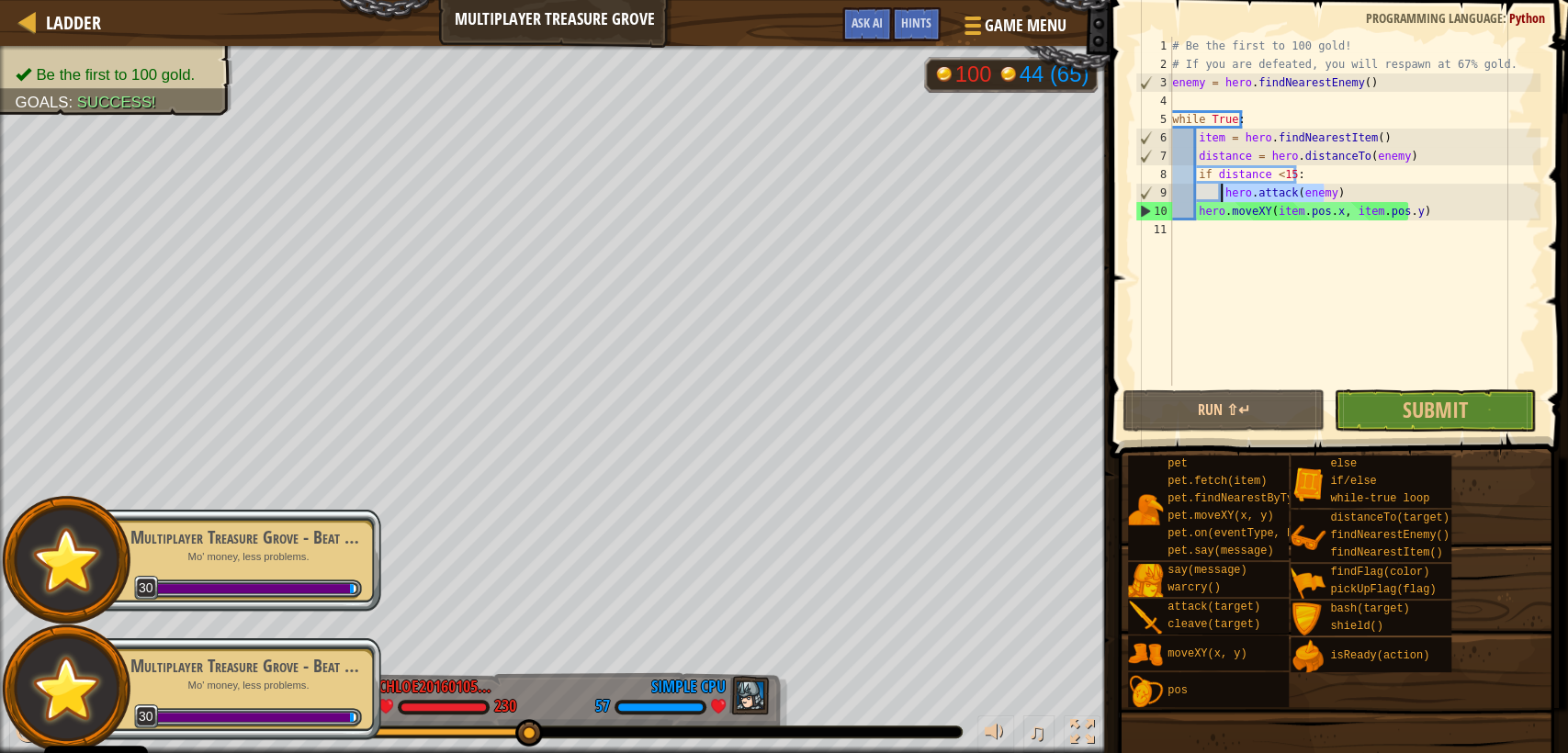
drag, startPoint x: 1326, startPoint y: 195, endPoint x: 1220, endPoint y: 182, distance: 106.8
click at [1220, 182] on div "# Be the first to 100 gold! # If you are defeated, you will respawn at 67% gold…" at bounding box center [1355, 229] width 372 height 385
click at [1220, 181] on div "# Be the first to 100 gold! # If you are defeated, you will respawn at 67% gold…" at bounding box center [1355, 210] width 372 height 349
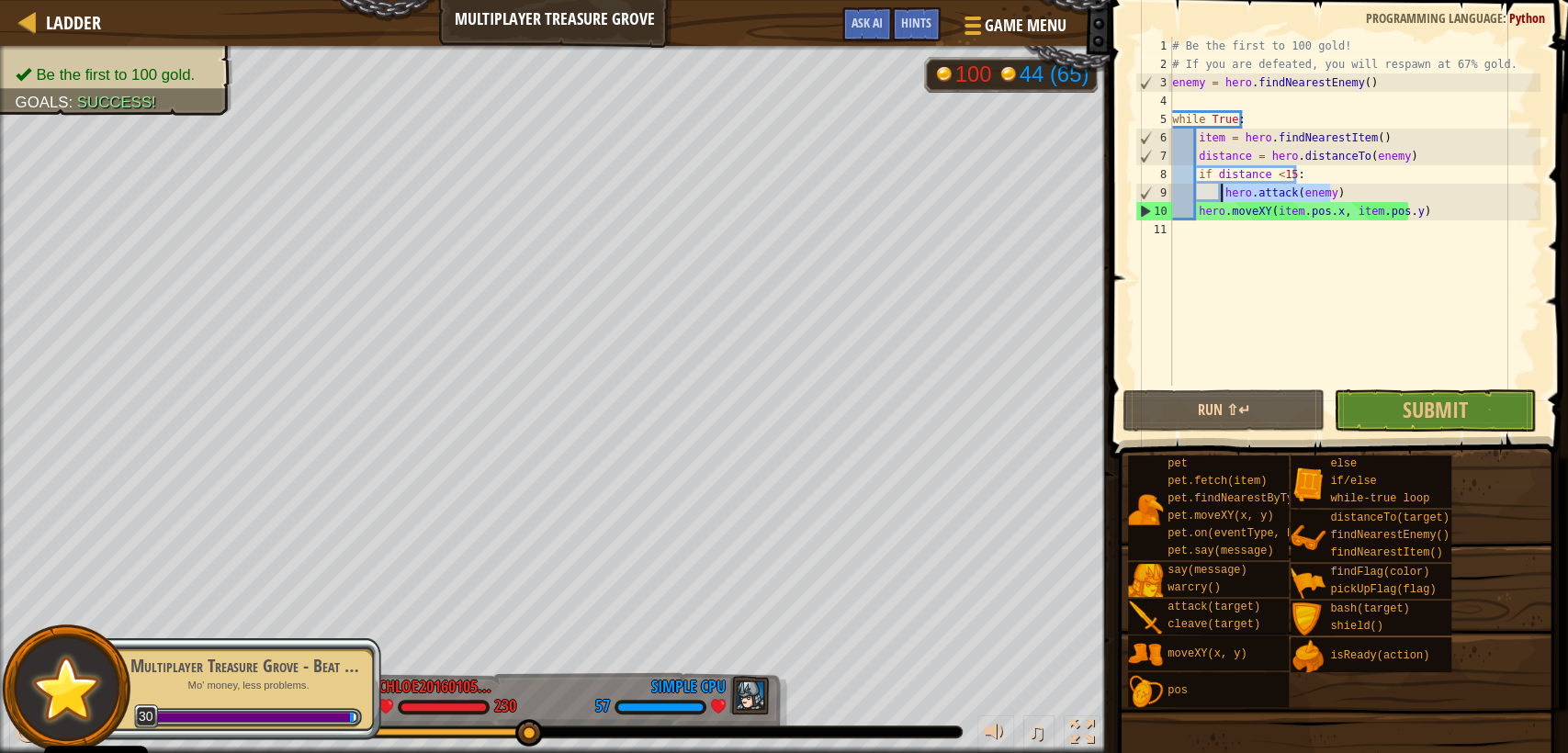
drag, startPoint x: 1338, startPoint y: 195, endPoint x: 1223, endPoint y: 194, distance: 115.0
click at [1223, 194] on div "# Be the first to 100 gold! # If you are defeated, you will respawn at 67% gold…" at bounding box center [1355, 229] width 372 height 385
type textarea "hero.attack(enemy)"
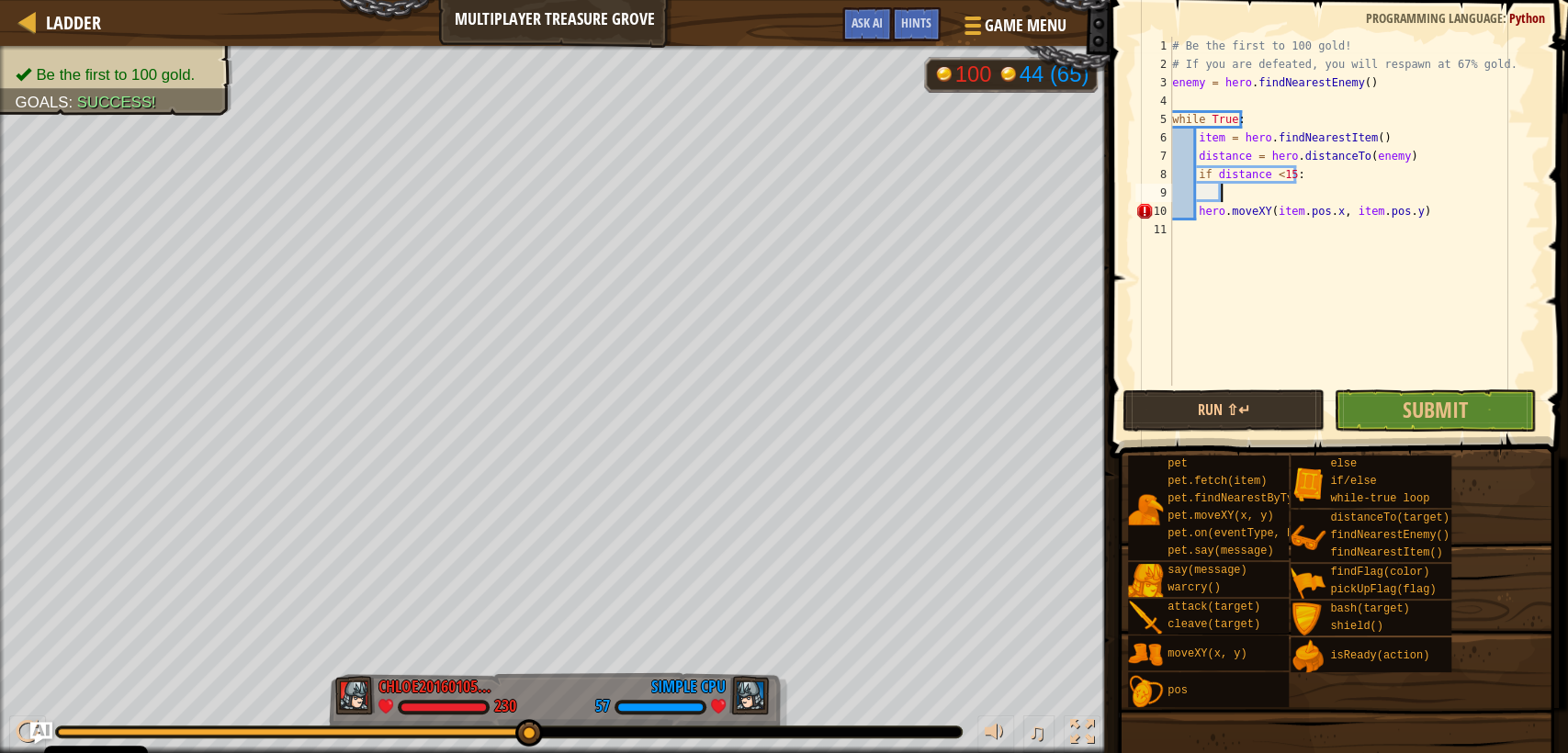
type textarea "v"
click at [1277, 215] on div "hero. b ash press enter" at bounding box center [1389, 236] width 347 height 66
type textarea "hero.bash(enemy)"
click at [1251, 278] on div "# Be the first to 100 gold! # If you are defeated, you will respawn at 67% gold…" at bounding box center [1355, 229] width 372 height 385
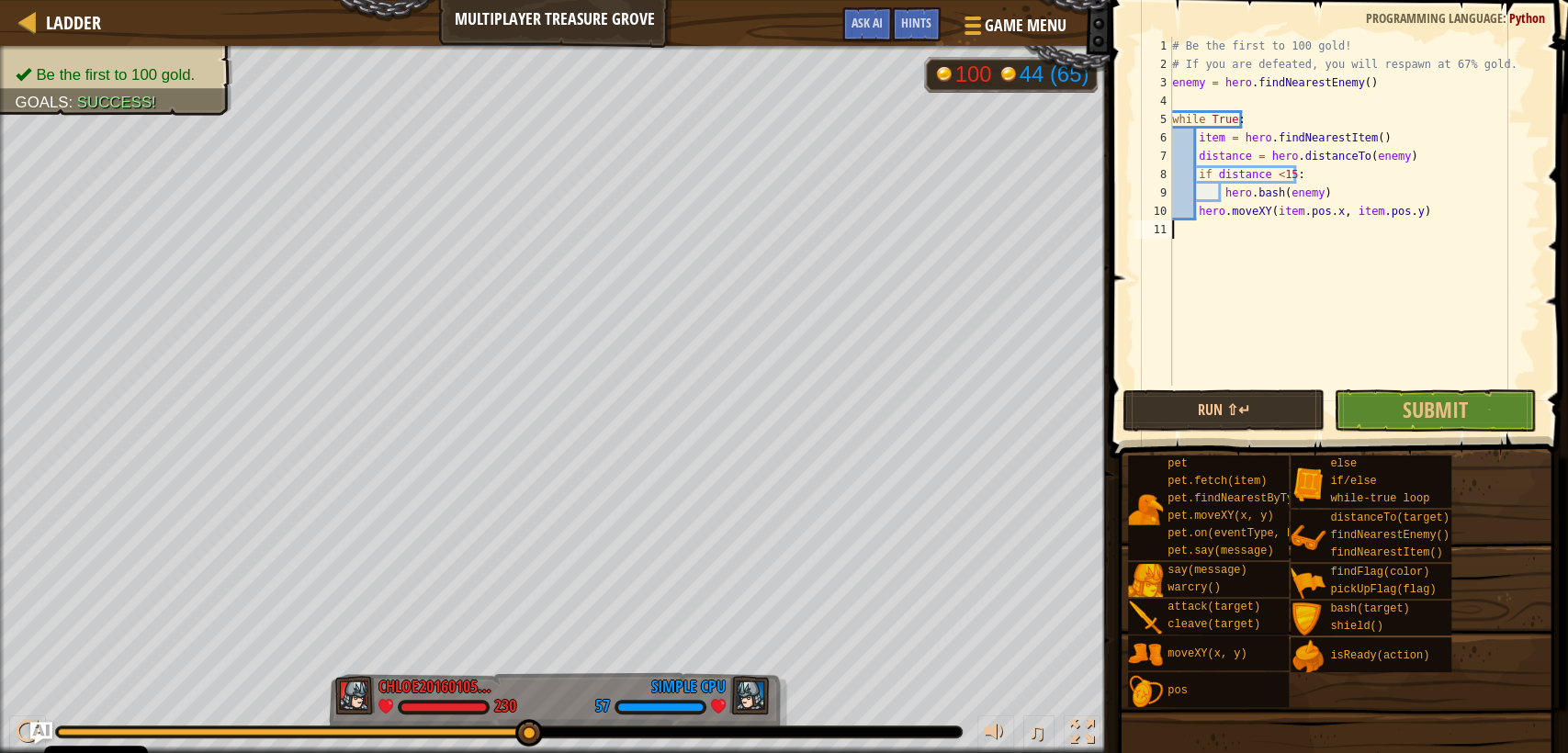
scroll to position [7, 0]
click at [1276, 386] on div "1 2 3 4 5 6 7 8 9 10 11 # Be the first to 100 gold! # If you are defeated, you …" at bounding box center [1336, 265] width 464 height 513
click at [1258, 441] on span at bounding box center [1336, 708] width 446 height 544
click at [1255, 437] on span at bounding box center [1336, 708] width 446 height 544
click at [1252, 437] on span at bounding box center [1336, 708] width 446 height 544
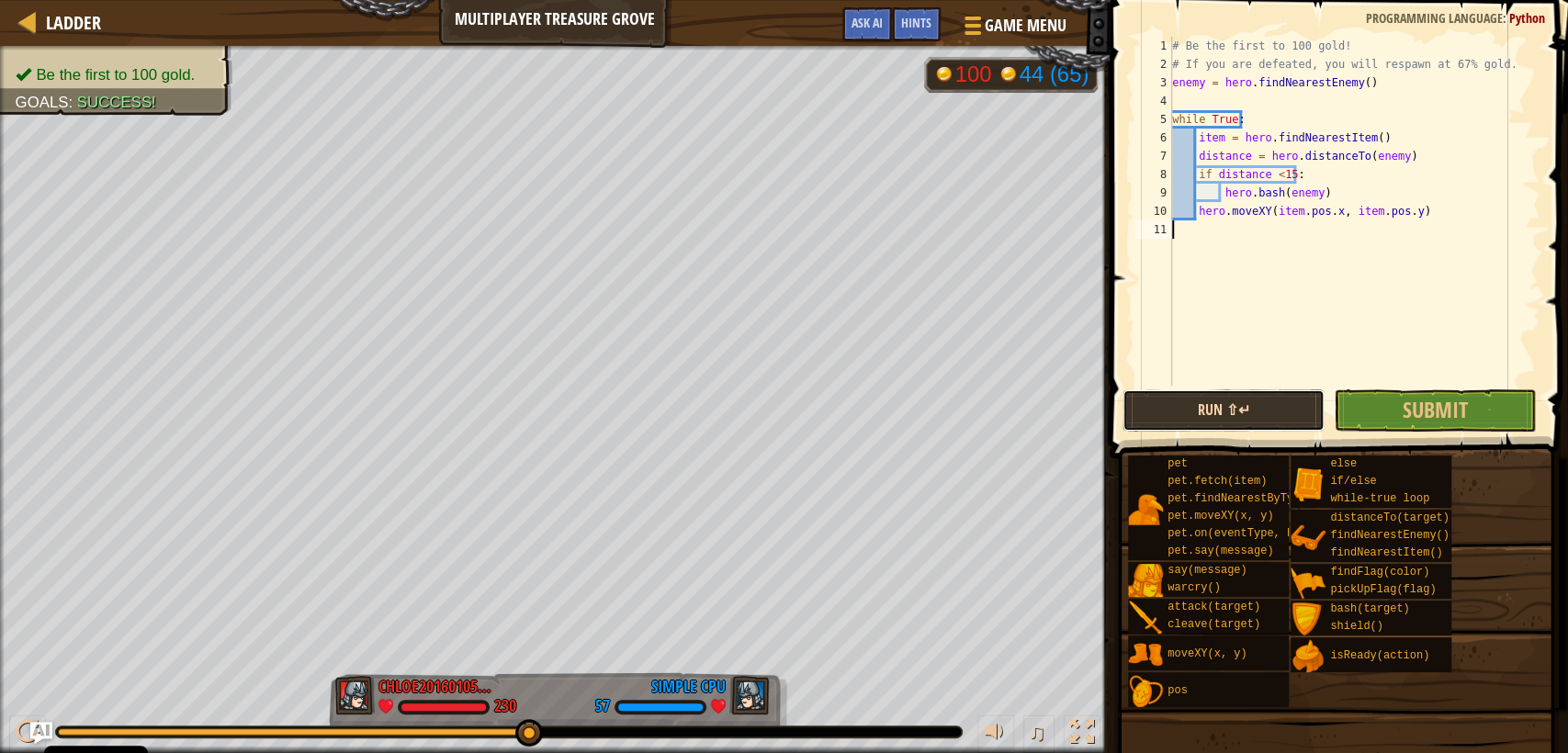
click at [1254, 408] on button "Run ⇧↵" at bounding box center [1223, 410] width 202 height 42
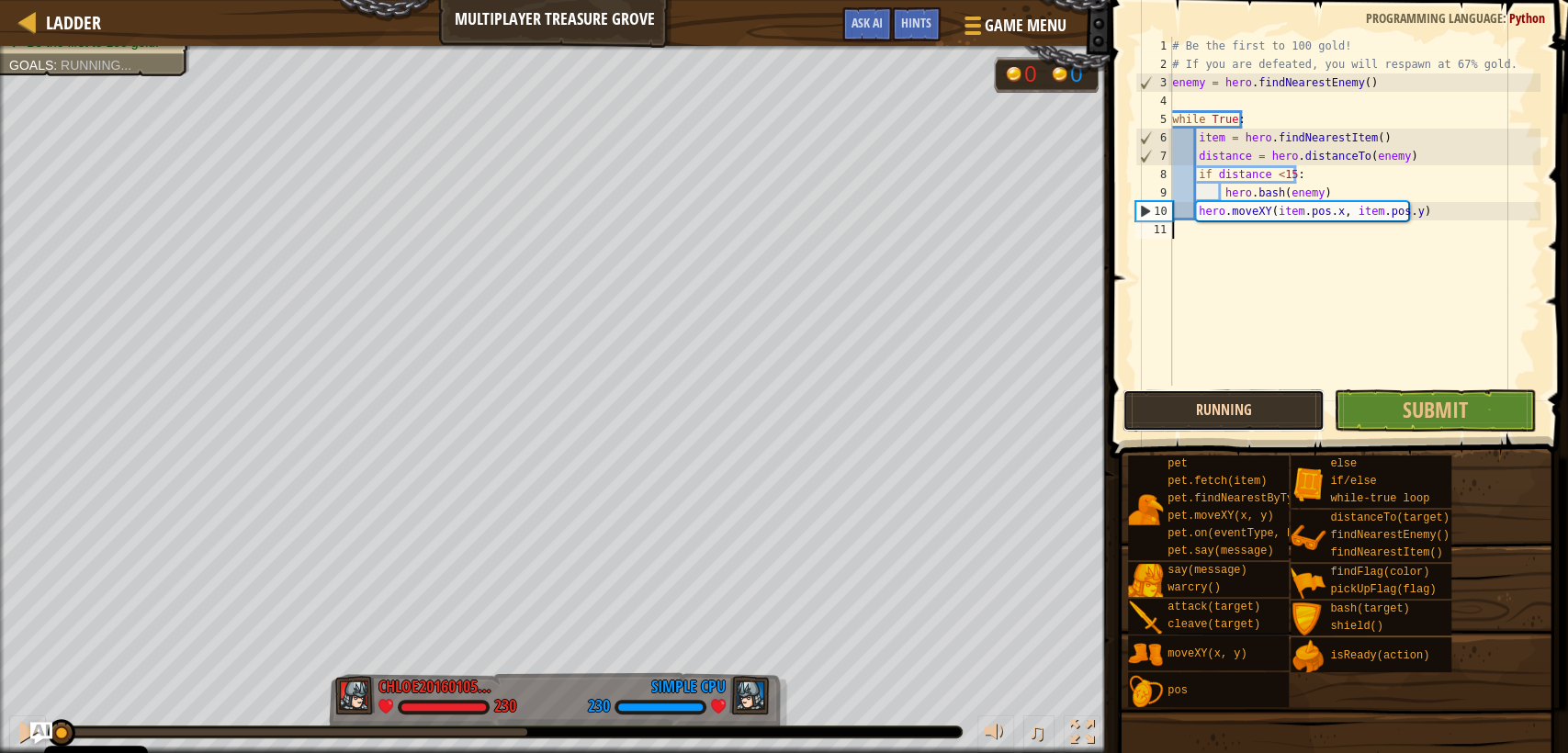
click at [1254, 407] on button "Running" at bounding box center [1223, 410] width 202 height 42
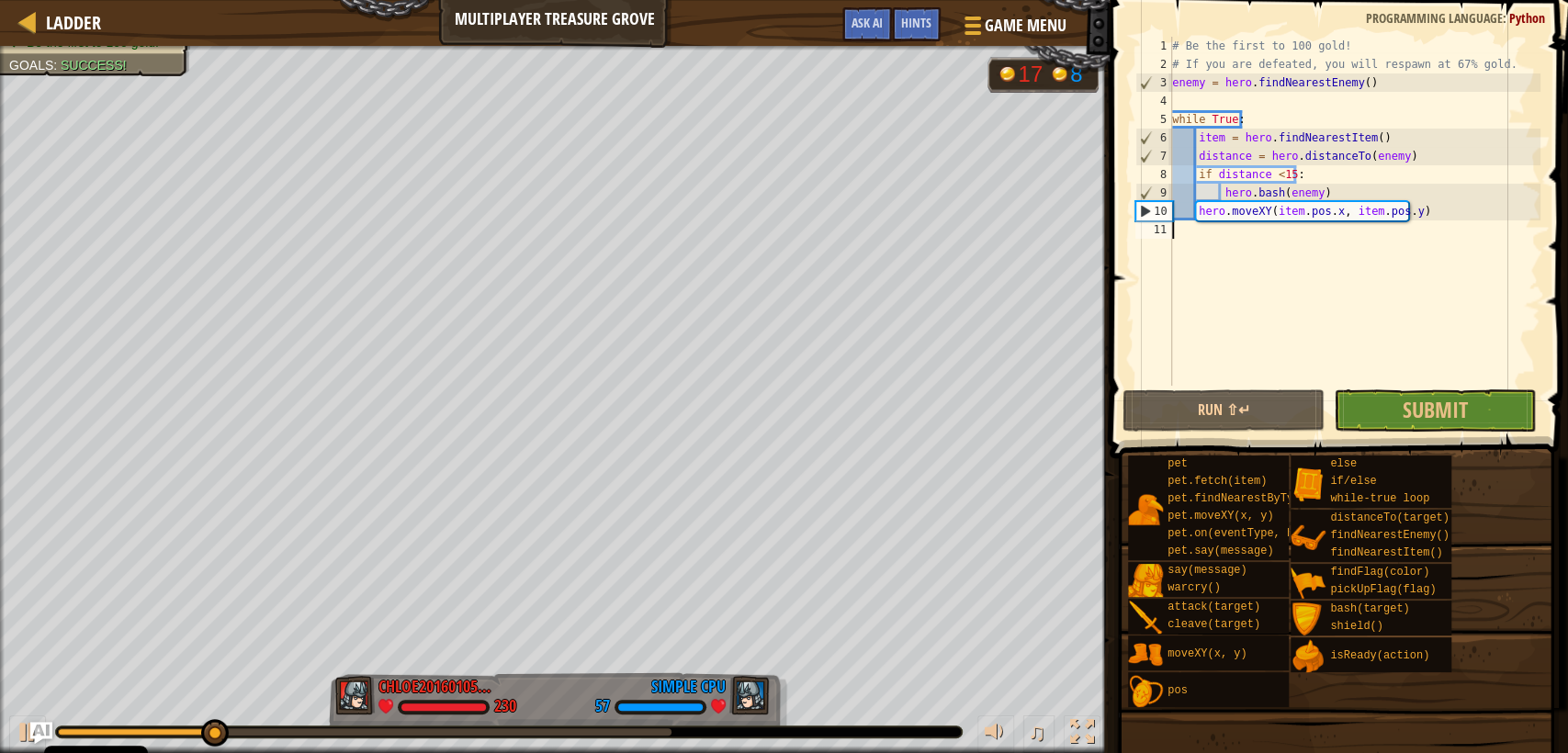
click at [1323, 191] on div "# Be the first to 100 gold! # If you are defeated, you will respawn at 67% gold…" at bounding box center [1355, 229] width 372 height 385
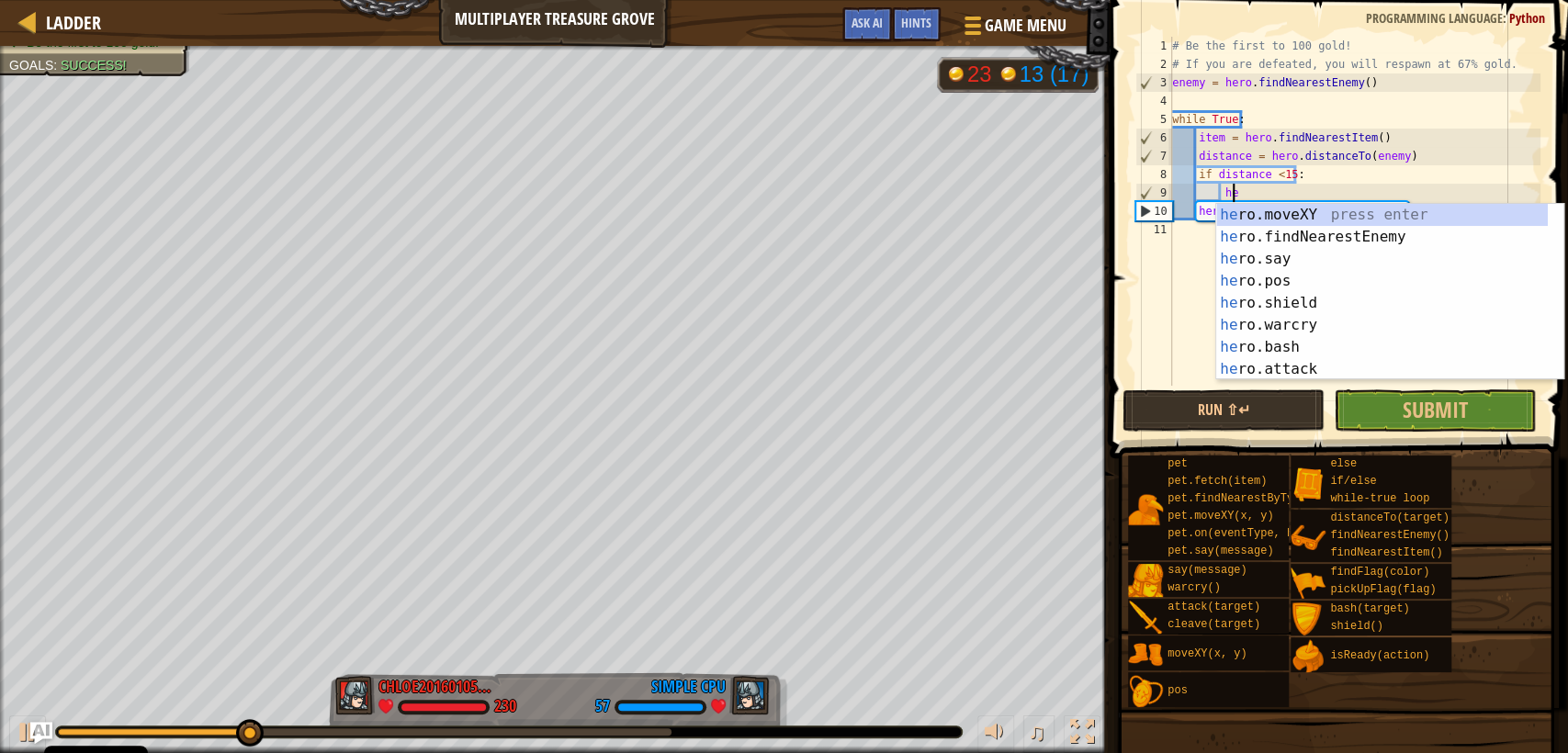
type textarea "h"
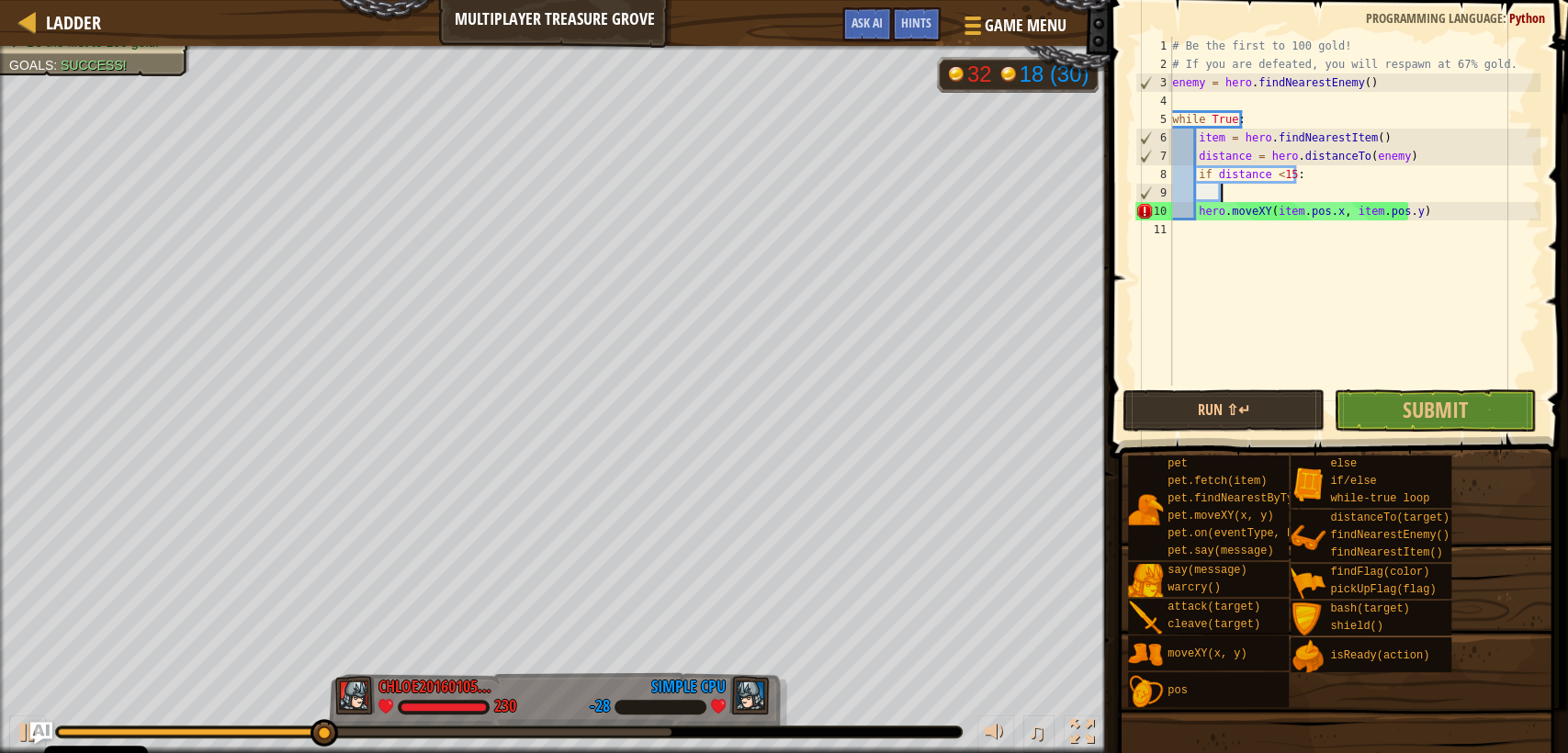
type textarea "w"
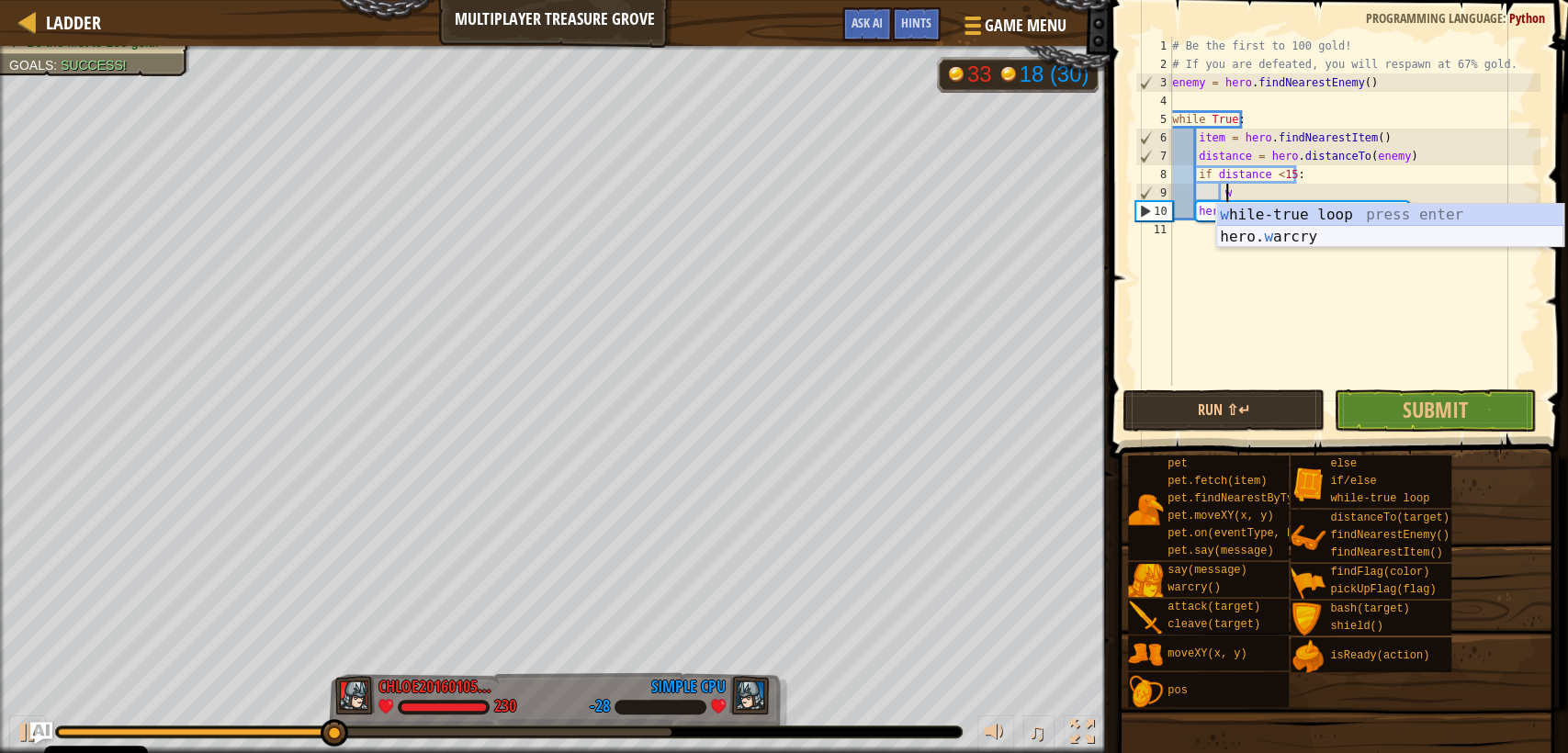
click at [1367, 238] on div "w [PERSON_NAME]-true loop press enter hero. w arcry press enter" at bounding box center [1389, 248] width 347 height 88
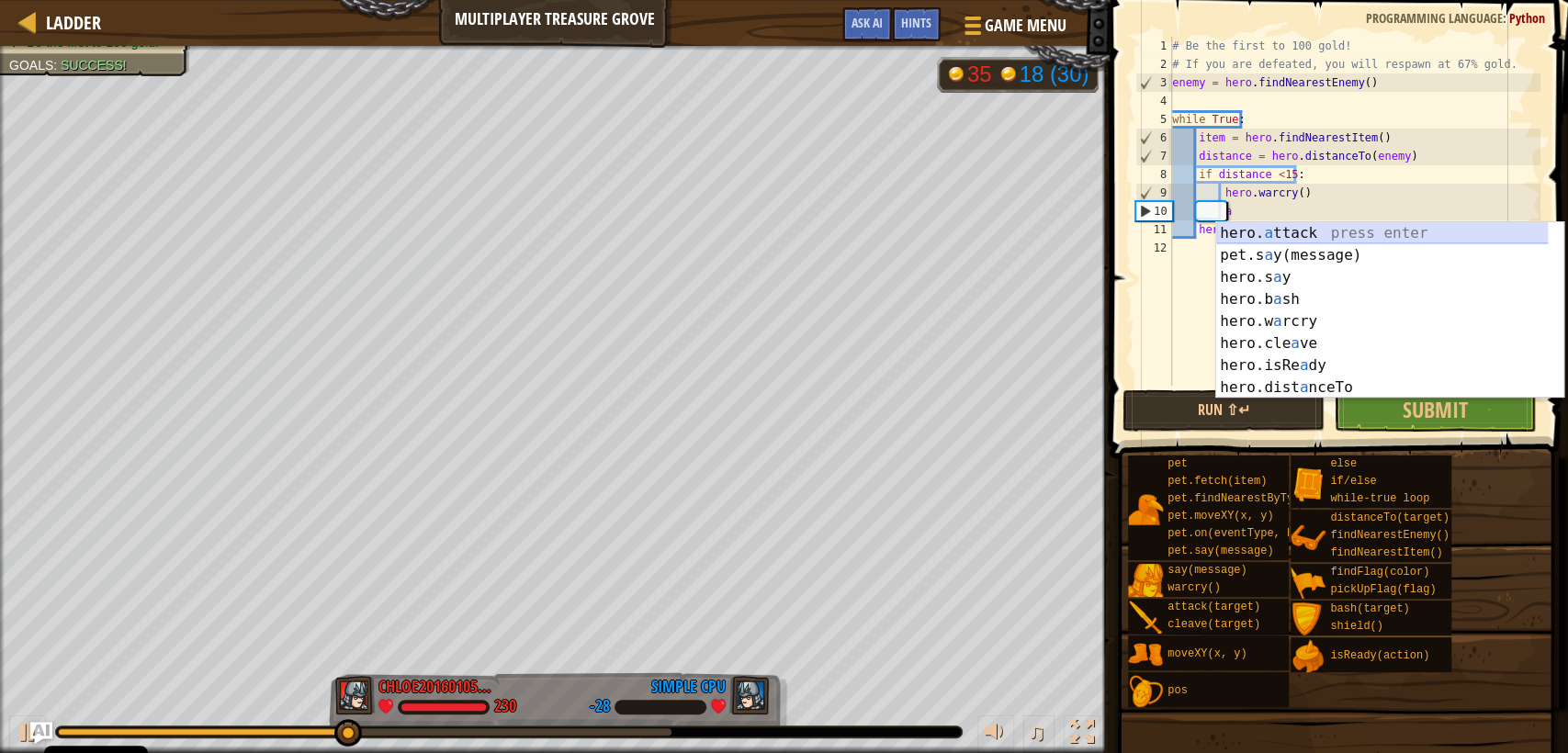
click at [1344, 236] on div "hero. a ttack press enter pet.s a y(message) press enter hero.s a y press enter…" at bounding box center [1389, 332] width 347 height 221
type textarea "hero.attack(enemy)"
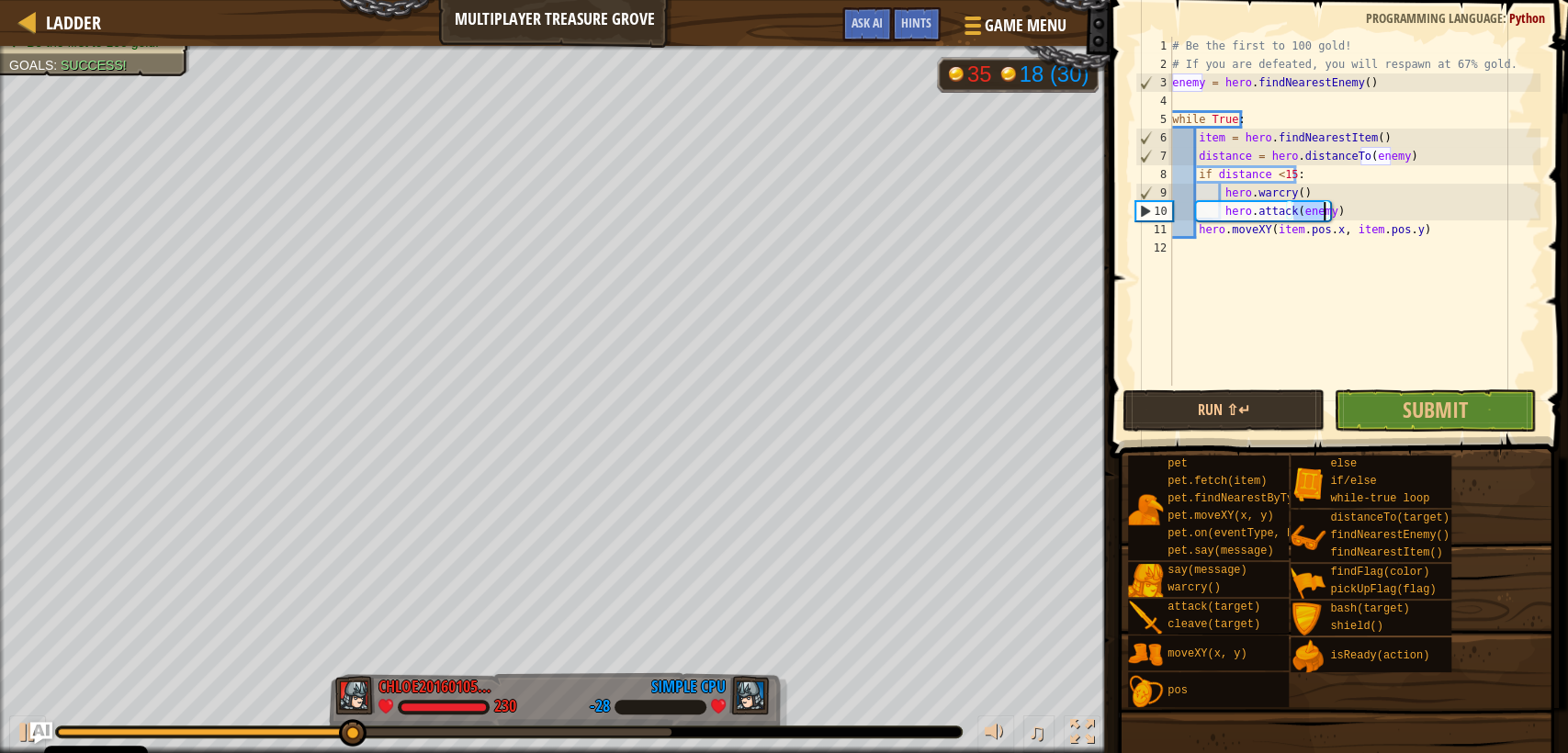
click at [1344, 258] on div "# Be the first to 100 gold! # If you are defeated, you will respawn at 67% gold…" at bounding box center [1355, 229] width 372 height 385
click at [1280, 396] on button "Run ⇧↵" at bounding box center [1223, 410] width 202 height 42
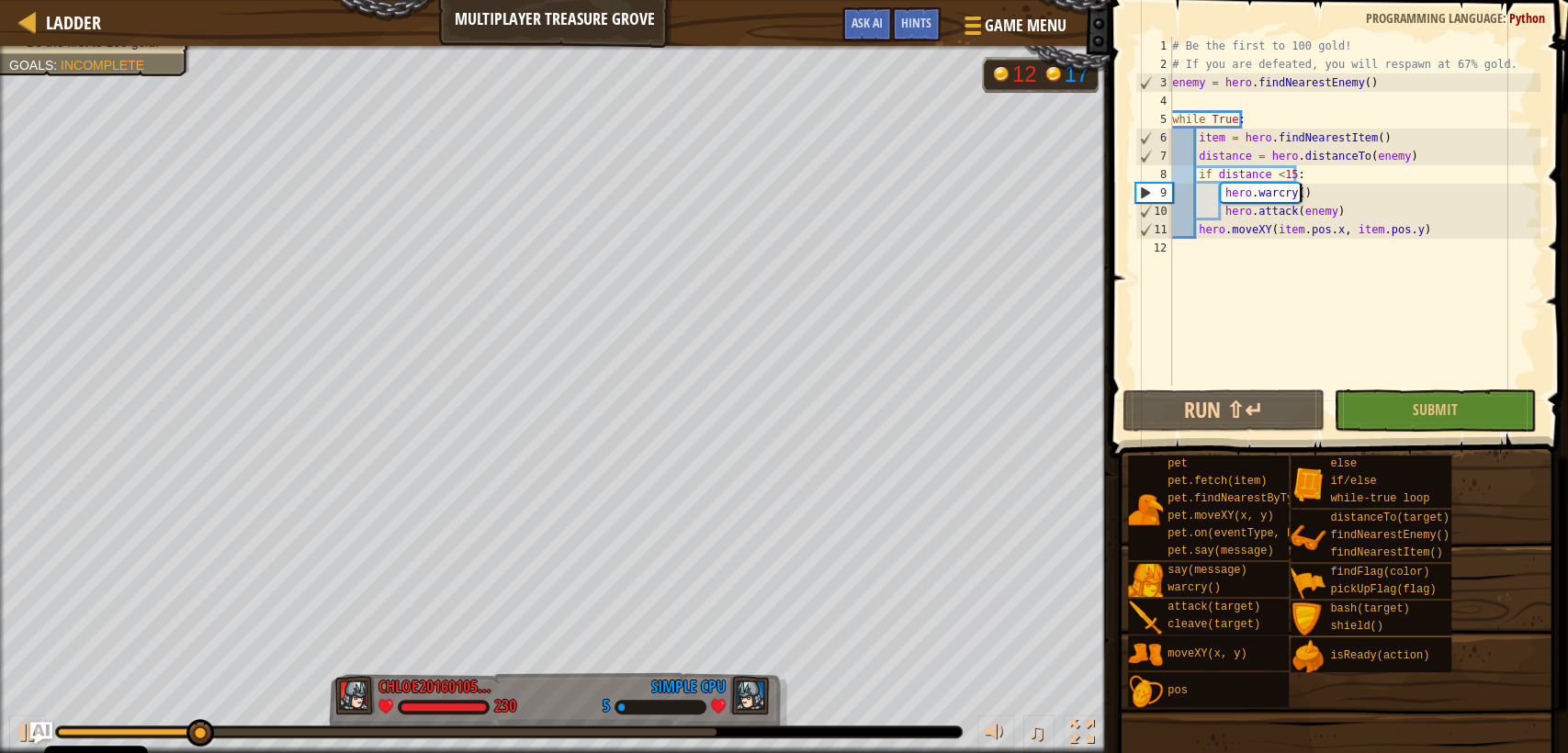
click at [1311, 195] on div "# Be the first to 100 gold! # If you are defeated, you will respawn at 67% gold…" at bounding box center [1355, 229] width 372 height 385
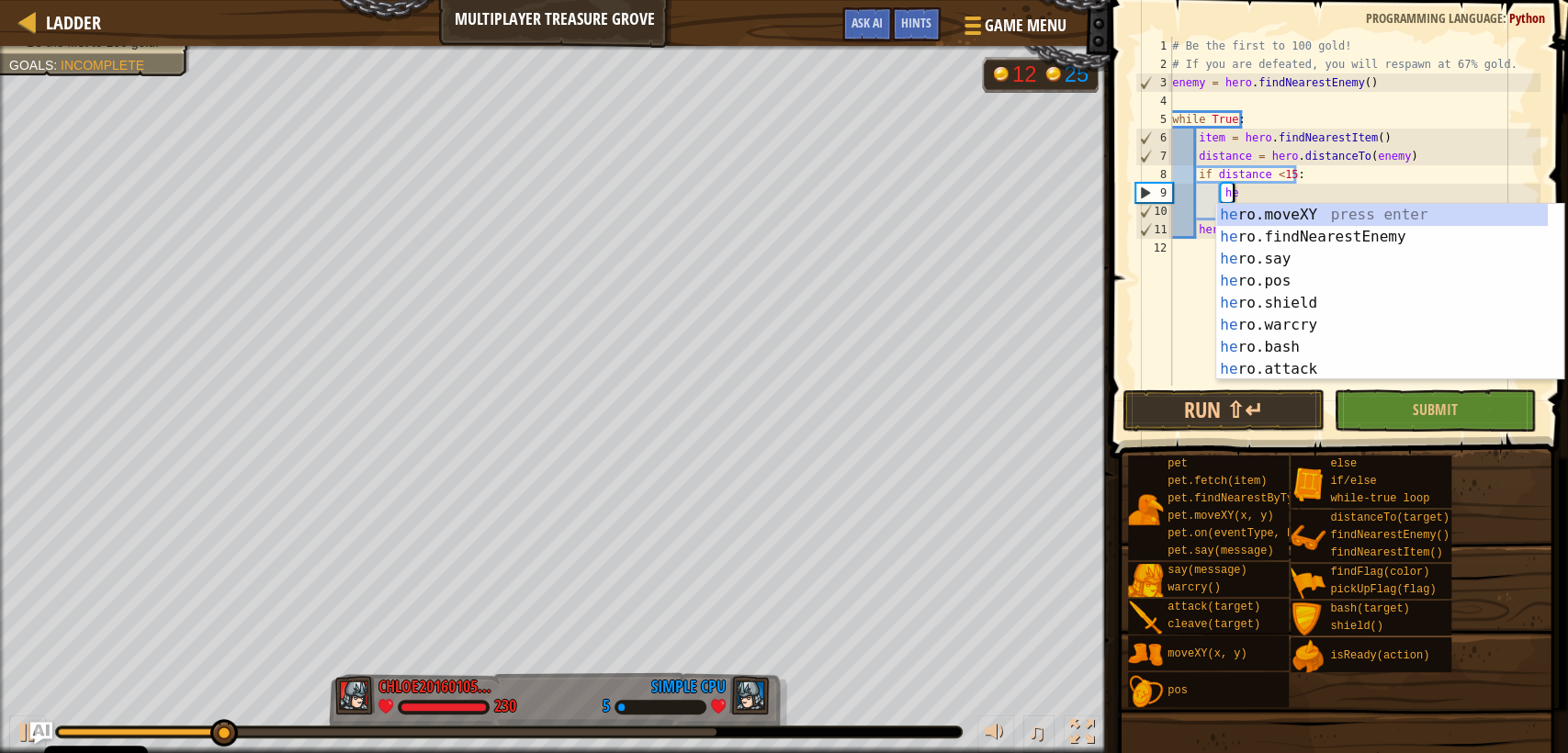
type textarea "h"
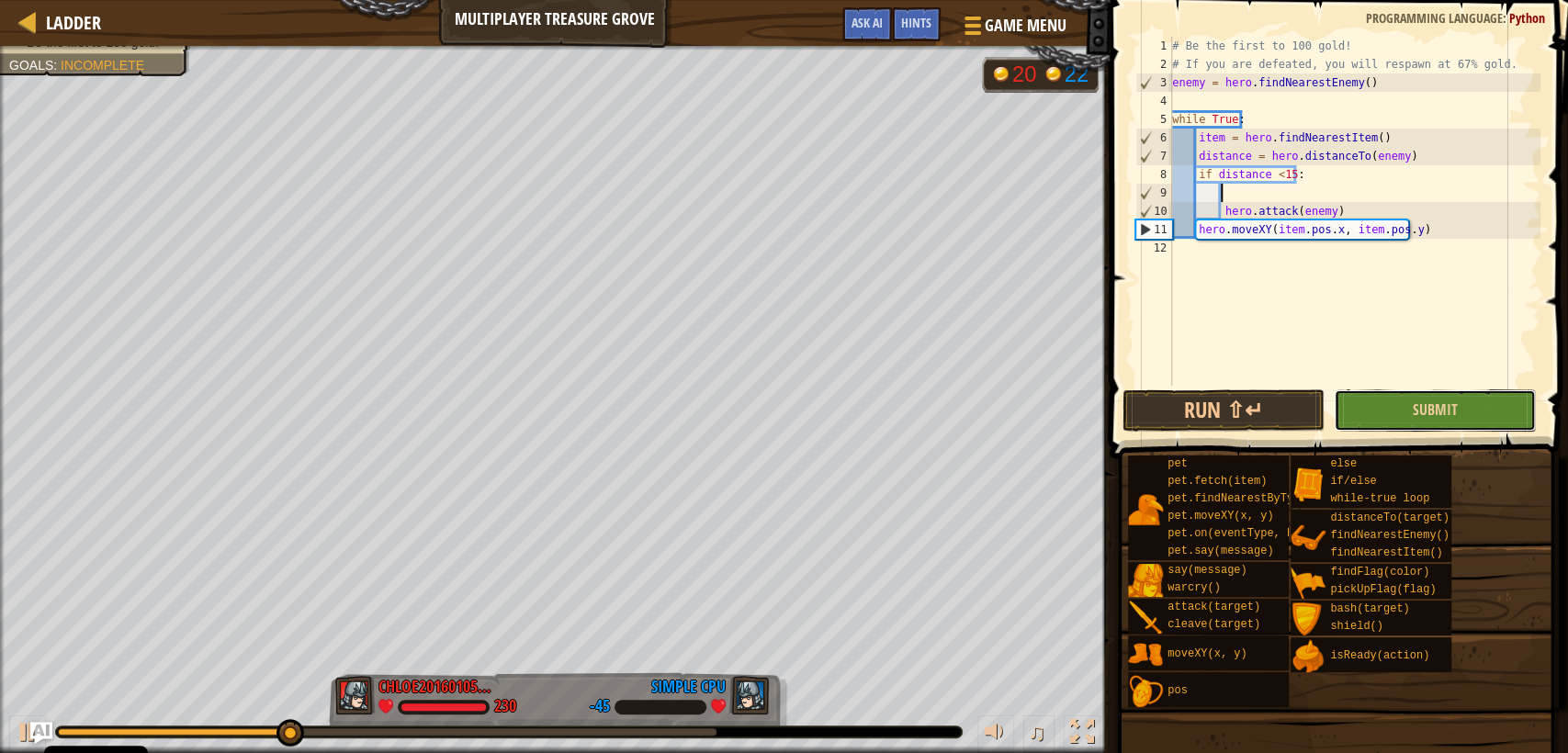
click at [1431, 420] on button "Submit" at bounding box center [1435, 410] width 202 height 42
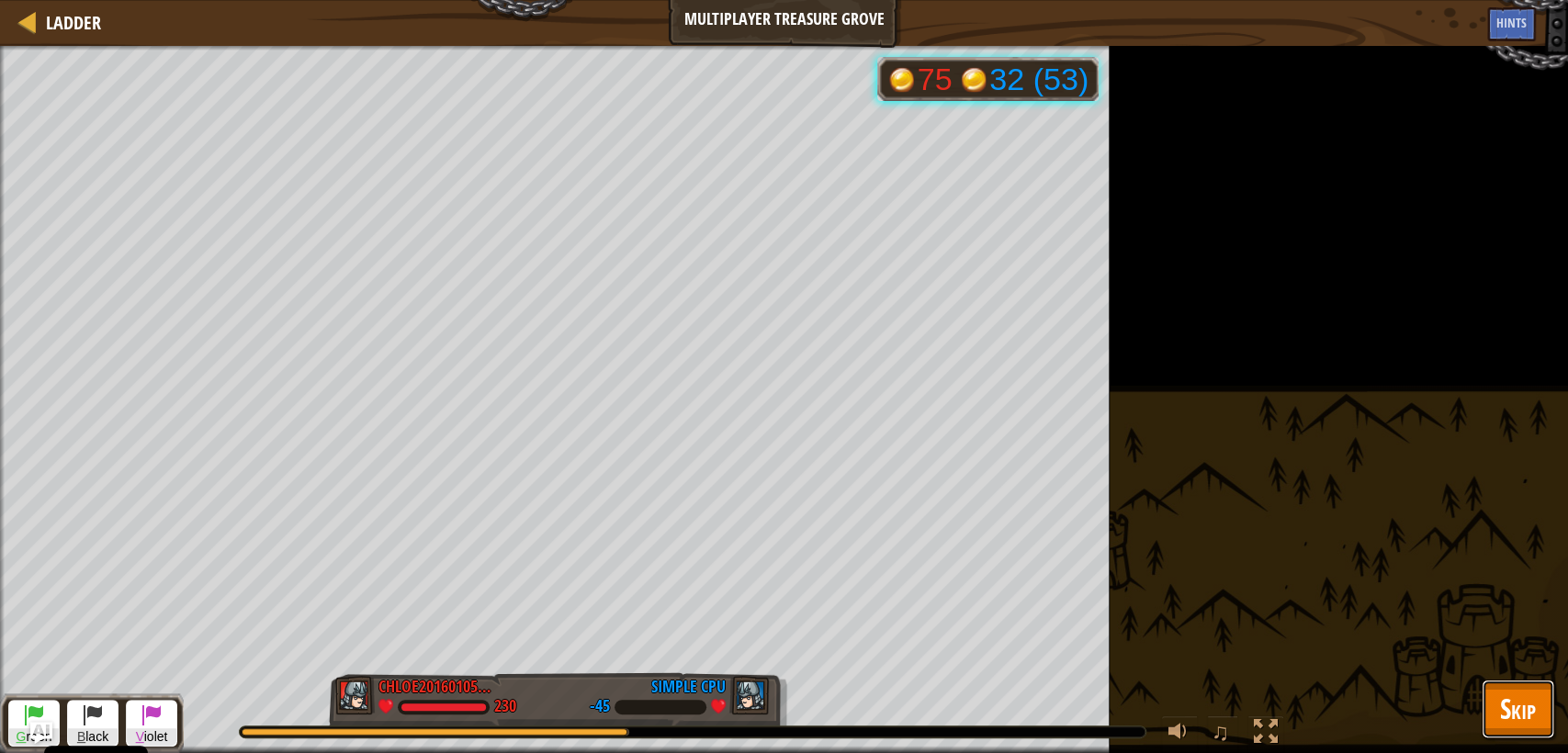
click at [1534, 715] on span "Skip" at bounding box center [1518, 708] width 35 height 37
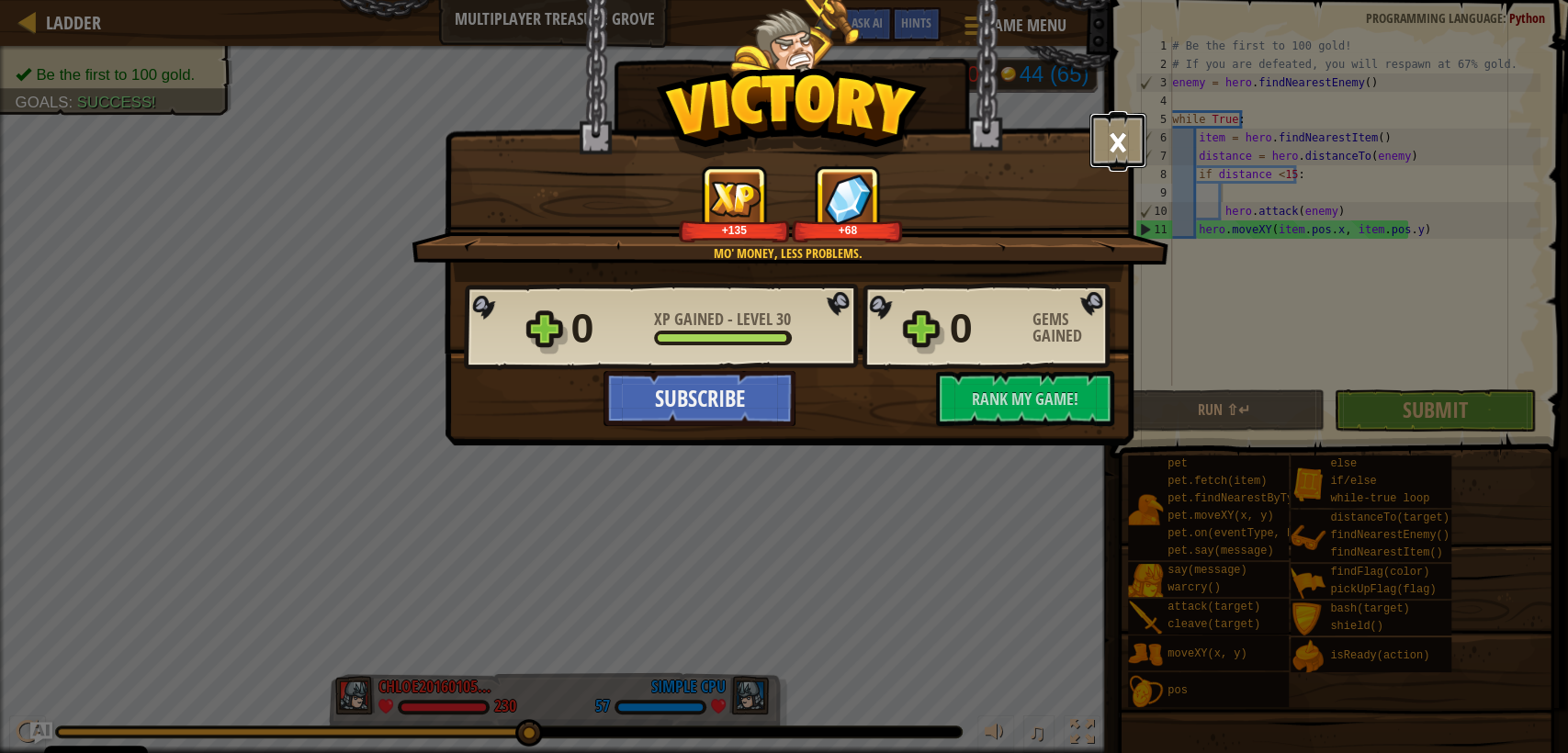
drag, startPoint x: 1137, startPoint y: 144, endPoint x: 1137, endPoint y: 128, distance: 16.0
click at [1137, 142] on button "×" at bounding box center [1117, 140] width 57 height 55
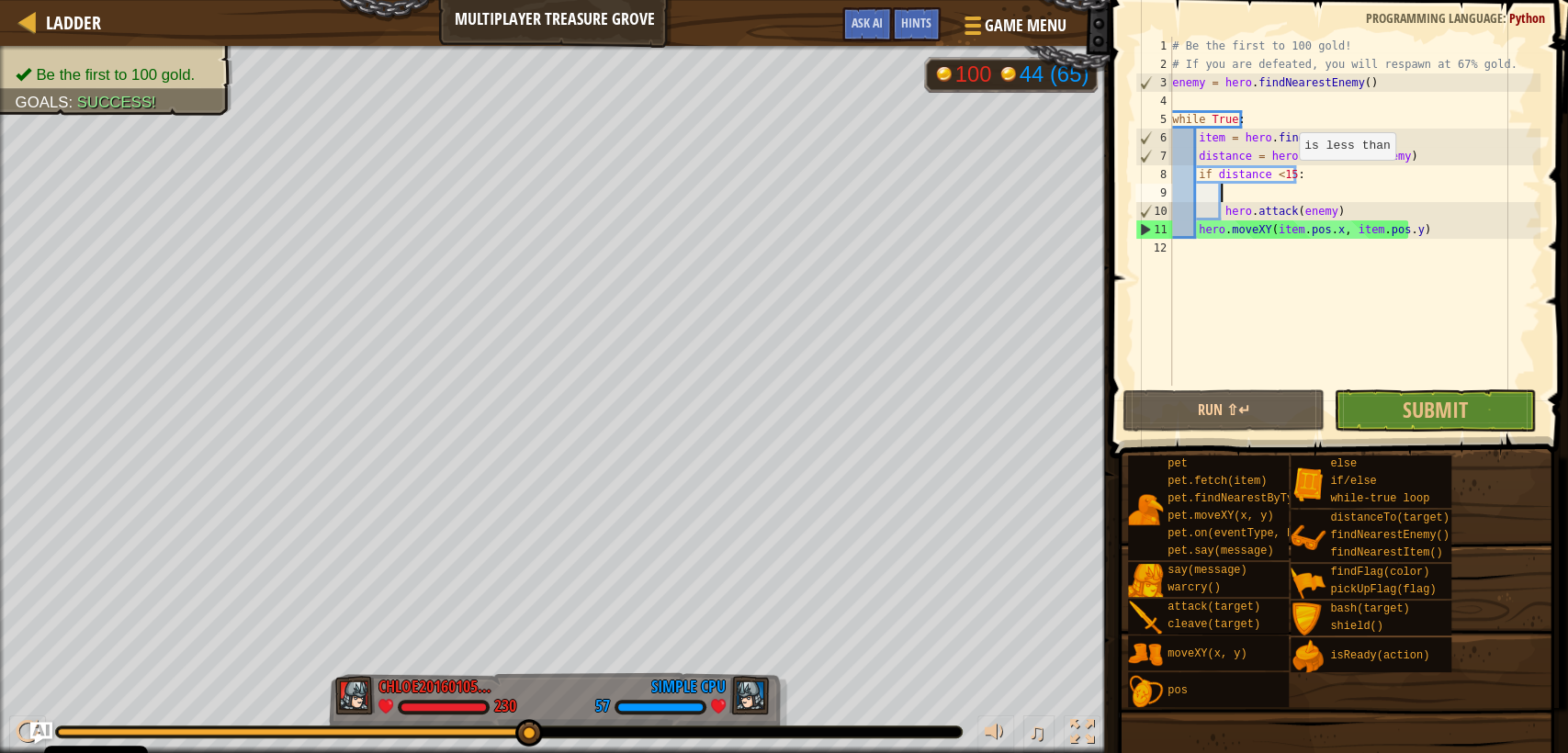
click at [1289, 178] on div "# Be the first to 100 gold! # If you are defeated, you will respawn at 67% gold…" at bounding box center [1355, 229] width 372 height 385
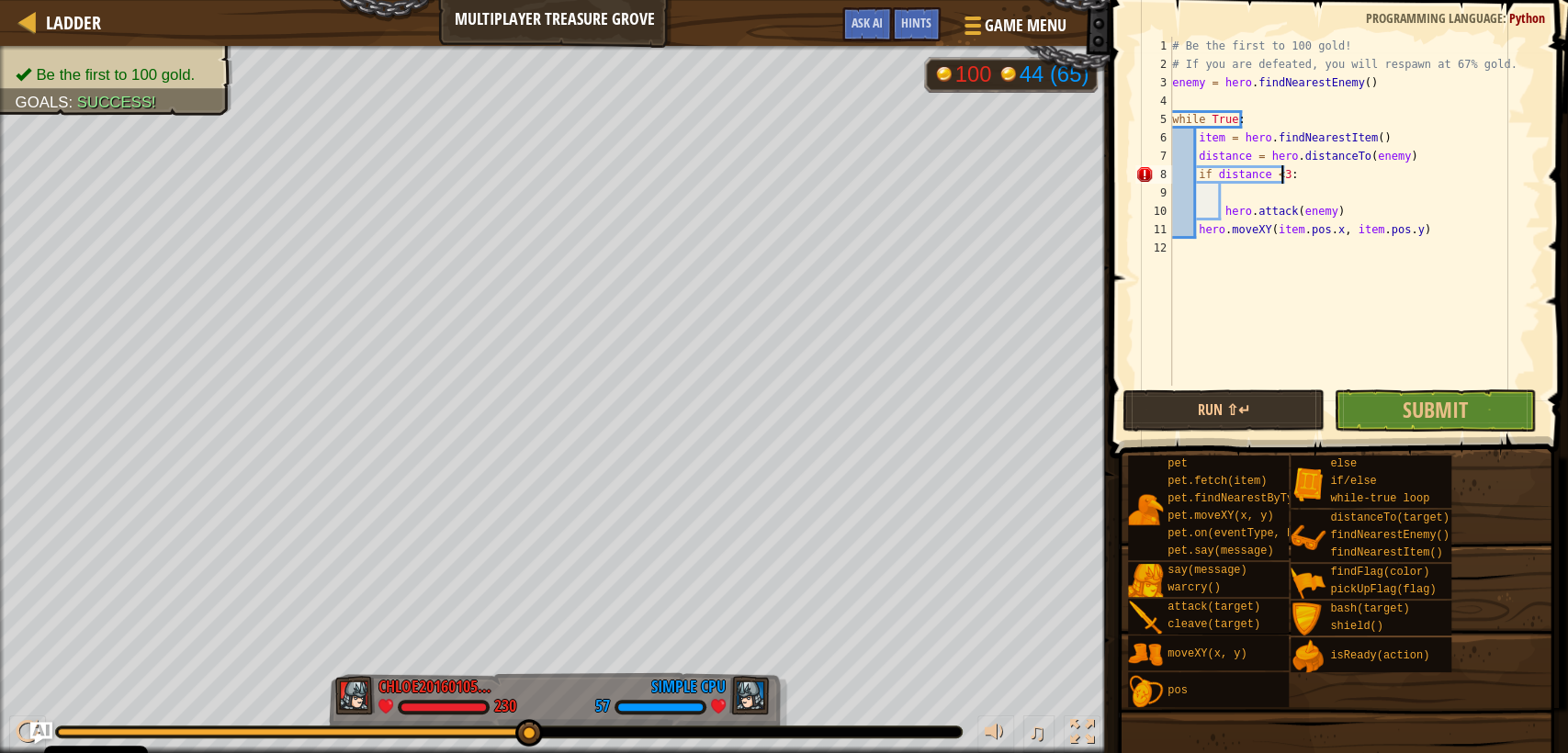
scroll to position [7, 8]
click at [1268, 402] on button "Run ⇧↵" at bounding box center [1223, 410] width 202 height 42
click at [1228, 398] on button "Run ⇧↵" at bounding box center [1223, 410] width 202 height 42
type textarea "if distance <42:"
click at [1196, 420] on button "Run ⇧↵" at bounding box center [1223, 410] width 202 height 42
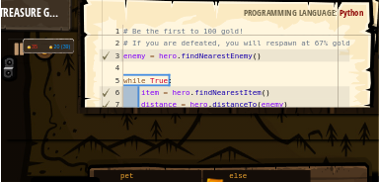
scroll to position [9, 9]
